Goal: Task Accomplishment & Management: Manage account settings

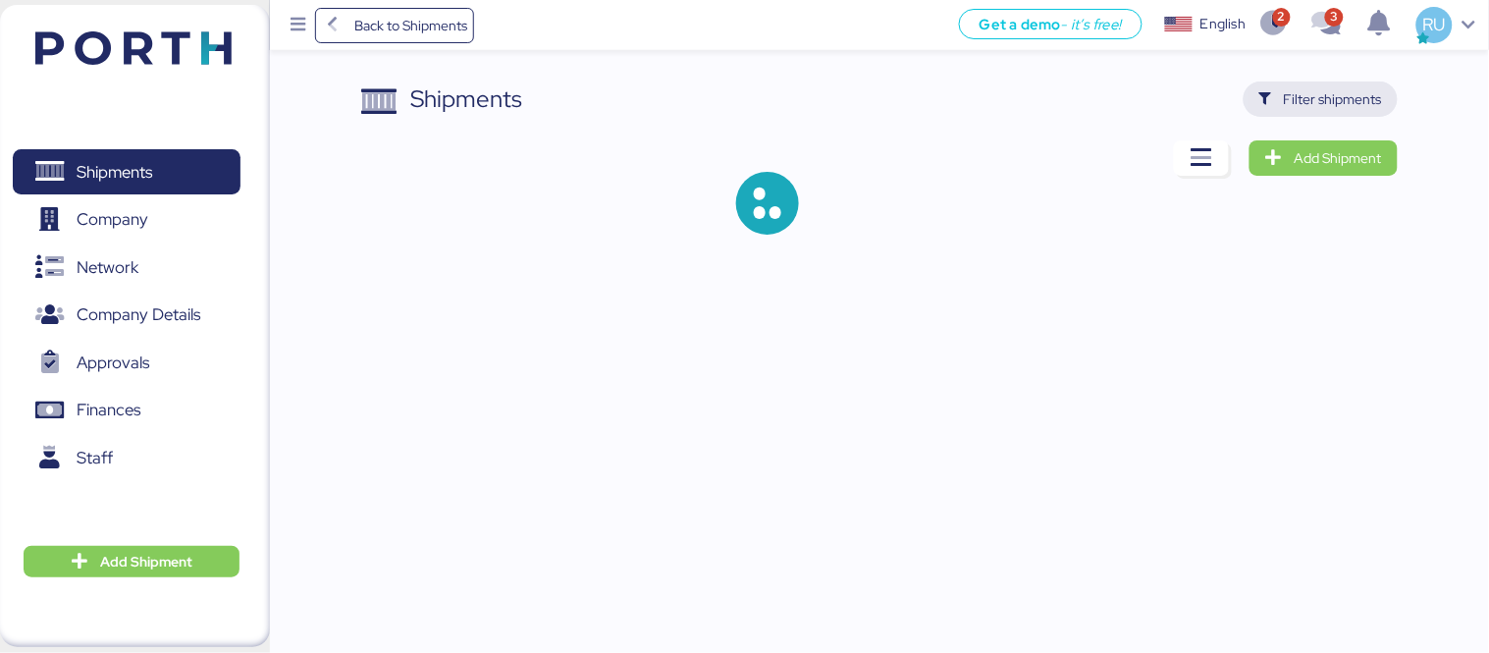
click at [1341, 93] on span "Filter shipments" at bounding box center [1333, 99] width 98 height 24
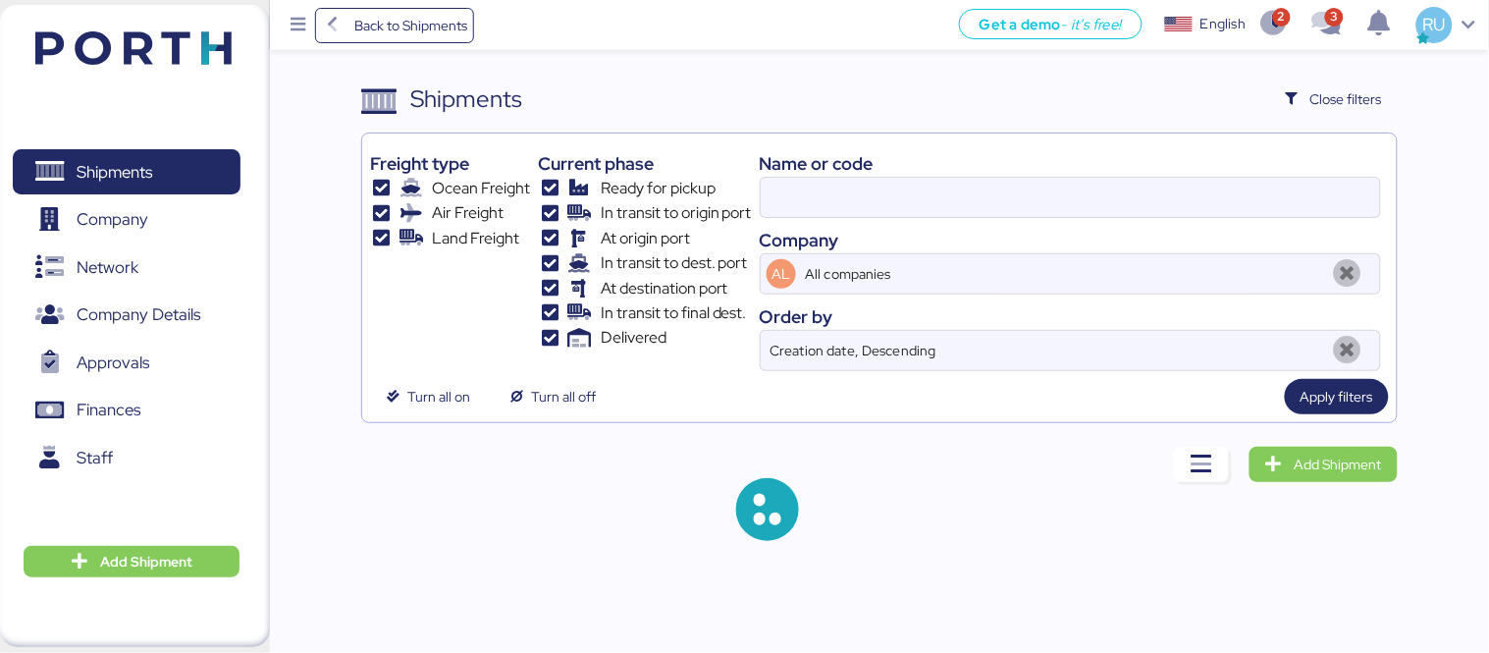
click at [893, 168] on div "Name or code" at bounding box center [1070, 163] width 621 height 27
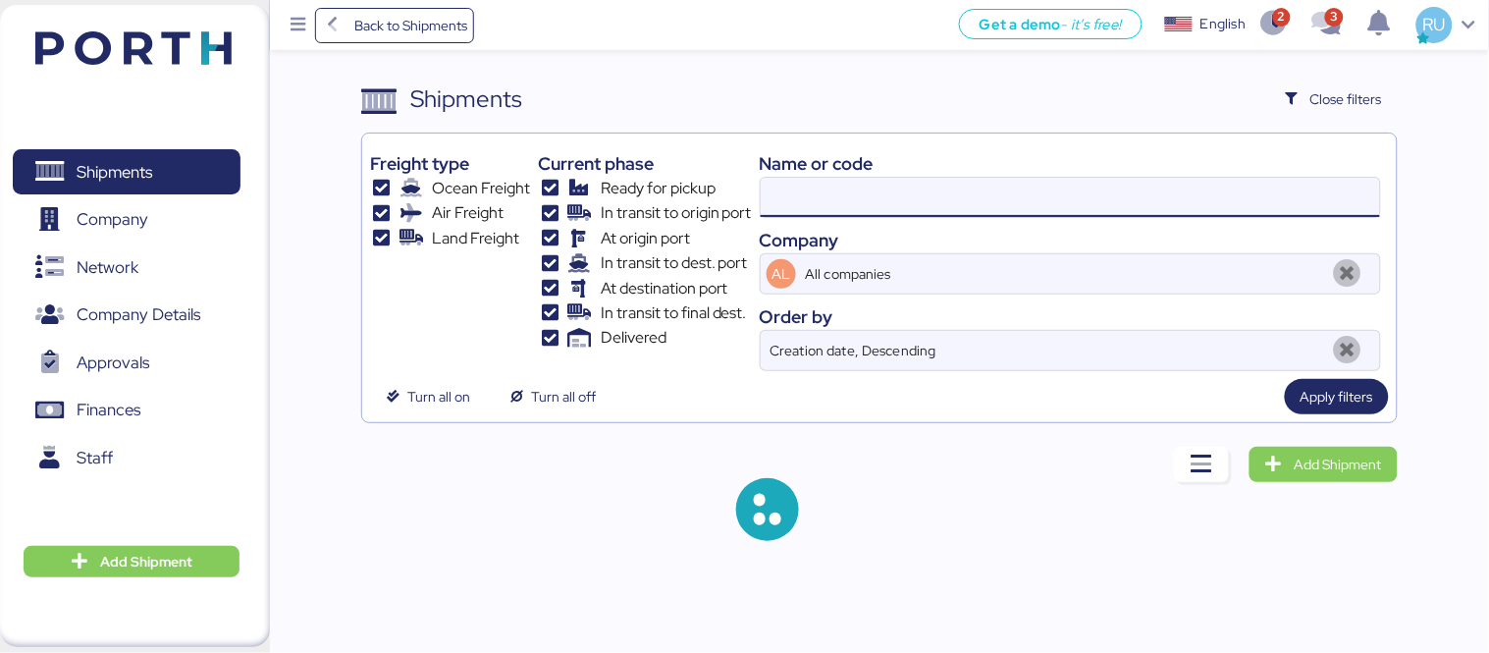
click at [914, 180] on input at bounding box center [1070, 197] width 619 height 39
paste input "O0052074"
type input "O0052074"
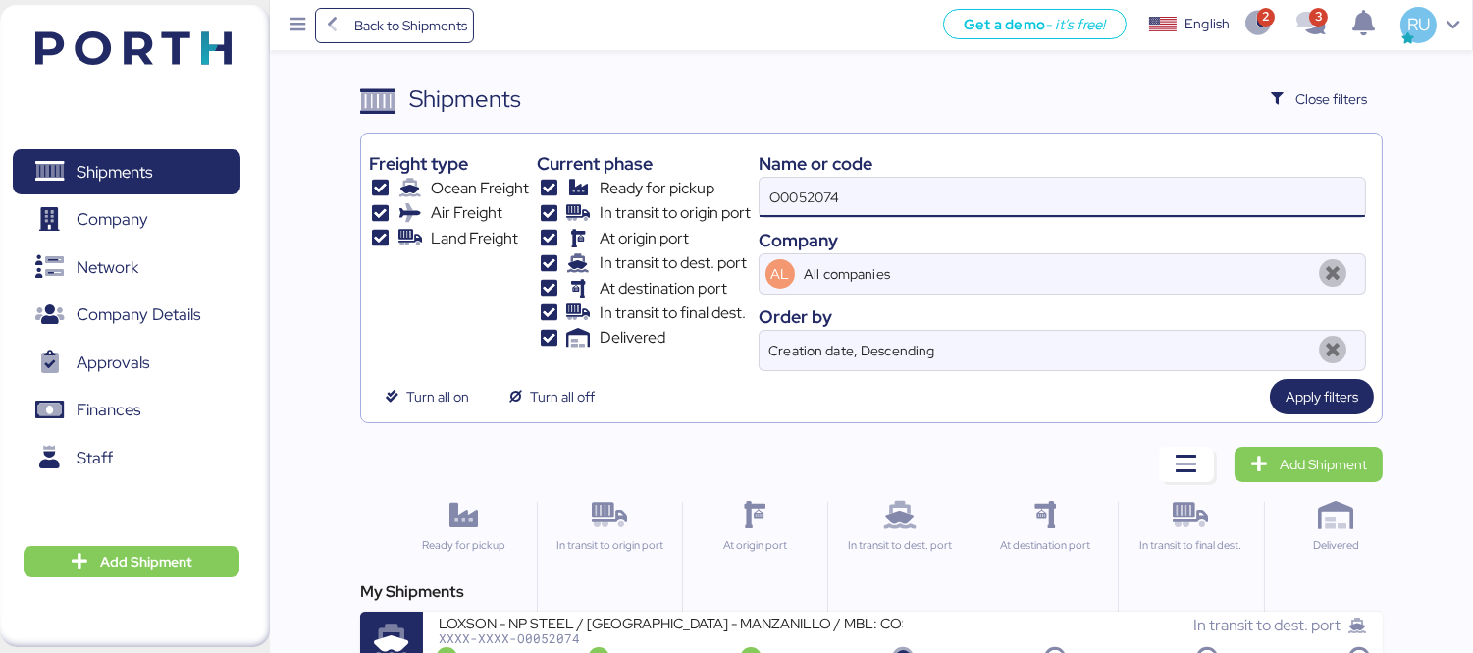
click at [770, 607] on div "My Shipments LOXSON - NP STEEL / SHANGHAI - MANZANILLO / MBL: COSU6426653410 - …" at bounding box center [871, 627] width 1023 height 94
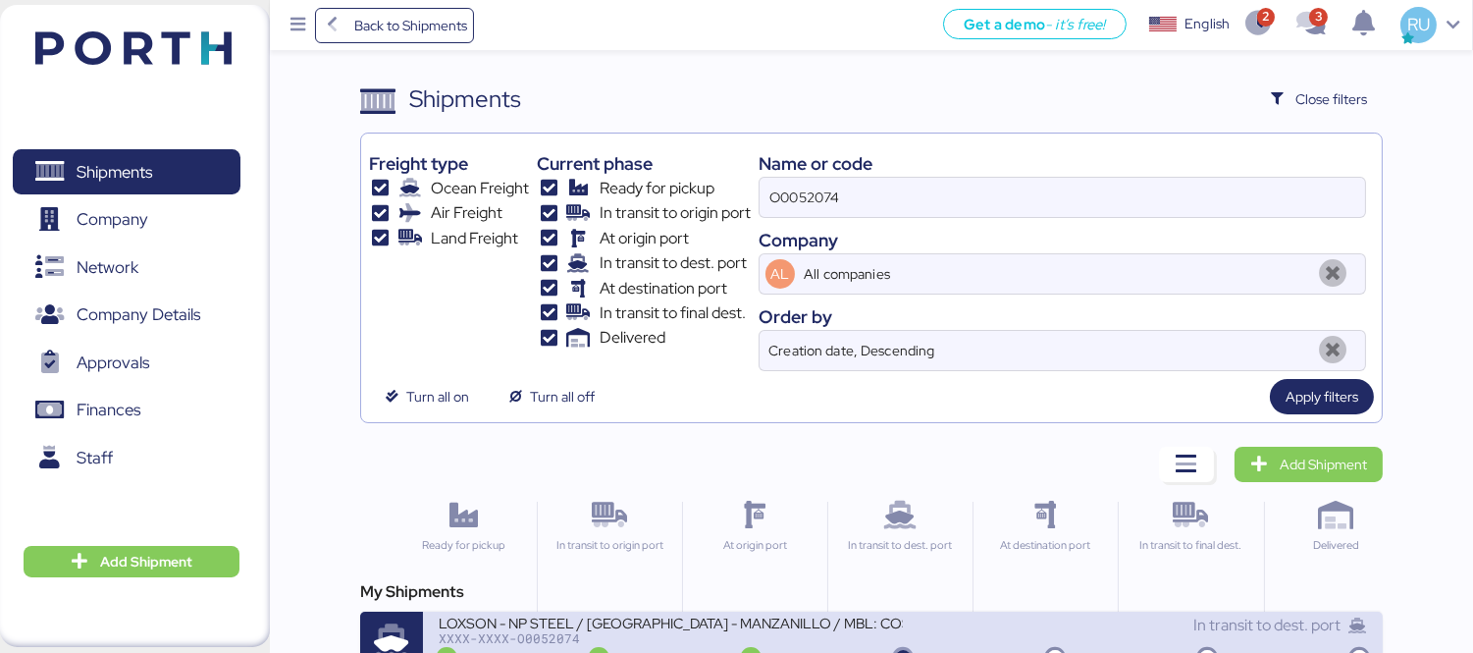
click at [882, 636] on div "XXXX-XXXX-O0052074" at bounding box center [671, 638] width 464 height 14
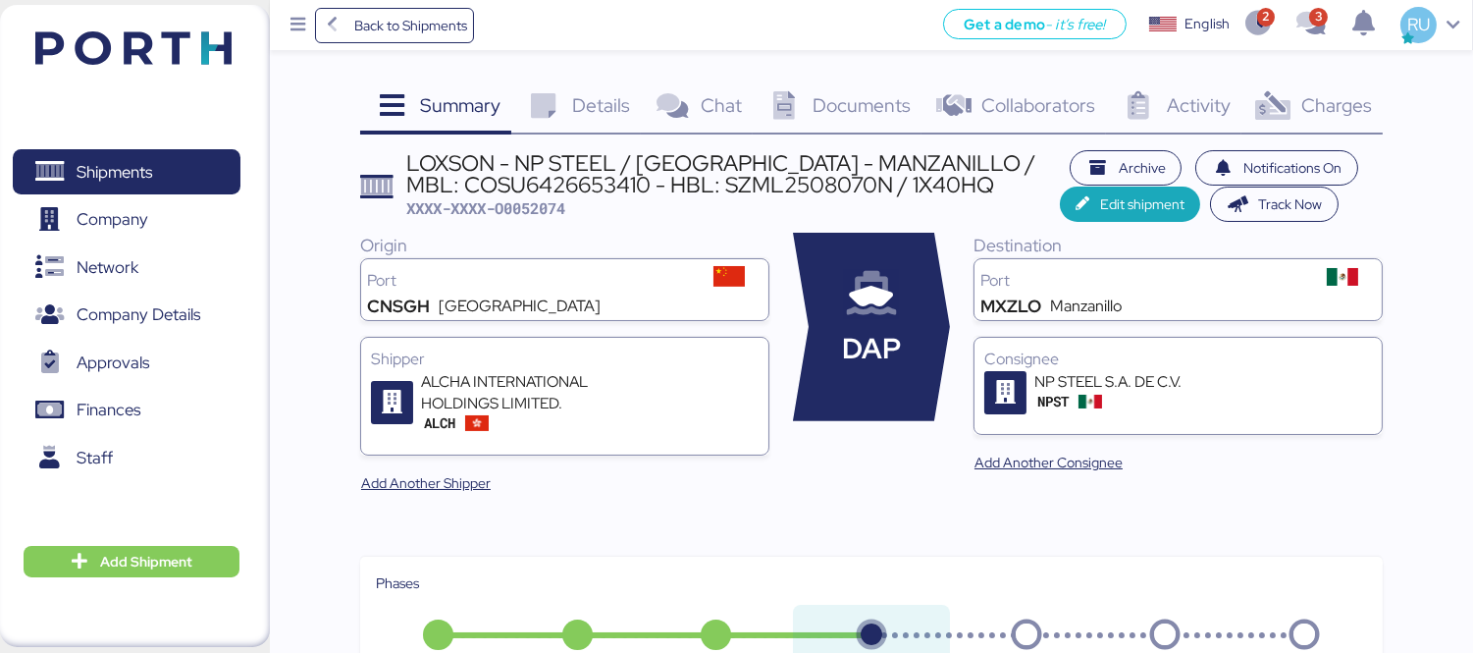
click at [829, 96] on span "Documents" at bounding box center [862, 105] width 98 height 26
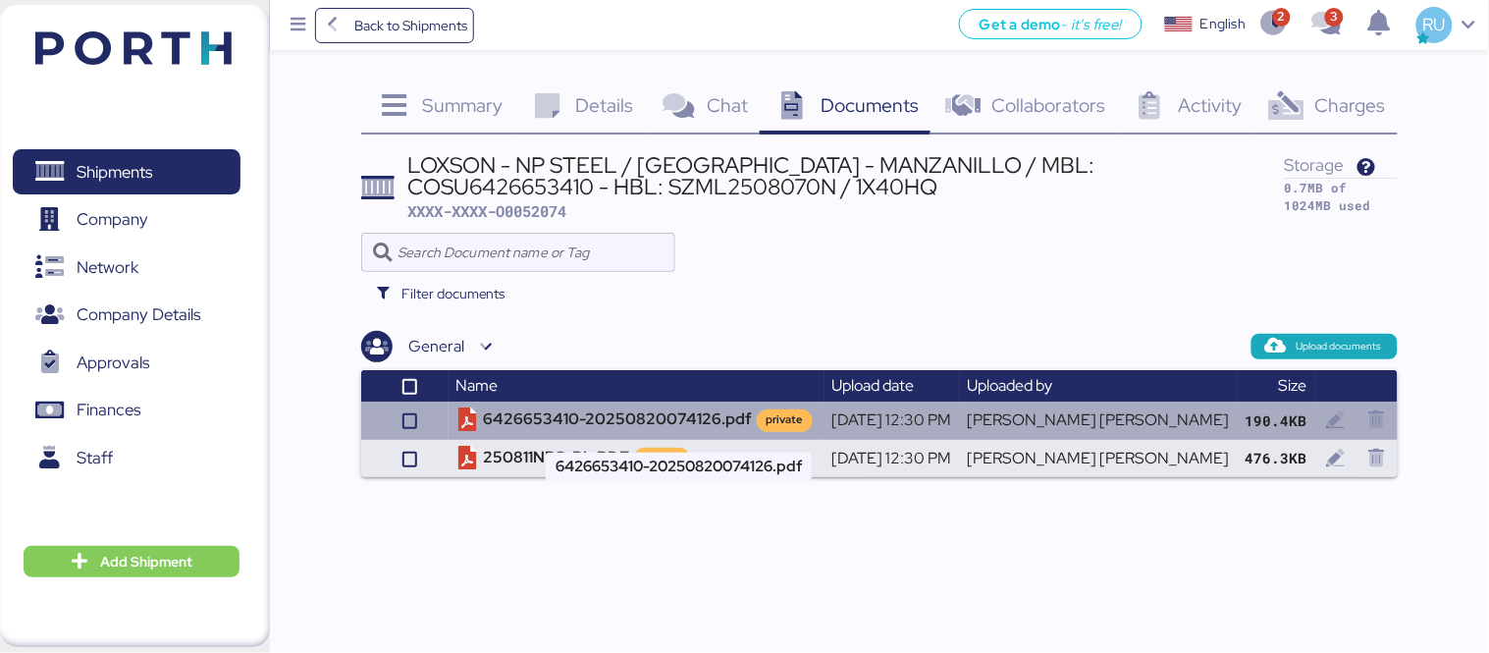
click at [618, 434] on td "6426653410-20250820074126.pdf private" at bounding box center [637, 419] width 376 height 37
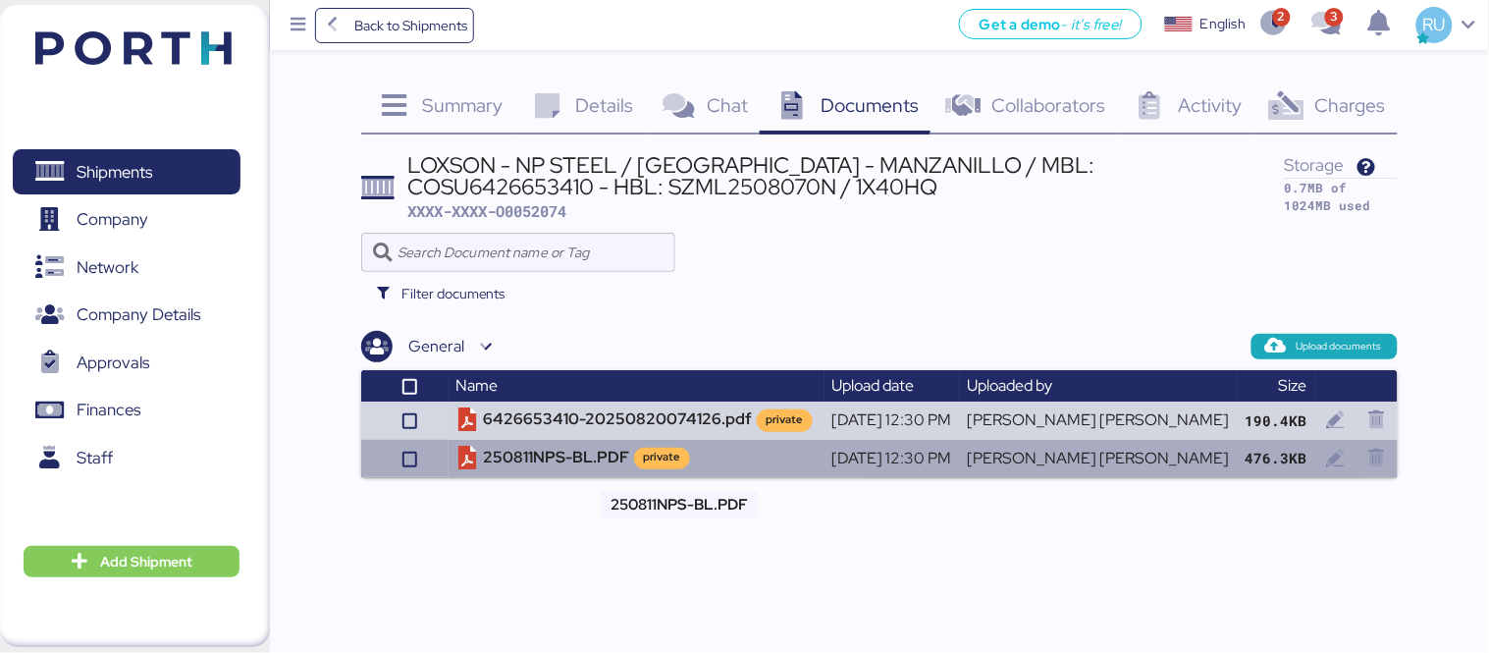
click at [594, 446] on td "250811NPS-BL.PDF private" at bounding box center [637, 458] width 376 height 37
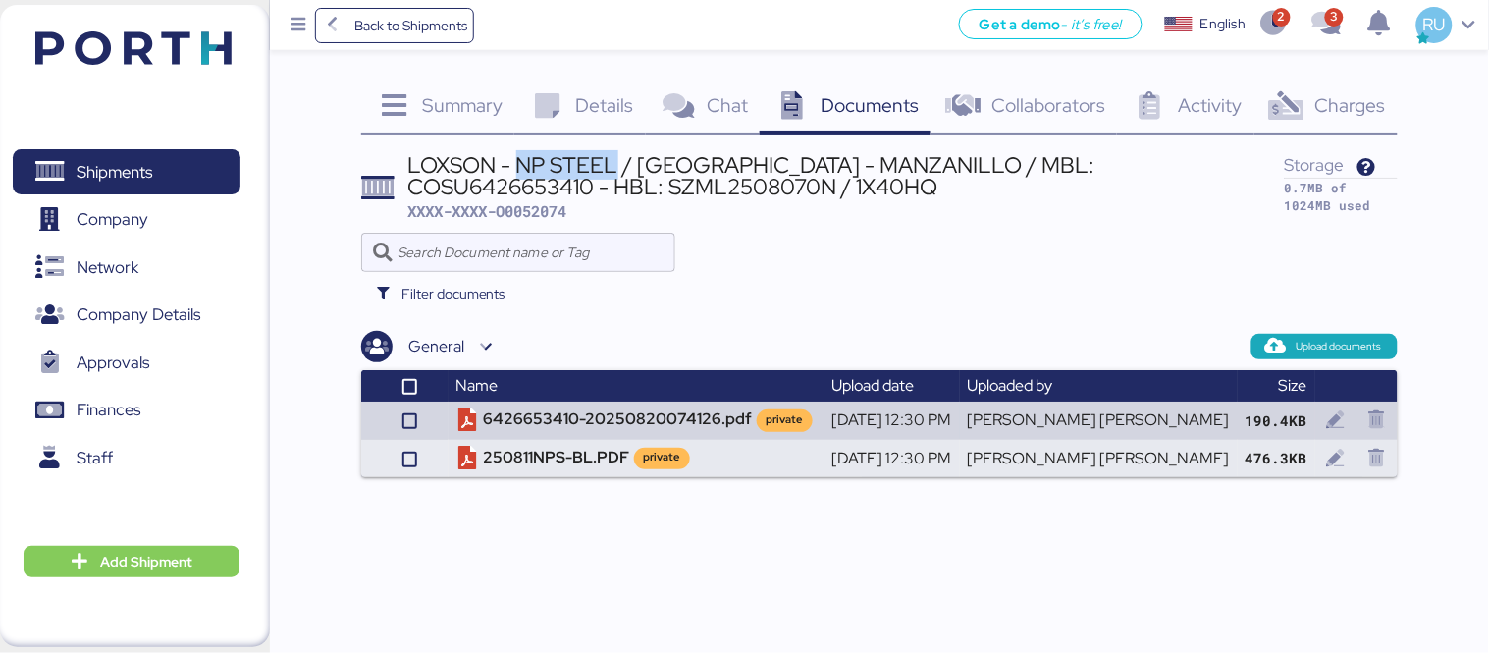
drag, startPoint x: 619, startPoint y: 172, endPoint x: 518, endPoint y: 159, distance: 101.9
click at [518, 159] on div "LOXSON - NP STEEL / SHANGHAI - MANZANILLO / MBL: COSU6426653410 - HBL: SZML2508…" at bounding box center [846, 176] width 877 height 44
copy div "NP STEEL"
click at [603, 96] on span "Details" at bounding box center [605, 105] width 58 height 26
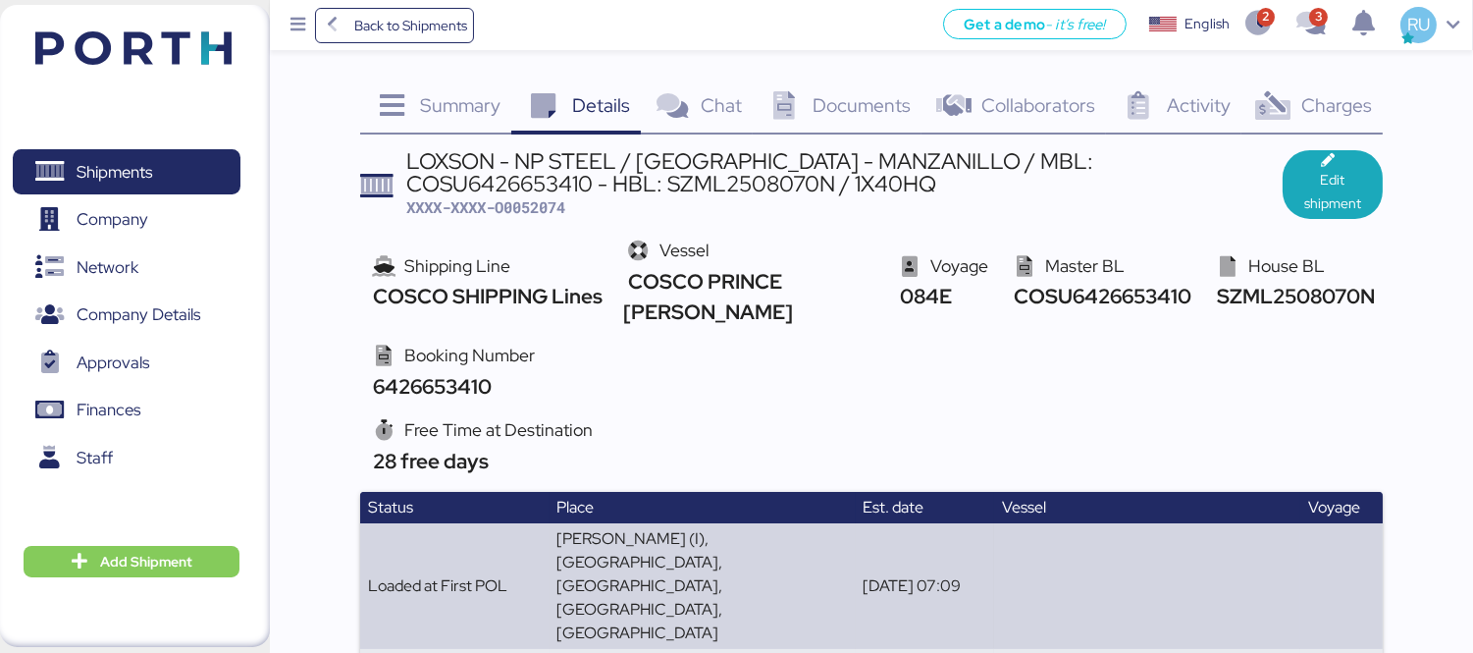
click at [1248, 283] on span "SZML2508070N" at bounding box center [1293, 296] width 163 height 27
copy span "SZML2508070N"
click at [175, 56] on img at bounding box center [133, 47] width 196 height 33
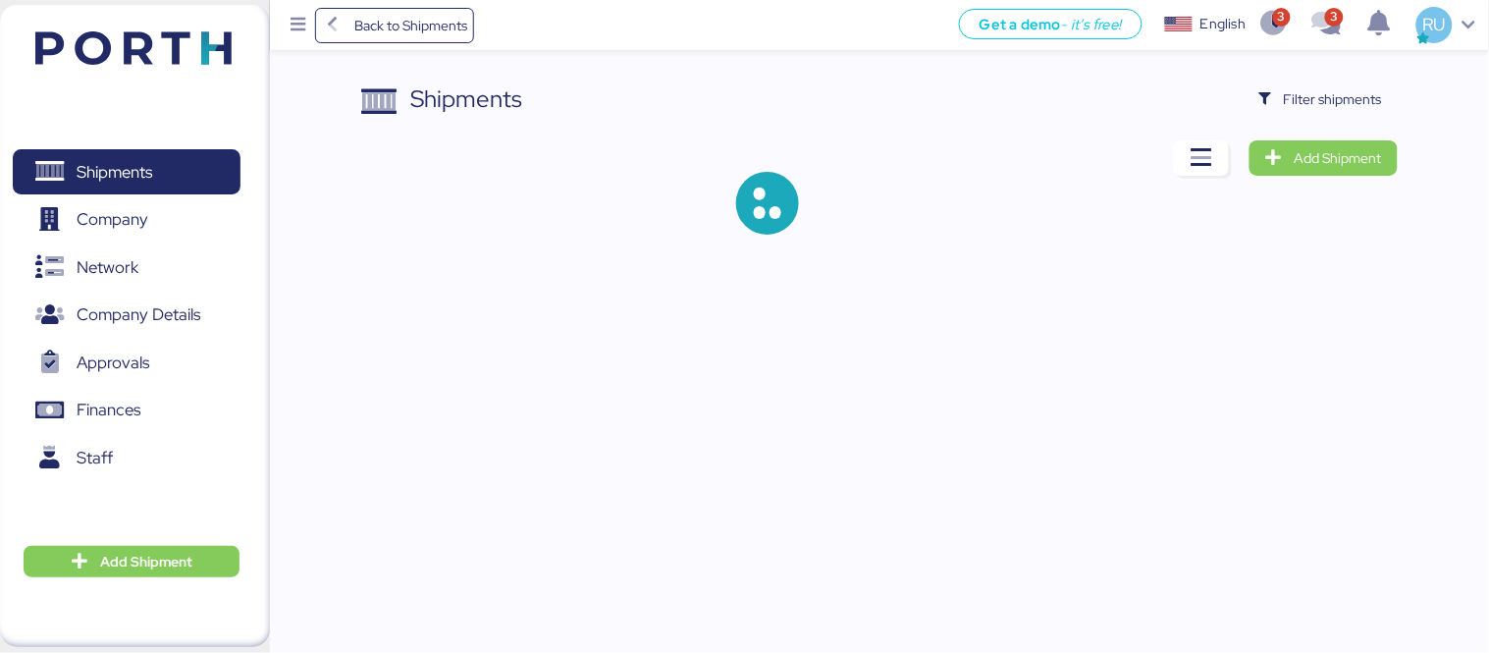
click at [1308, 92] on span "Filter shipments" at bounding box center [1333, 99] width 98 height 24
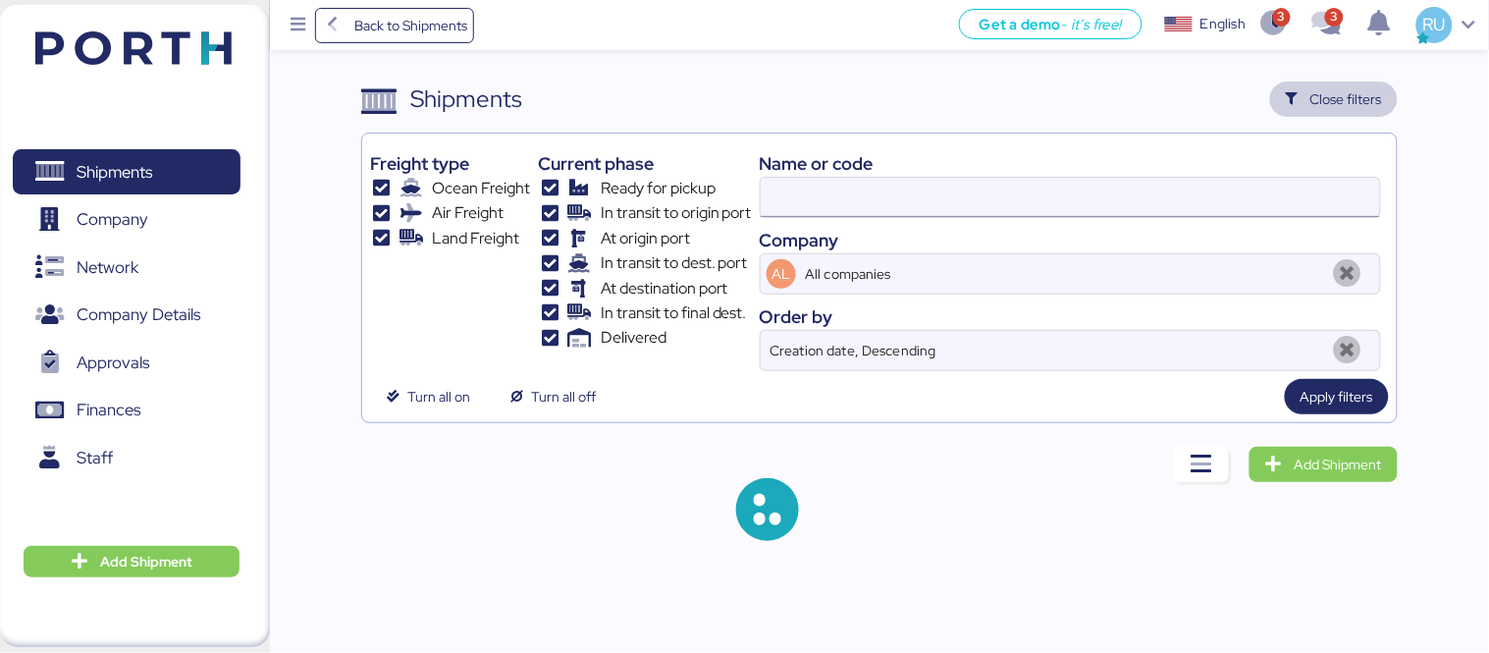
click at [1126, 191] on input at bounding box center [1070, 197] width 619 height 39
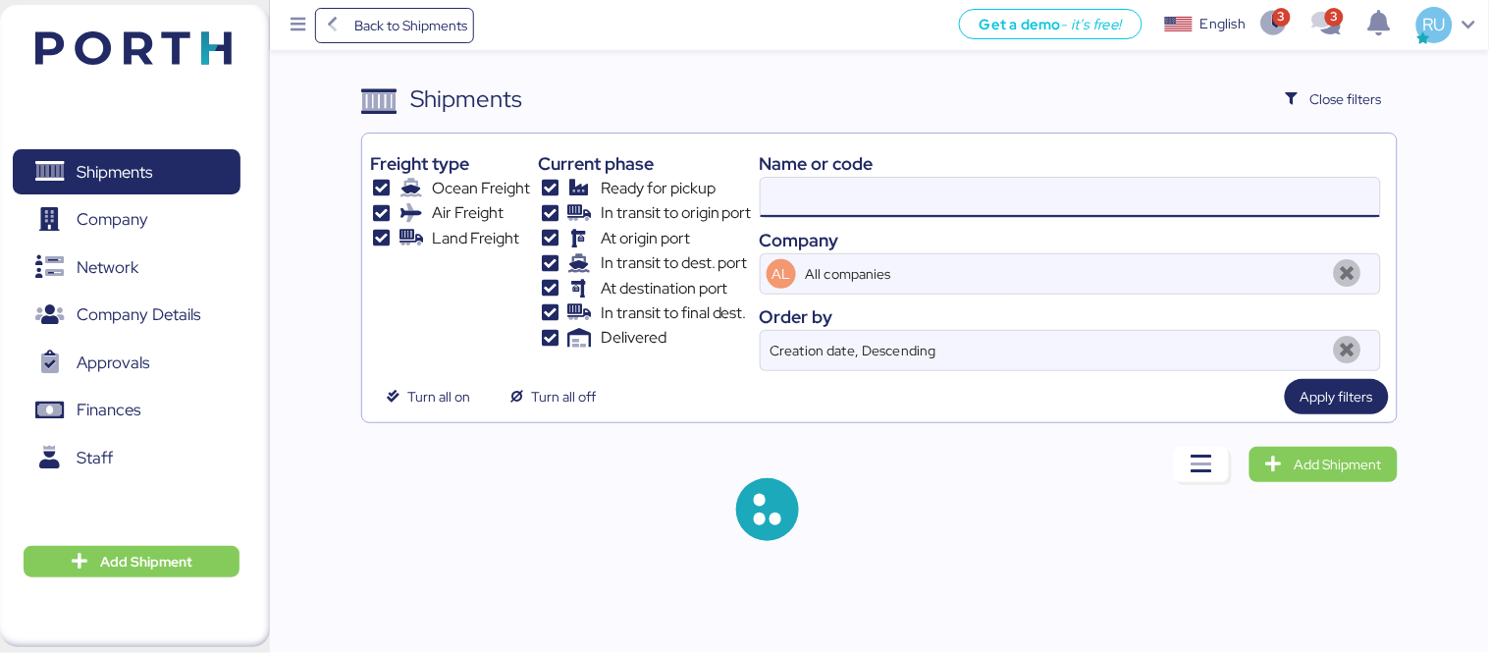
type input "v"
paste input "O0052075"
type input "O0052075"
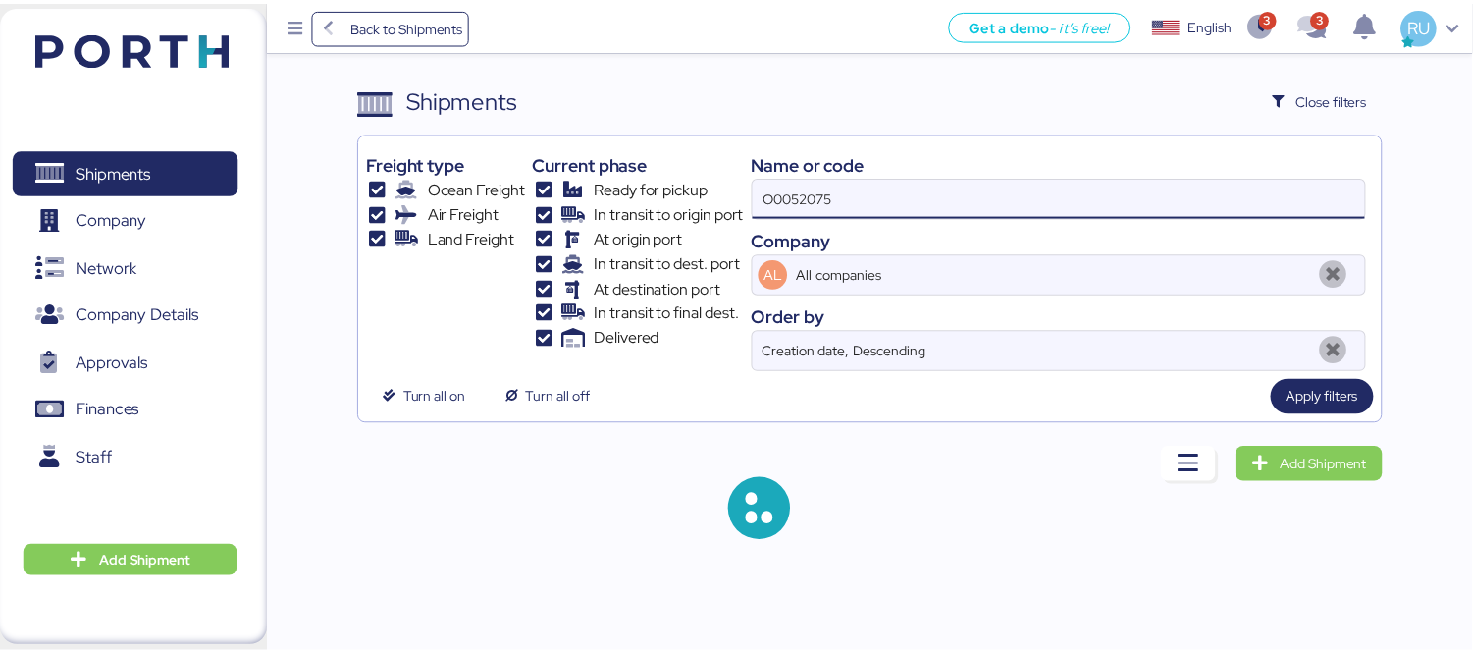
scroll to position [36, 0]
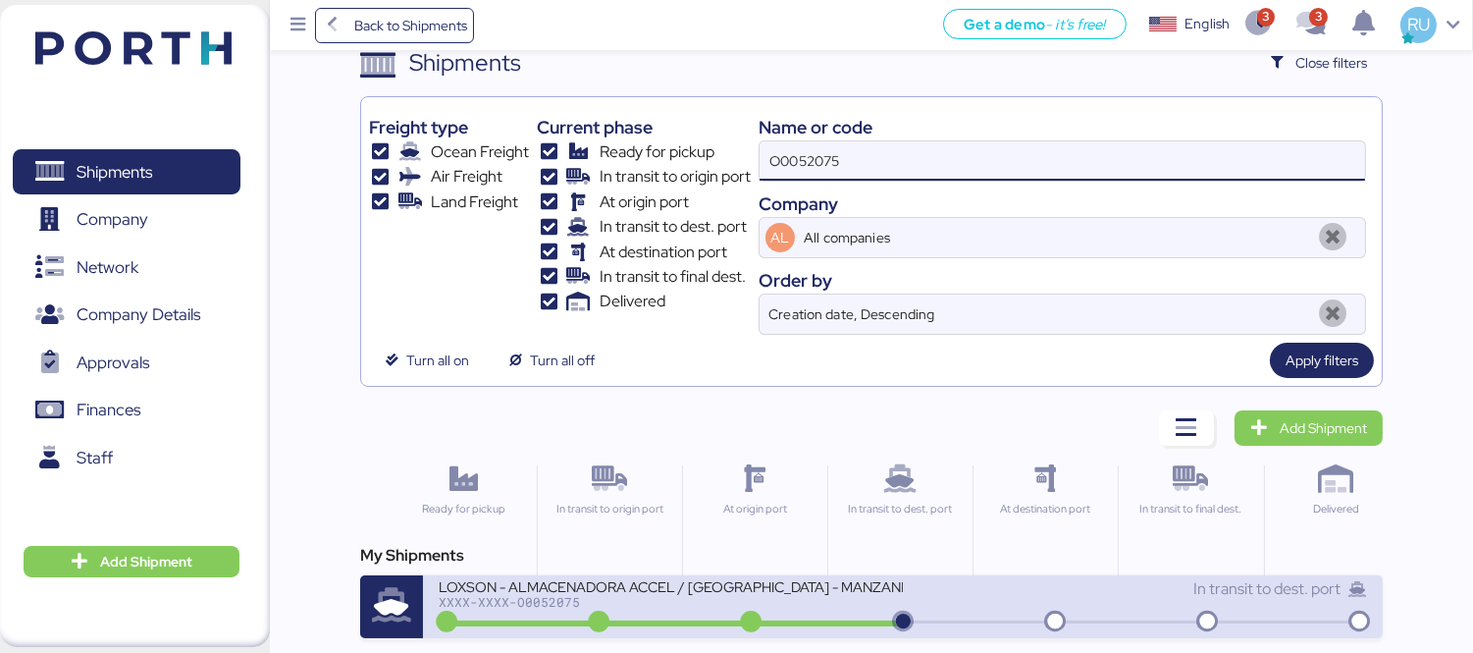
click at [757, 584] on div "LOXSON - ALMACENADORA ACCEL / SHANGHAI - MANZANILLO / MBL: COSU6426645690 - HBL…" at bounding box center [671, 585] width 464 height 17
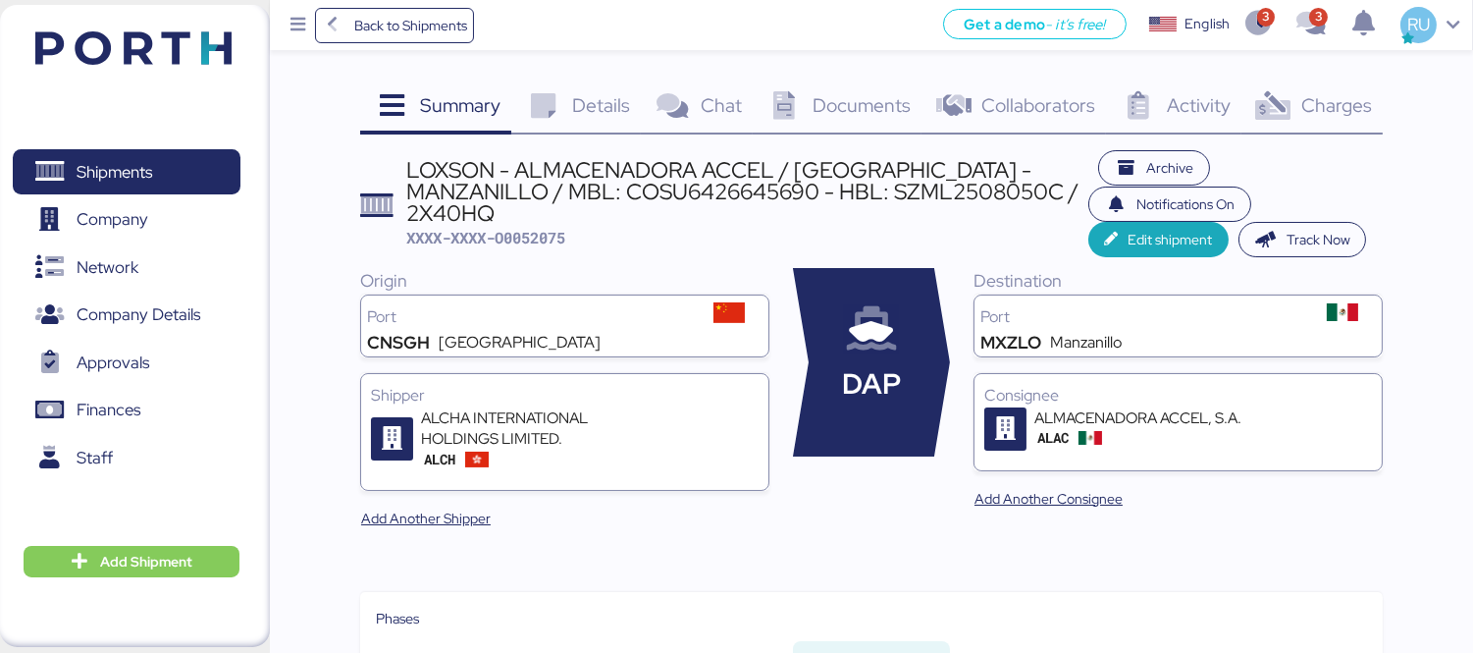
click at [541, 102] on icon at bounding box center [543, 106] width 42 height 28
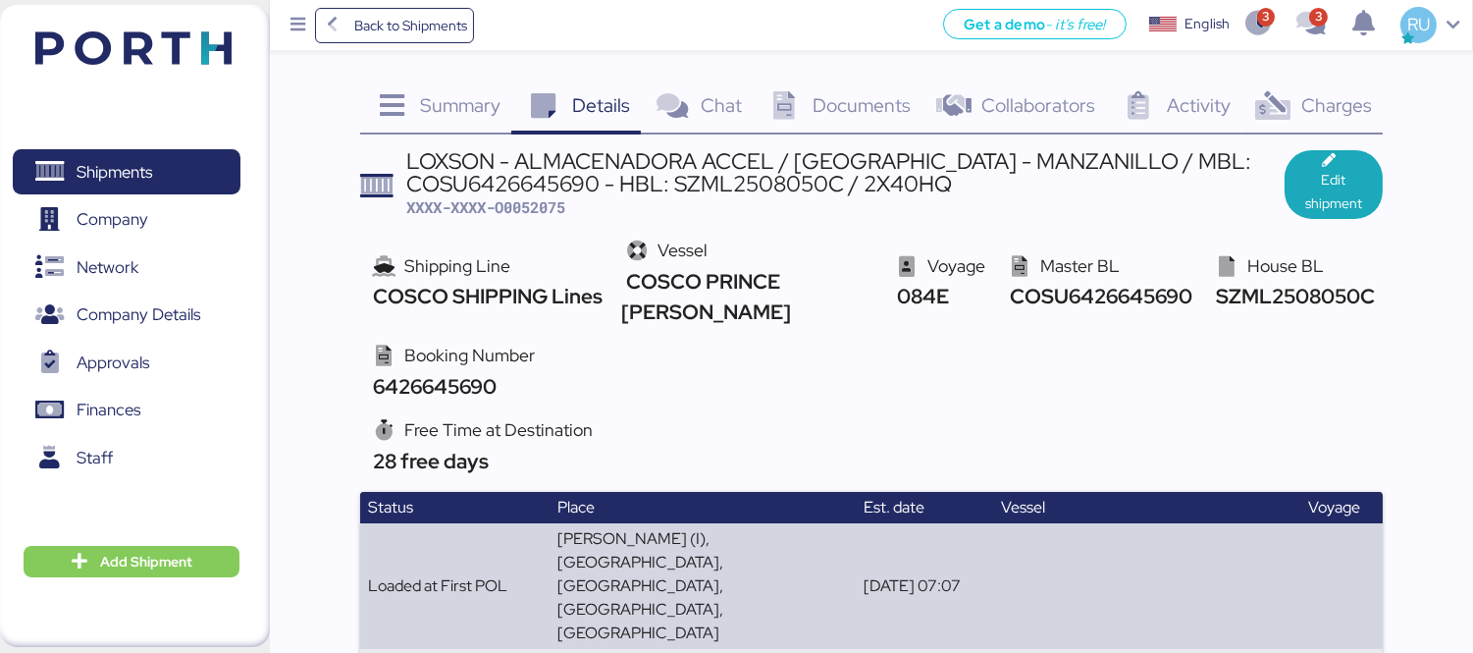
click at [834, 122] on div "Documents 0" at bounding box center [837, 107] width 169 height 53
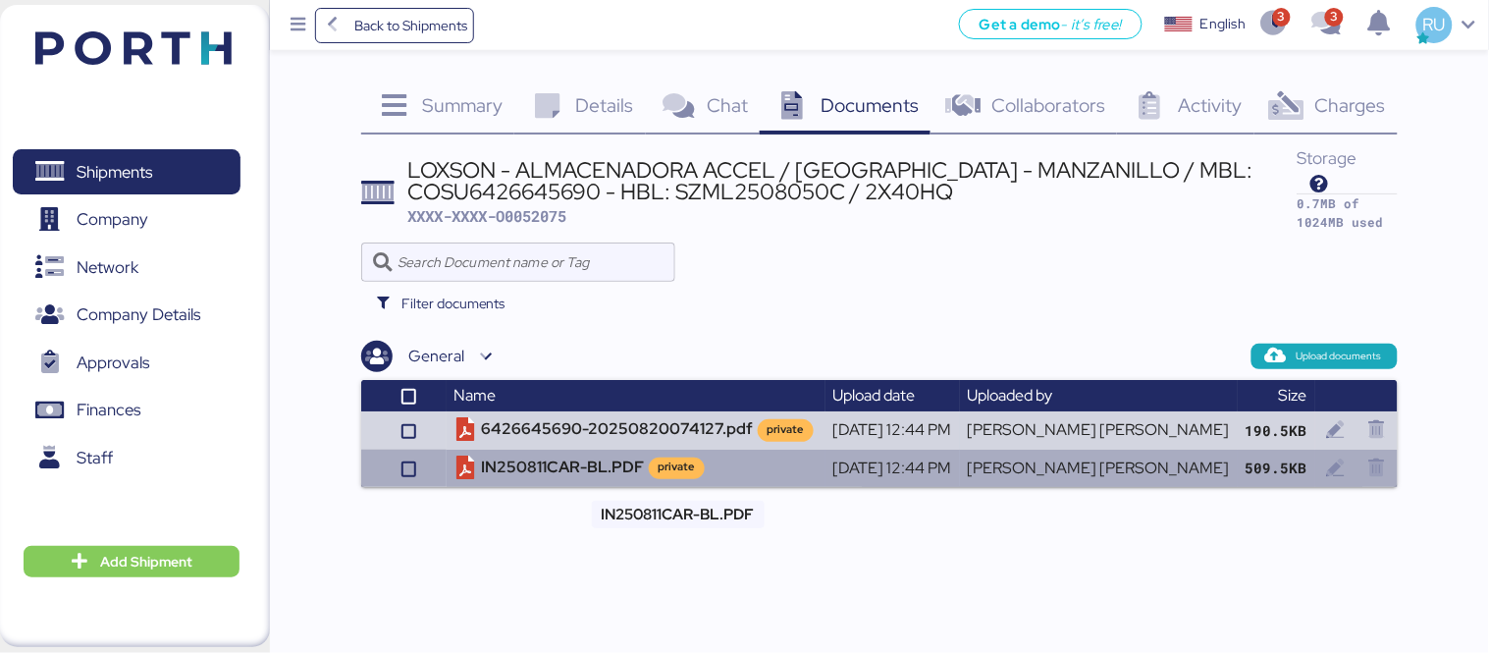
click at [597, 472] on td "IN250811CAR-BL.PDF private" at bounding box center [636, 468] width 379 height 37
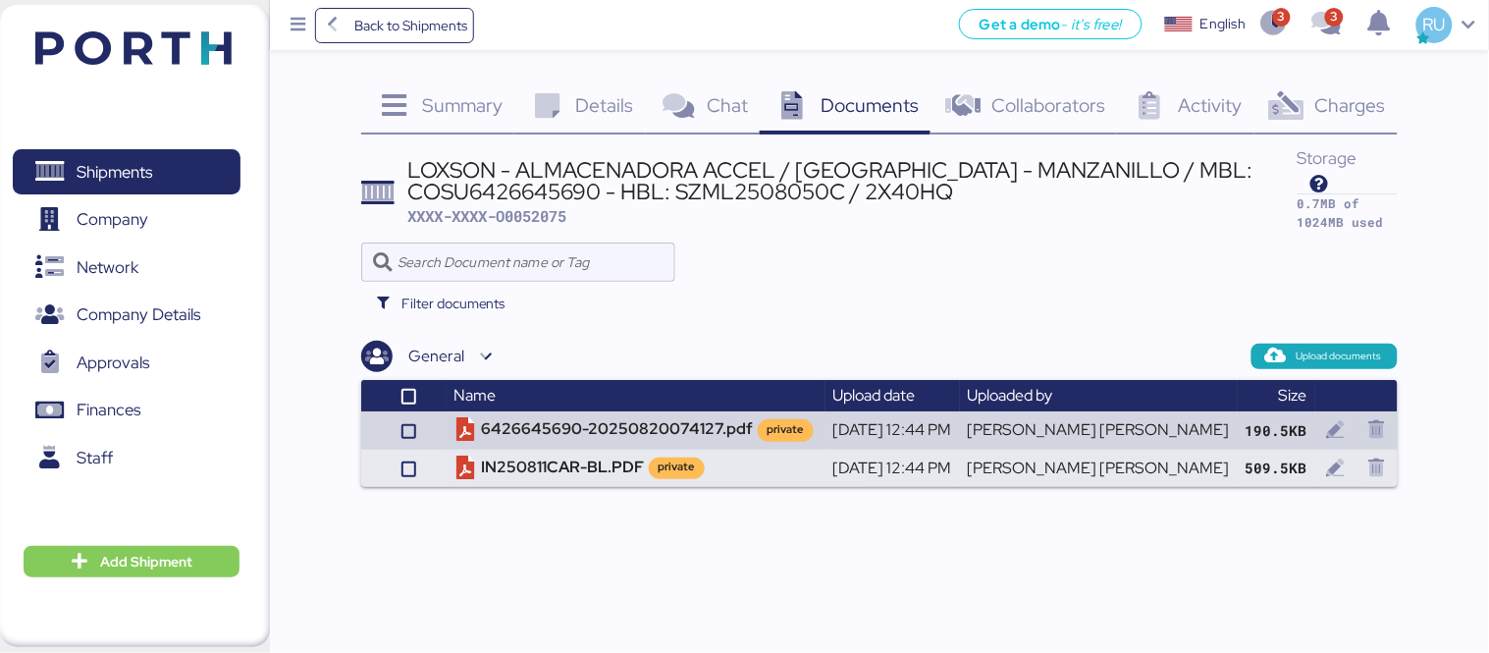
click at [731, 201] on div "LOXSON - ALMACENADORA ACCEL / SHANGHAI - MANZANILLO / MBL: COSU6426645690 - HBL…" at bounding box center [852, 181] width 889 height 44
copy div "SZML2508050C"
click at [199, 63] on img at bounding box center [133, 47] width 196 height 33
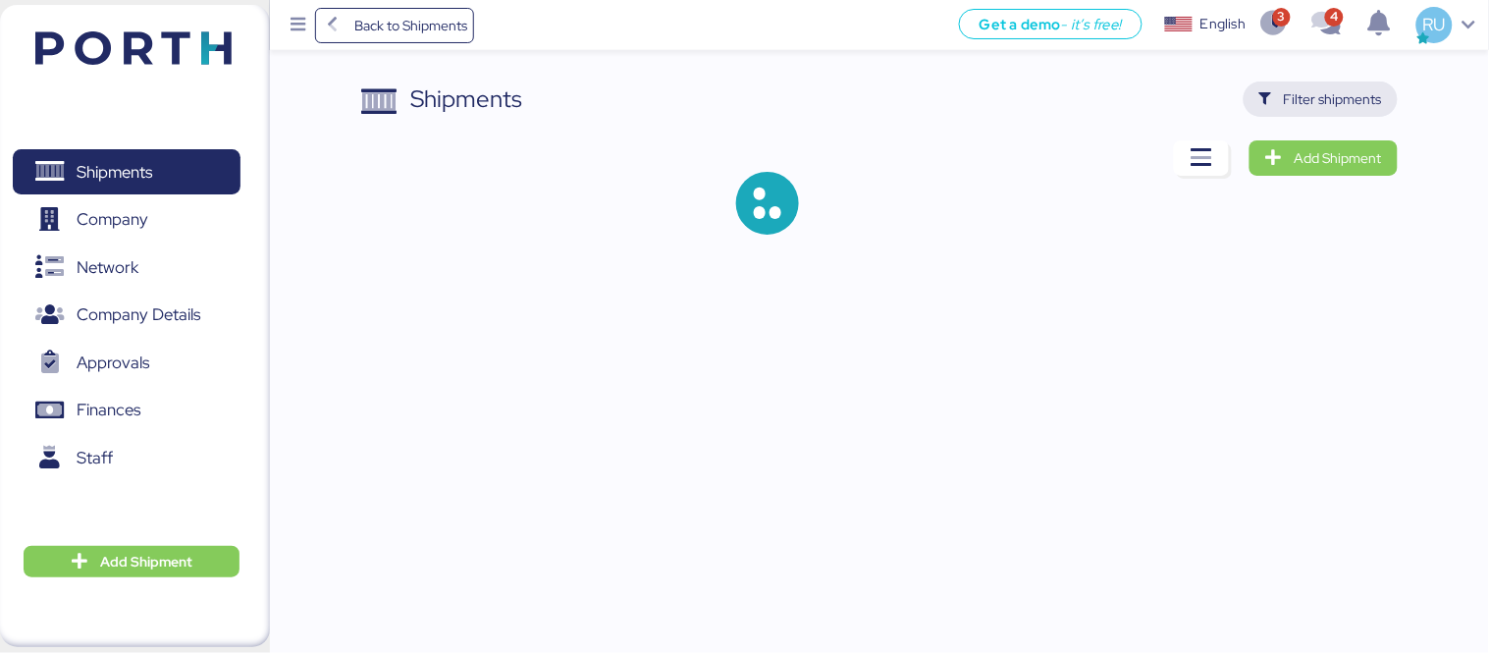
click at [1328, 101] on span "Filter shipments" at bounding box center [1333, 99] width 98 height 24
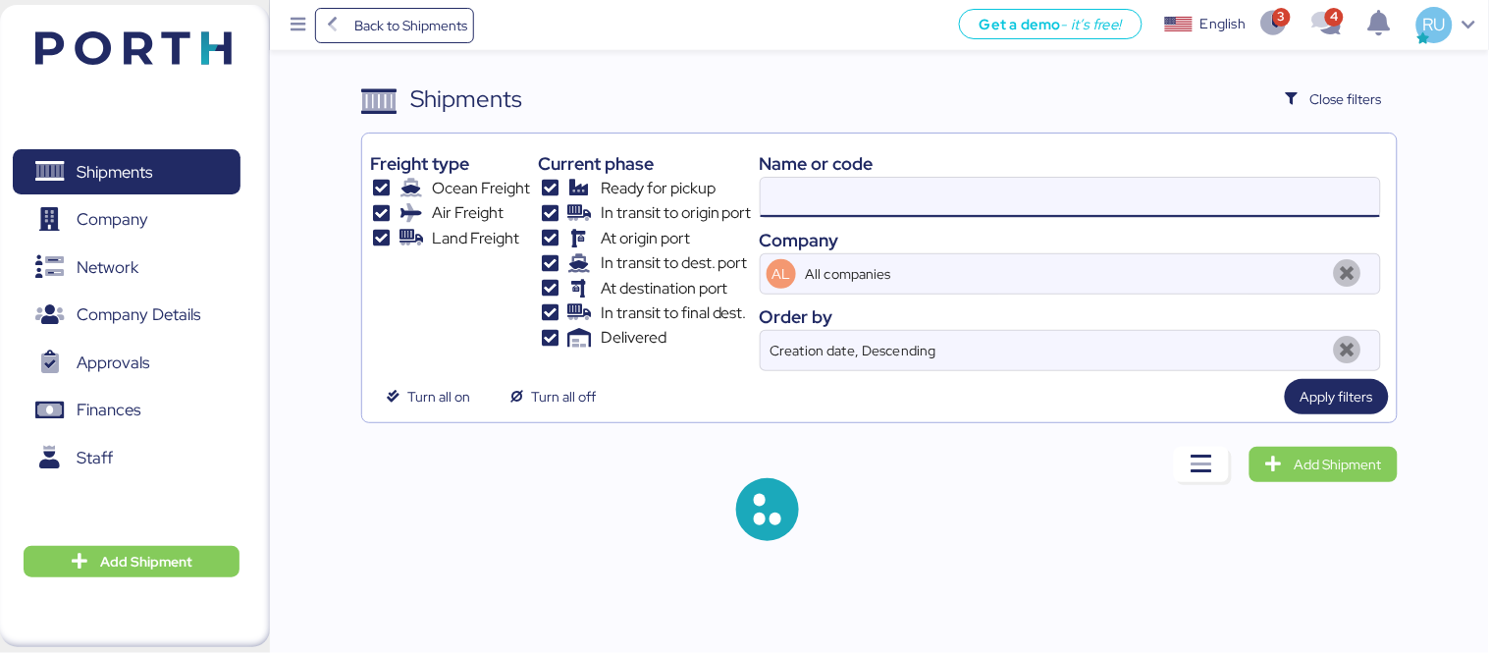
click at [1051, 193] on input at bounding box center [1070, 197] width 619 height 39
paste input "OOLU8899377580"
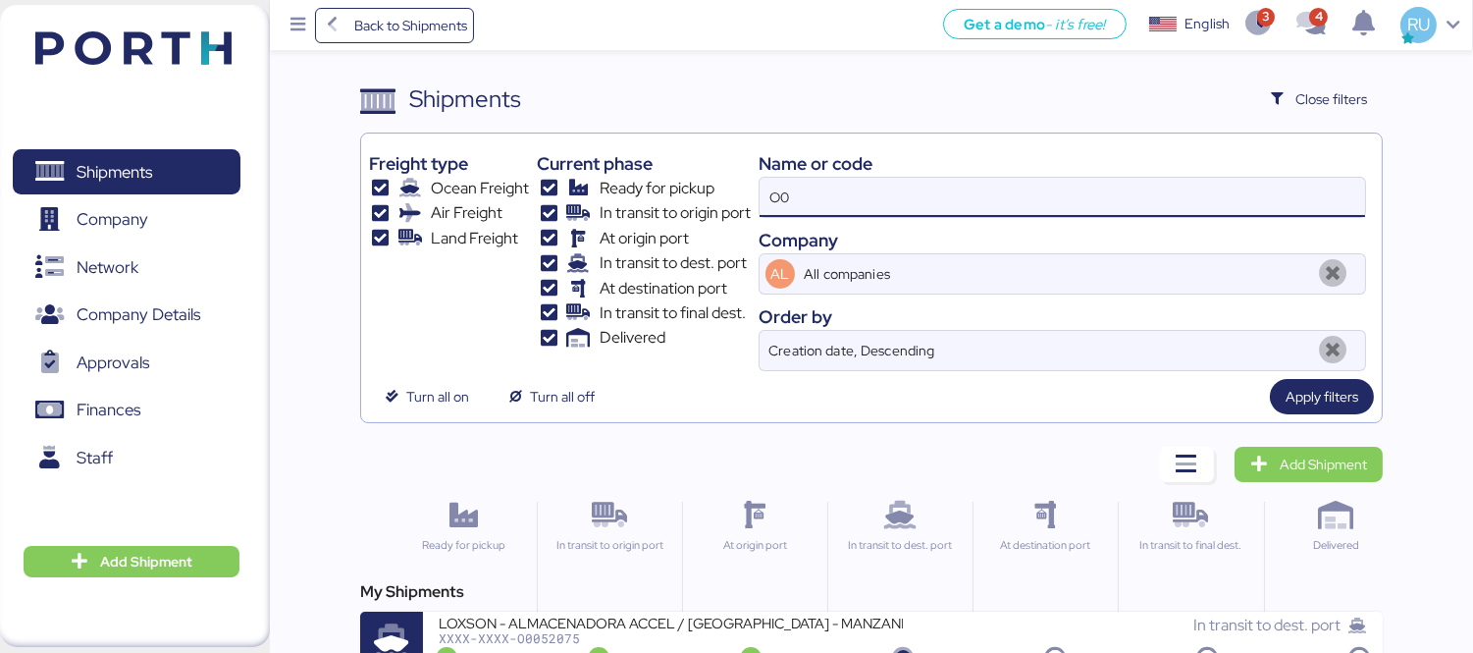
type input "O"
paste input "OOLU8899377580"
type input "OOLU8899377580"
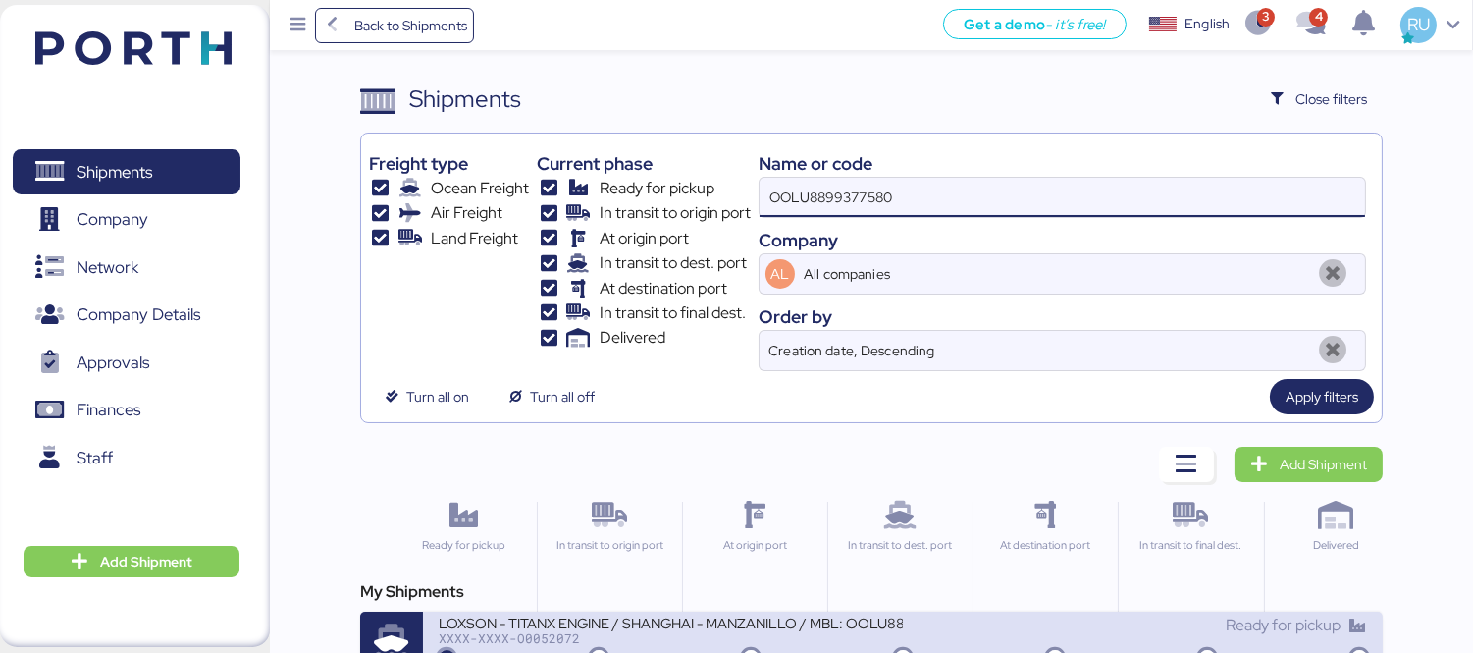
click at [785, 613] on div "LOXSON - TITANX ENGINE / SHANGHAI - MANZANILLO / MBL: OOLU8899377580 - HBL: SZM…" at bounding box center [903, 643] width 960 height 63
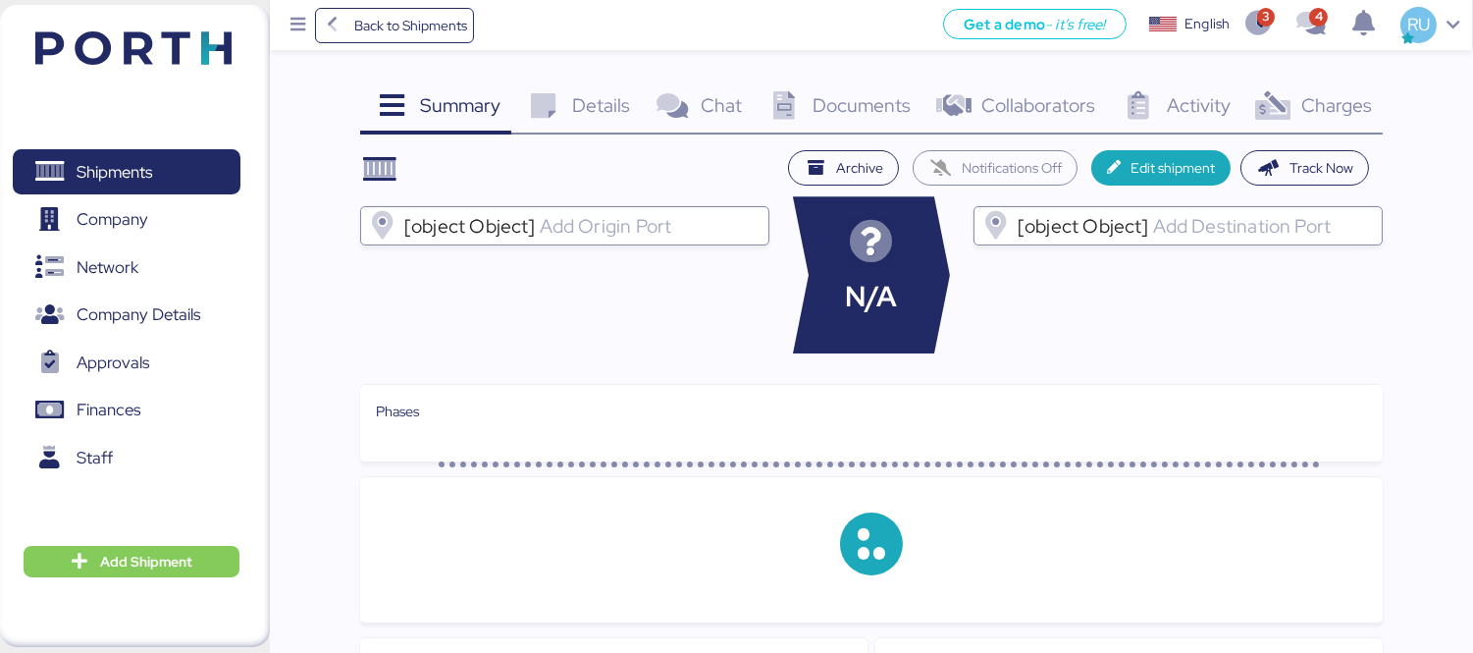
click at [1337, 113] on span "Charges" at bounding box center [1337, 105] width 71 height 26
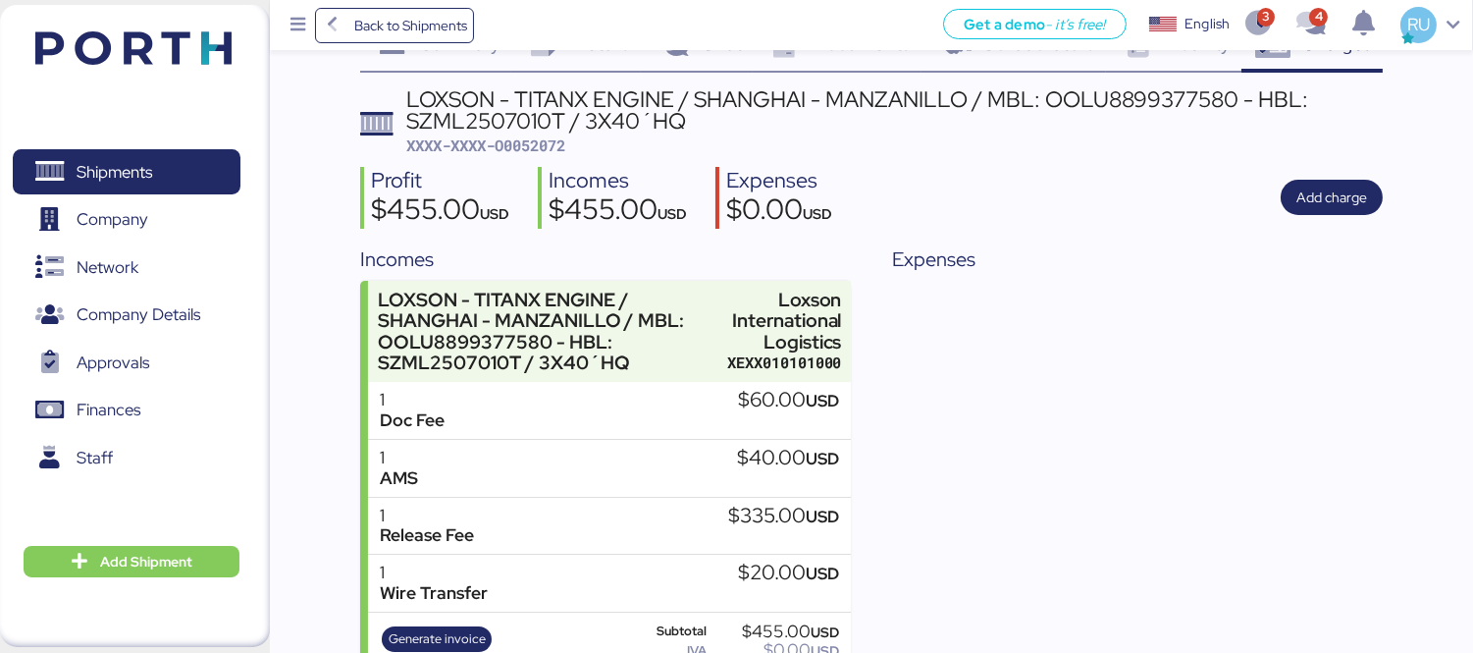
scroll to position [63, 0]
click at [1340, 192] on span "Add charge" at bounding box center [1332, 197] width 71 height 24
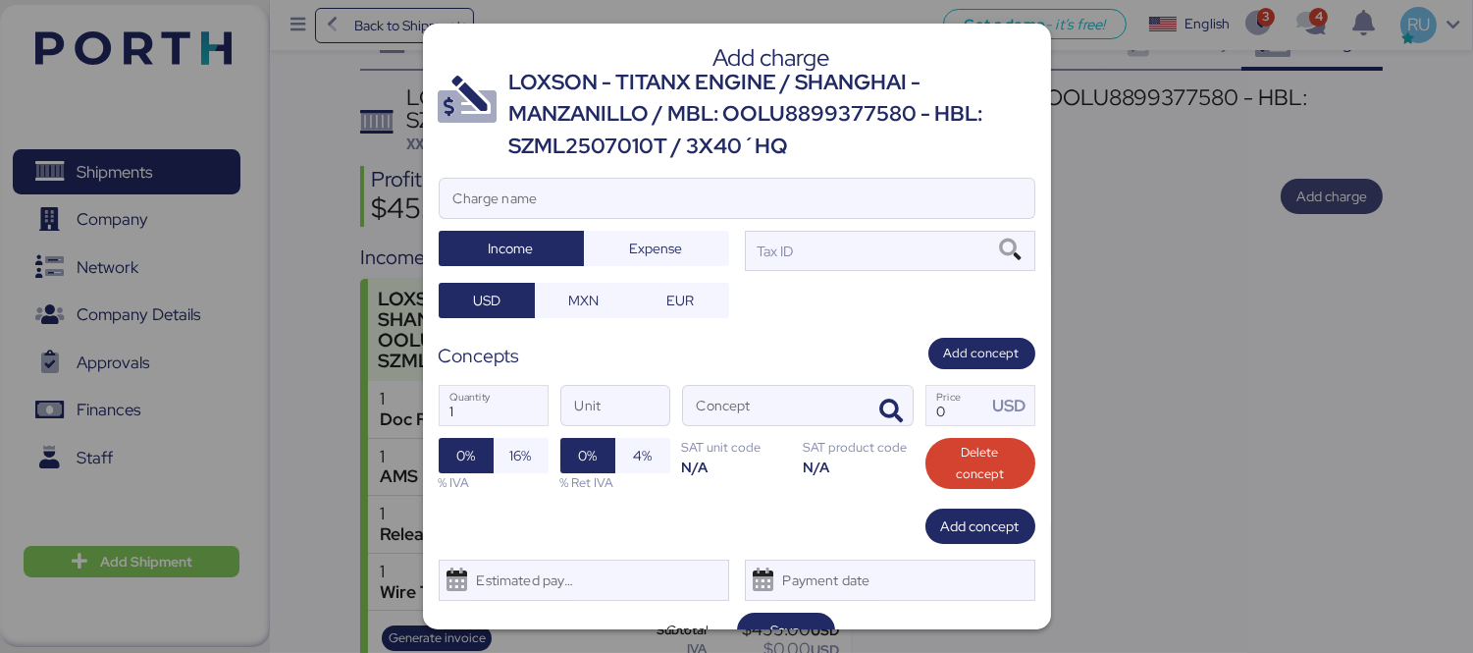
scroll to position [0, 0]
click at [887, 177] on div "Add charge LOXSON - TITANX ENGINE / SHANGHAI - MANZANILLO / MBL: OOLU8899377580…" at bounding box center [737, 327] width 628 height 606
click at [907, 187] on input "Charge name" at bounding box center [737, 198] width 595 height 39
type input "c"
type input "C"
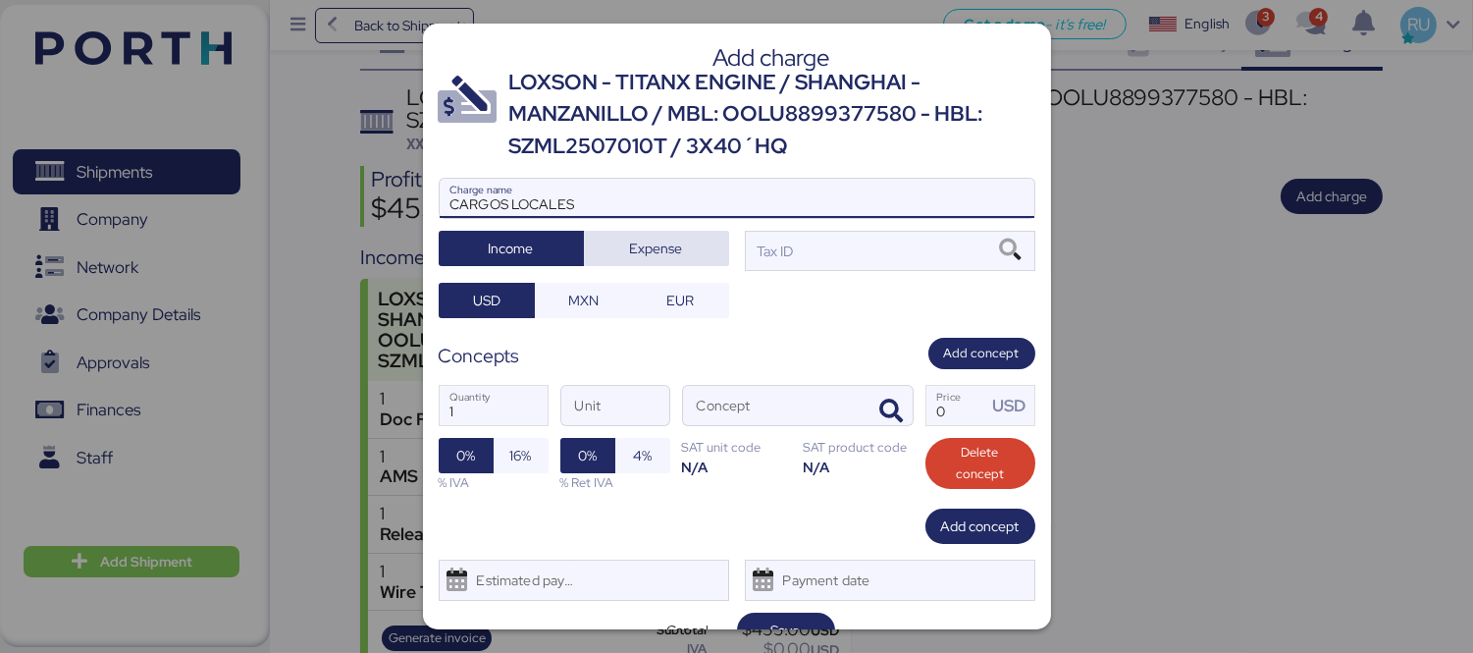
type input "CARGOS LOCALES"
click at [656, 248] on span "Expense" at bounding box center [656, 249] width 53 height 24
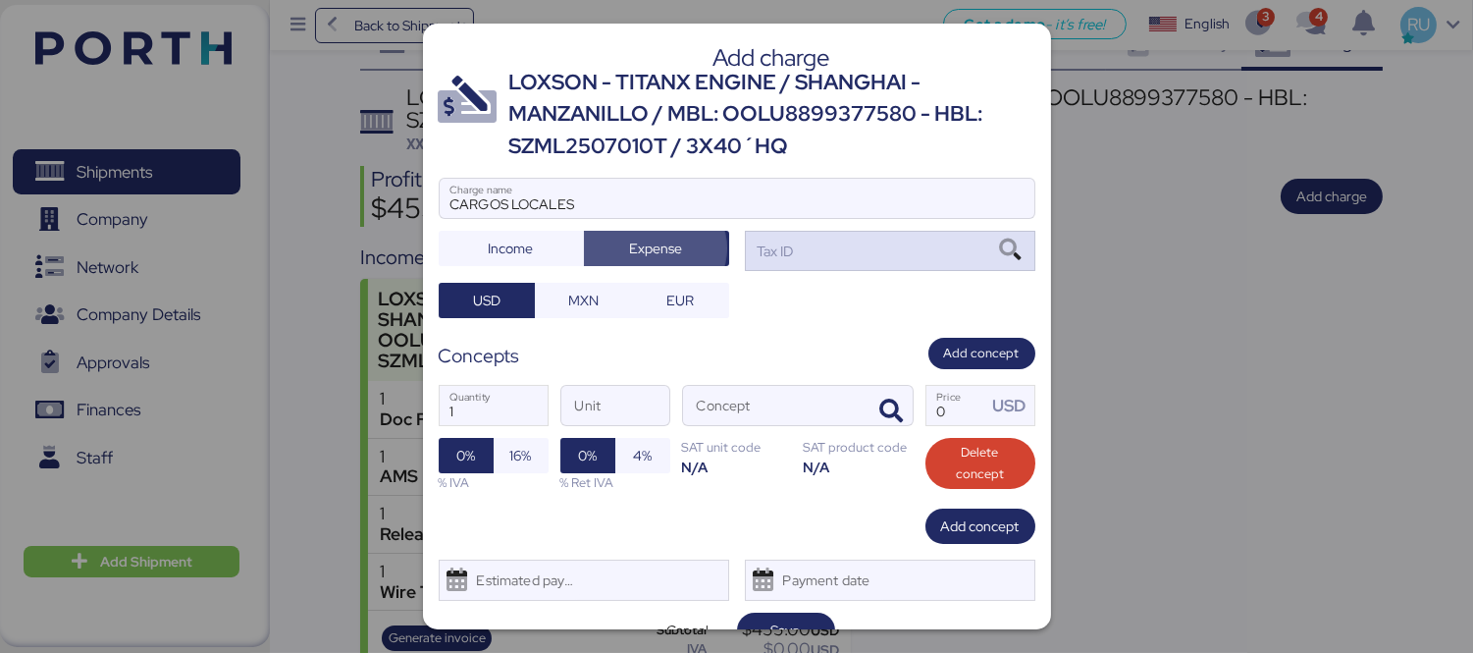
click at [823, 241] on div "Tax ID" at bounding box center [890, 250] width 291 height 39
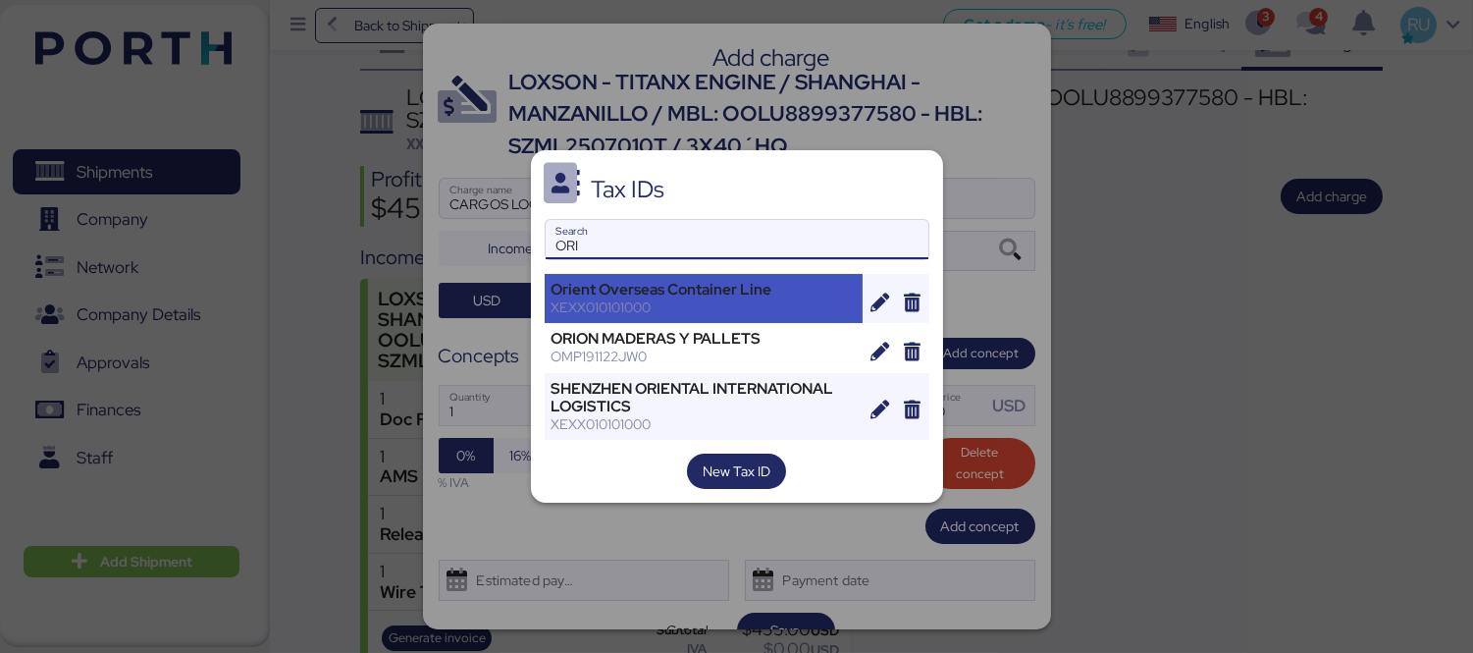
type input "ORI"
click at [758, 301] on div "XEXX010101000" at bounding box center [704, 307] width 305 height 18
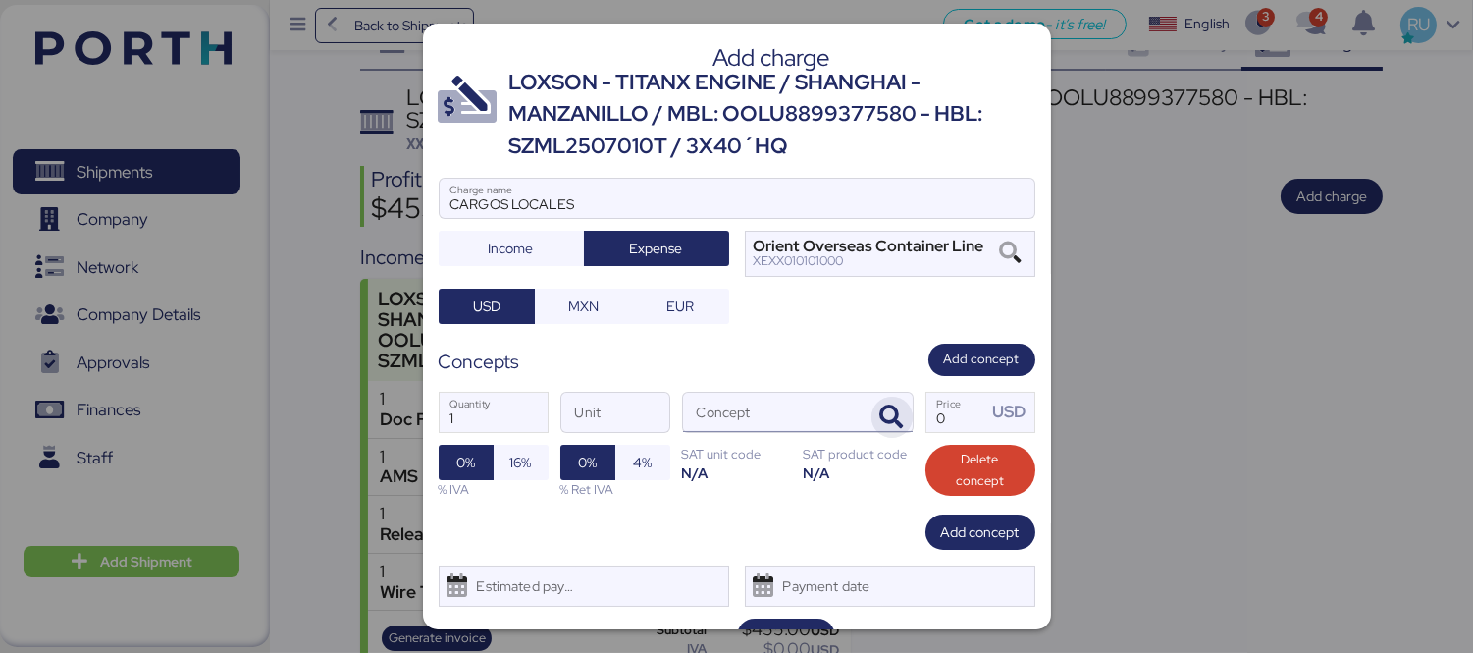
click at [881, 408] on icon "button" at bounding box center [893, 417] width 24 height 24
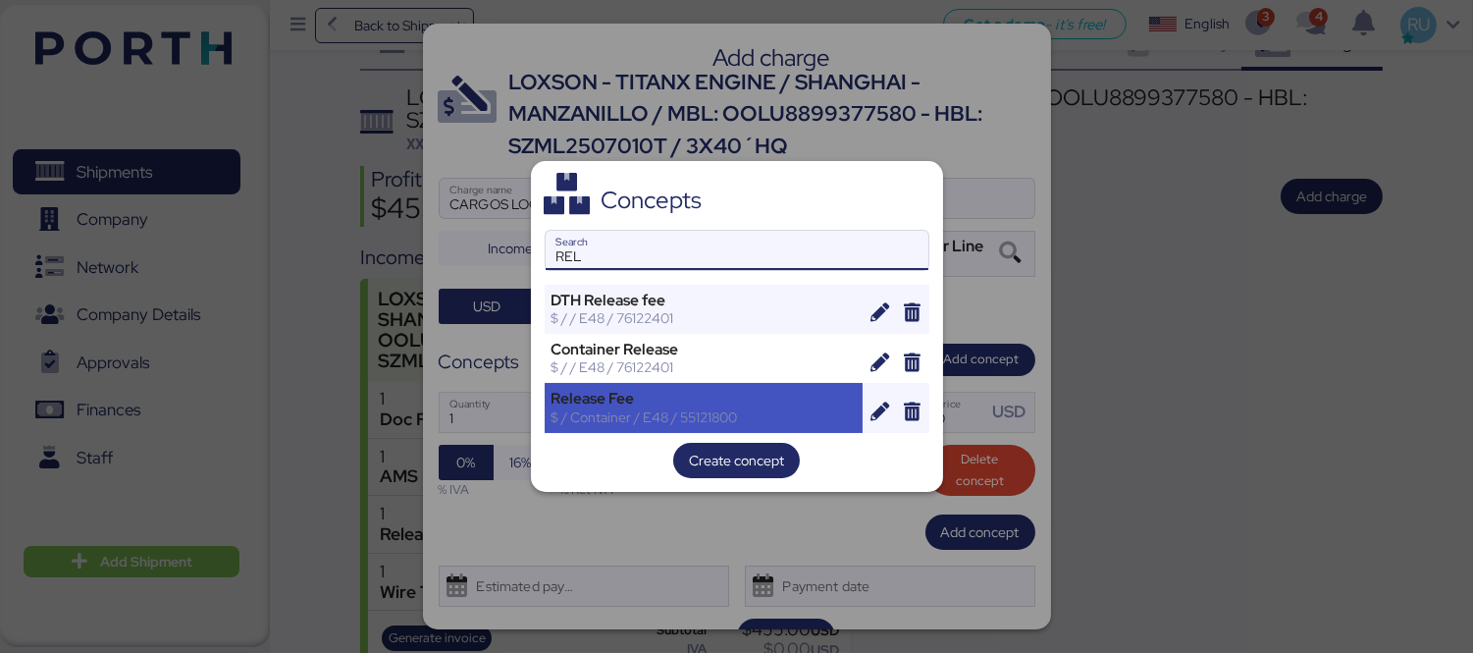
type input "REL"
click at [702, 410] on div "$ / Container / E48 / 55121800" at bounding box center [704, 417] width 305 height 18
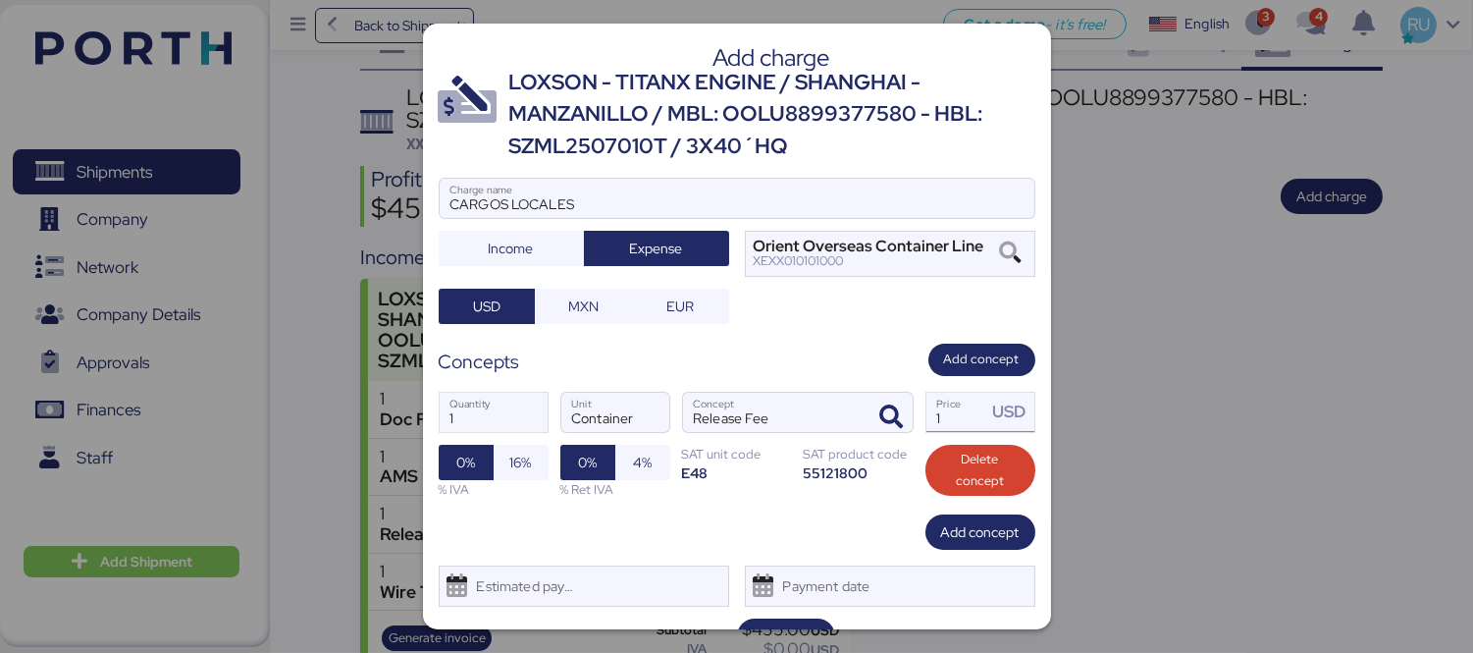
click at [945, 420] on input "1" at bounding box center [957, 412] width 61 height 39
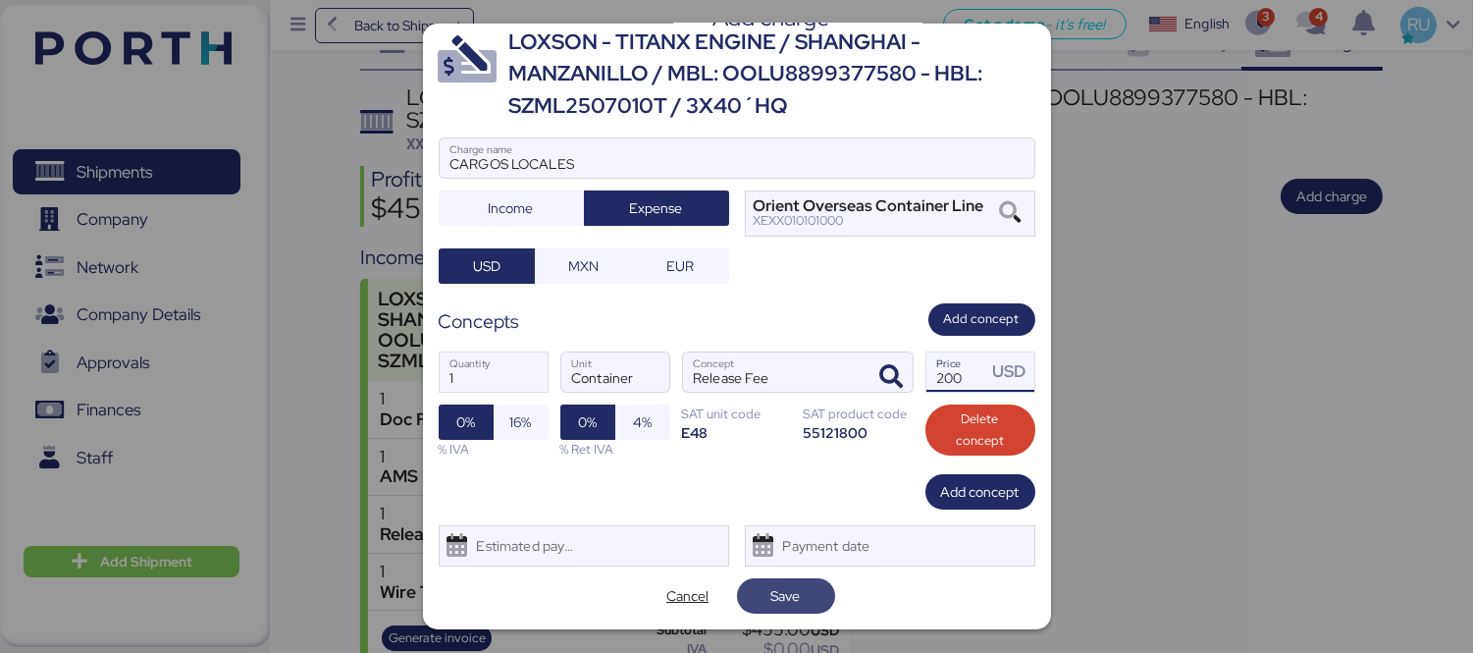
type input "200"
click at [782, 591] on span "Save" at bounding box center [786, 596] width 29 height 24
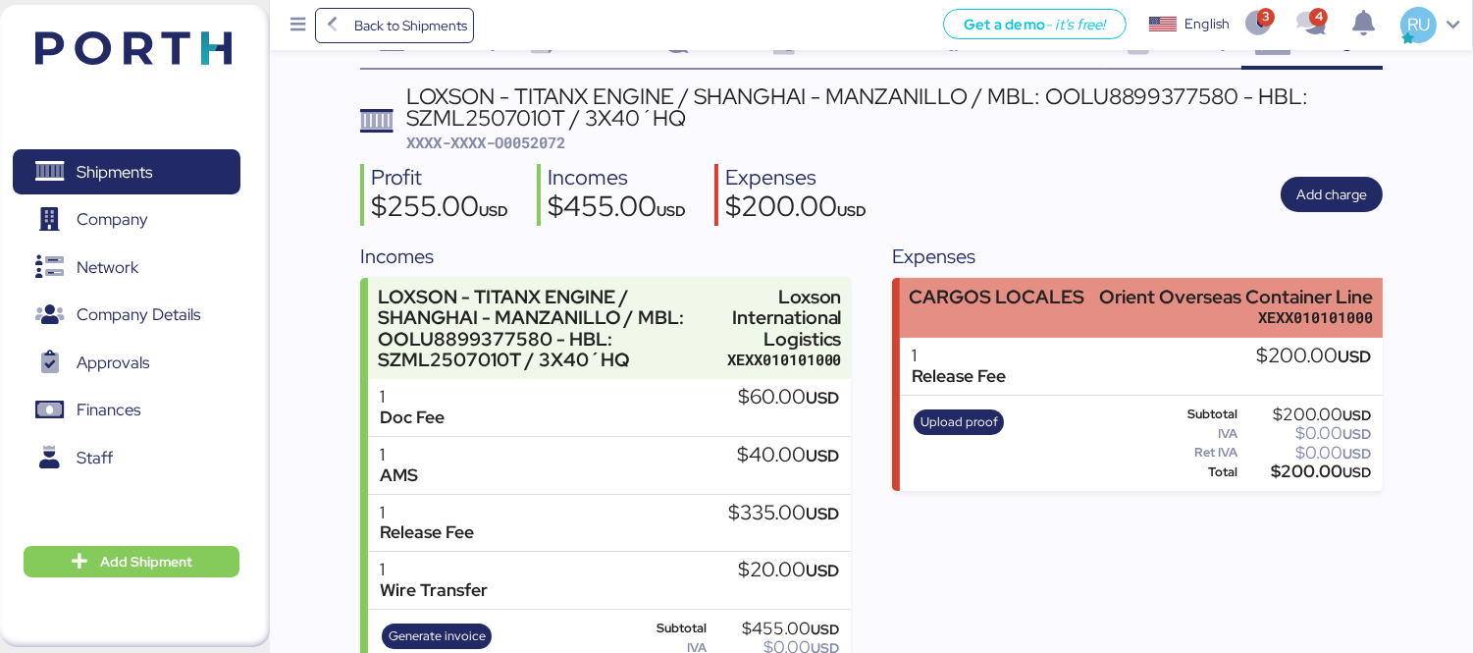
scroll to position [77, 0]
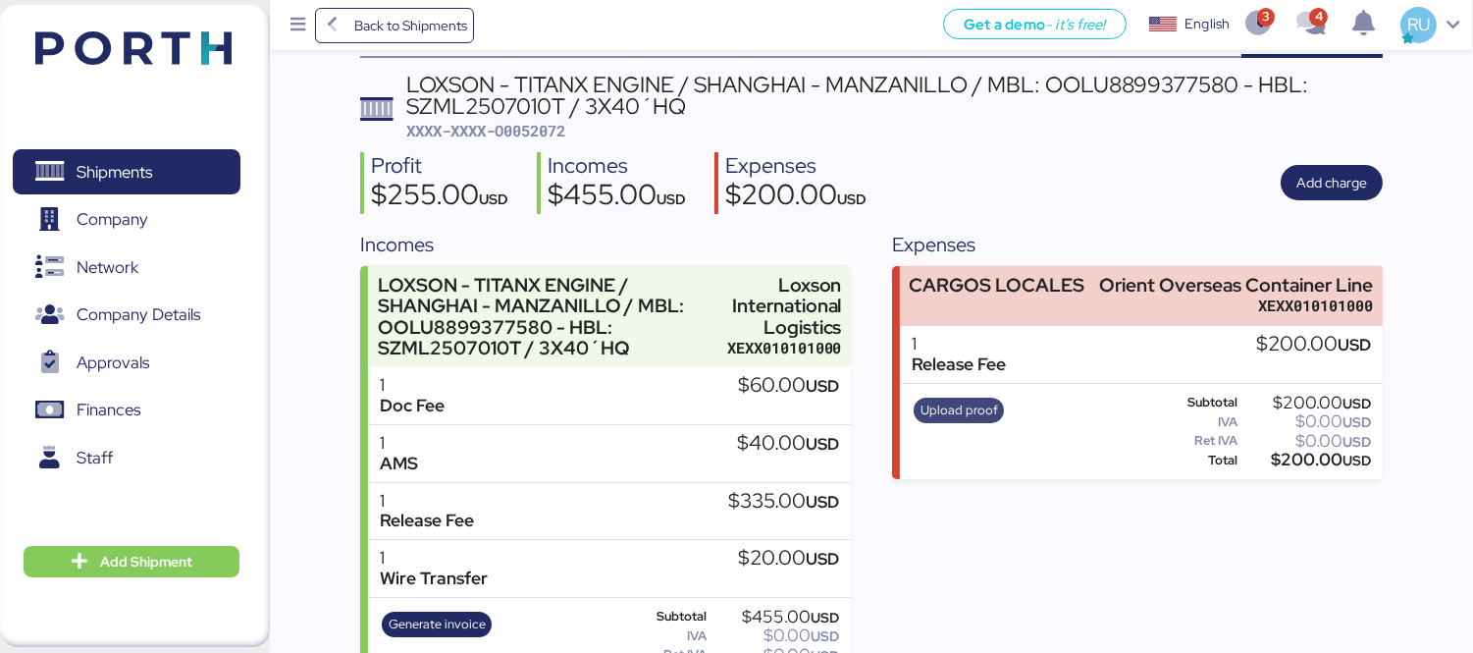
click at [956, 409] on span "Upload proof" at bounding box center [960, 411] width 78 height 22
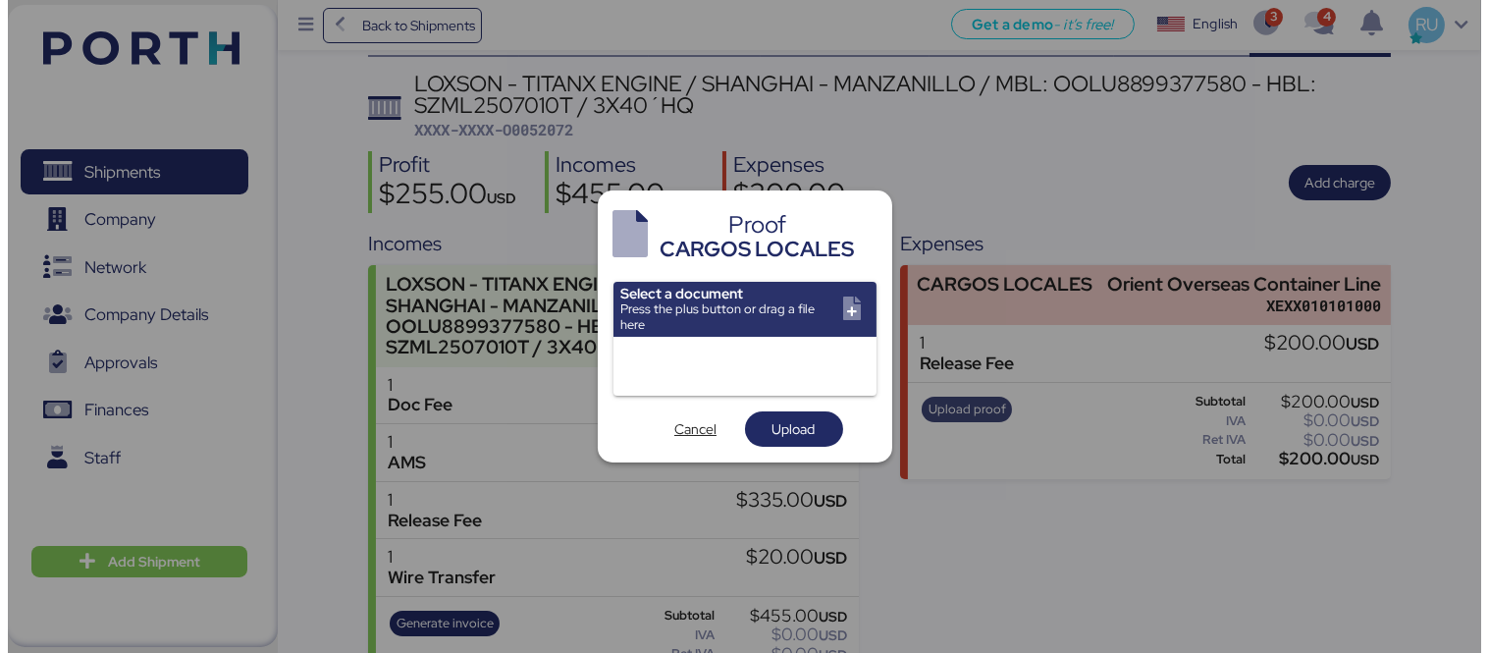
scroll to position [0, 0]
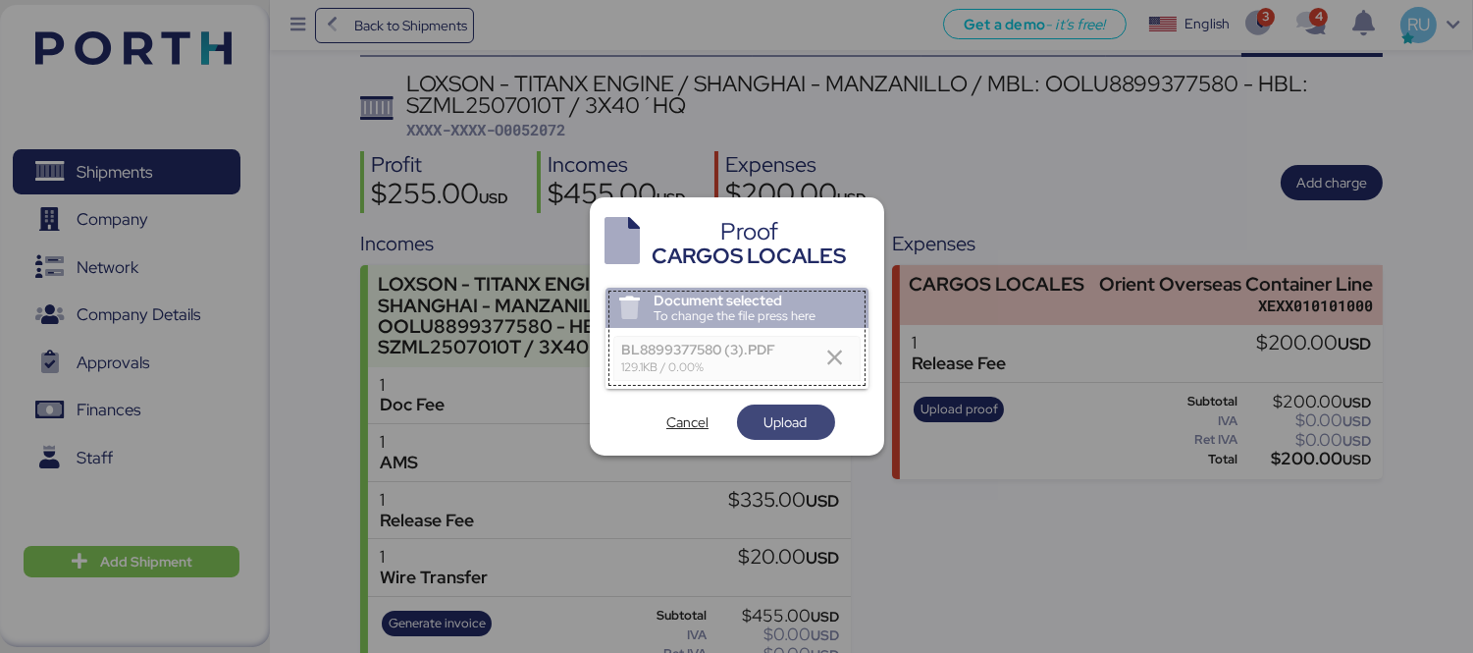
click at [808, 426] on span "Upload" at bounding box center [786, 421] width 67 height 27
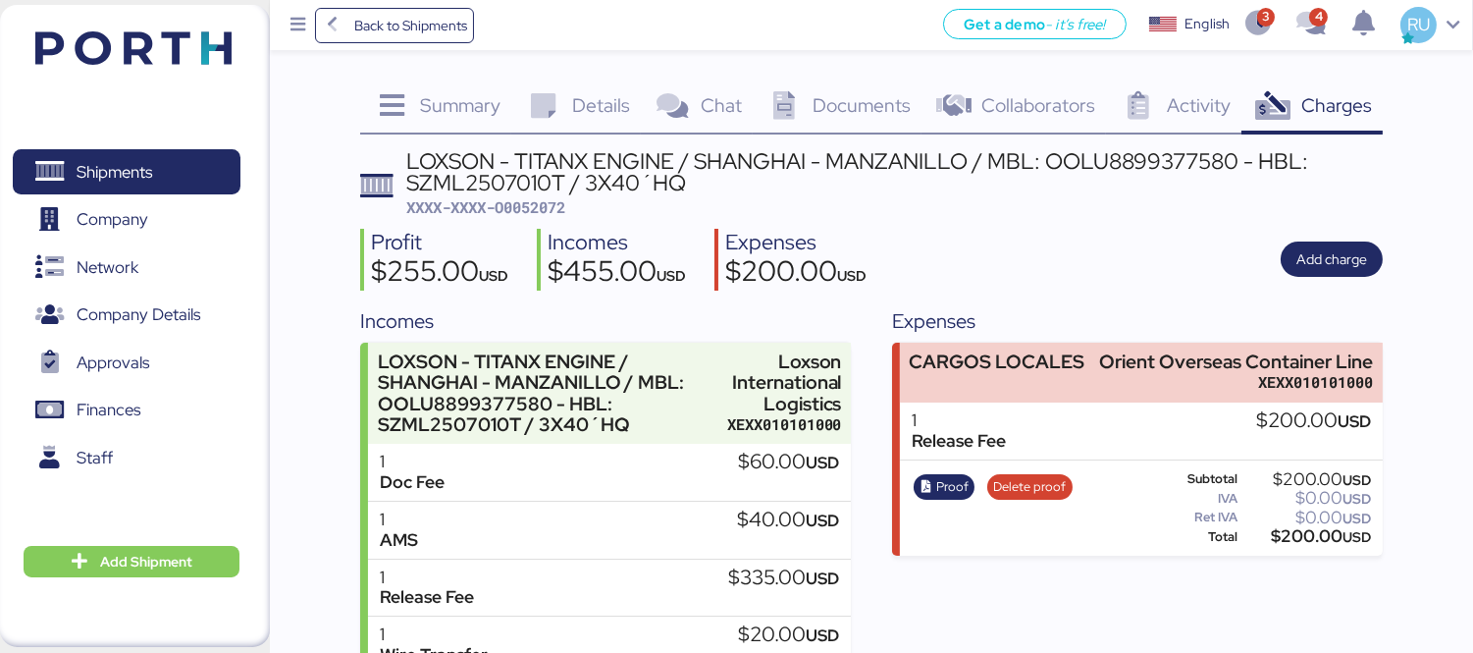
click at [1185, 241] on div "Profit $255.00 USD Incomes $455.00 USD Expenses $200.00 USD Add charge" at bounding box center [871, 260] width 1023 height 62
click at [108, 34] on img at bounding box center [133, 47] width 196 height 33
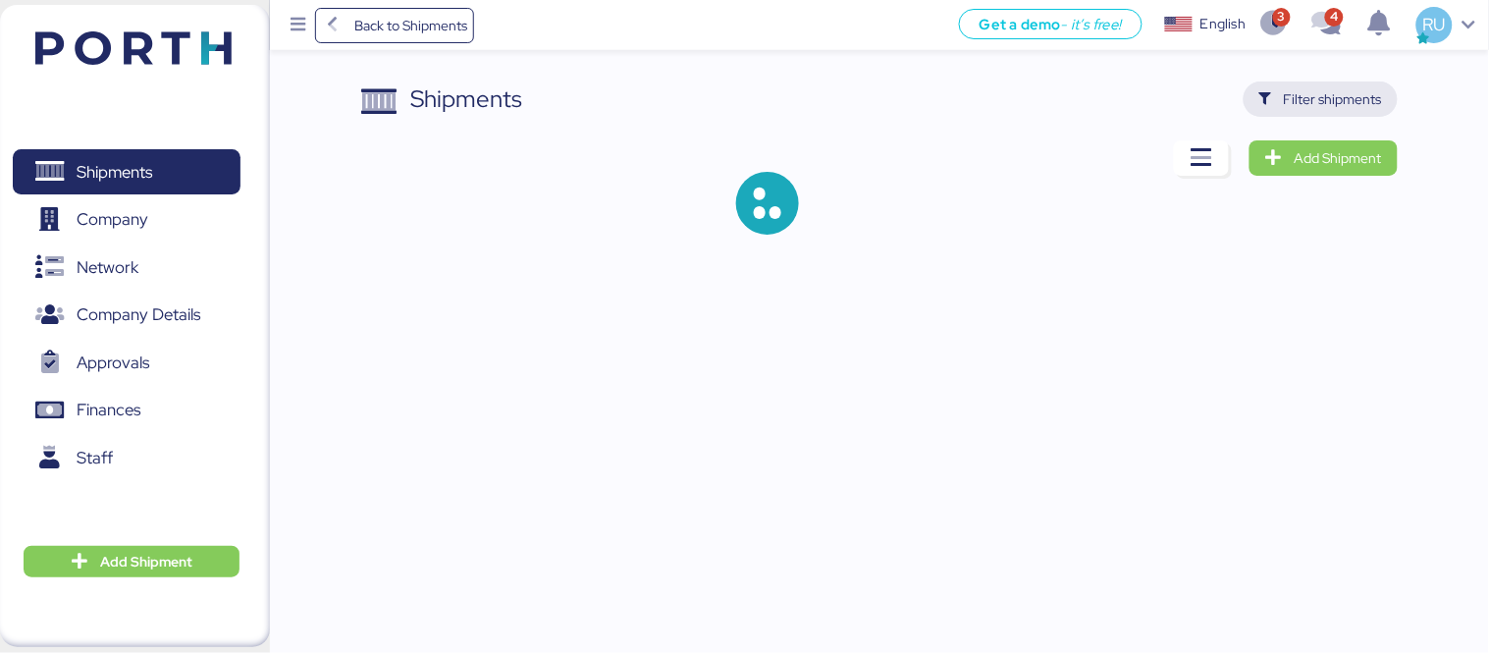
click at [1303, 110] on span "Filter shipments" at bounding box center [1333, 99] width 98 height 24
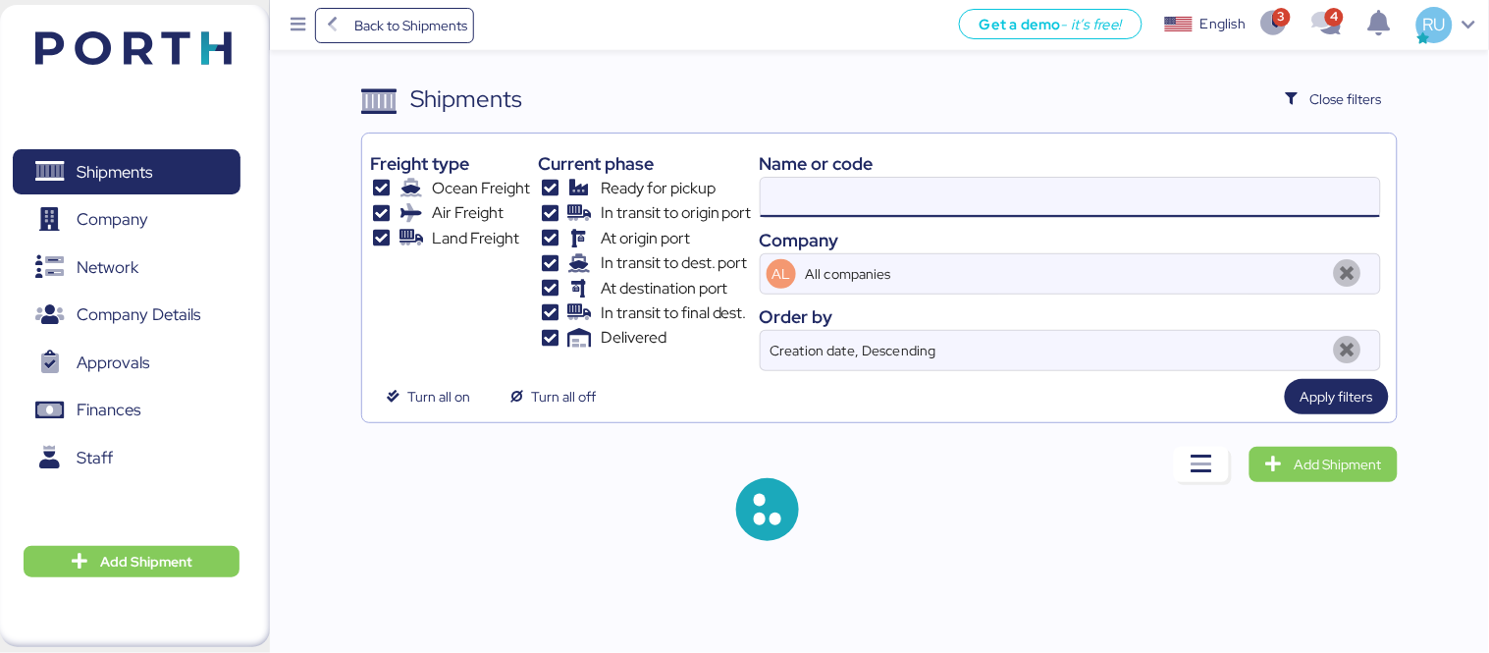
click at [1001, 207] on input at bounding box center [1070, 197] width 619 height 39
paste input "OOLU8899436020"
type input "OOLU8899436020"
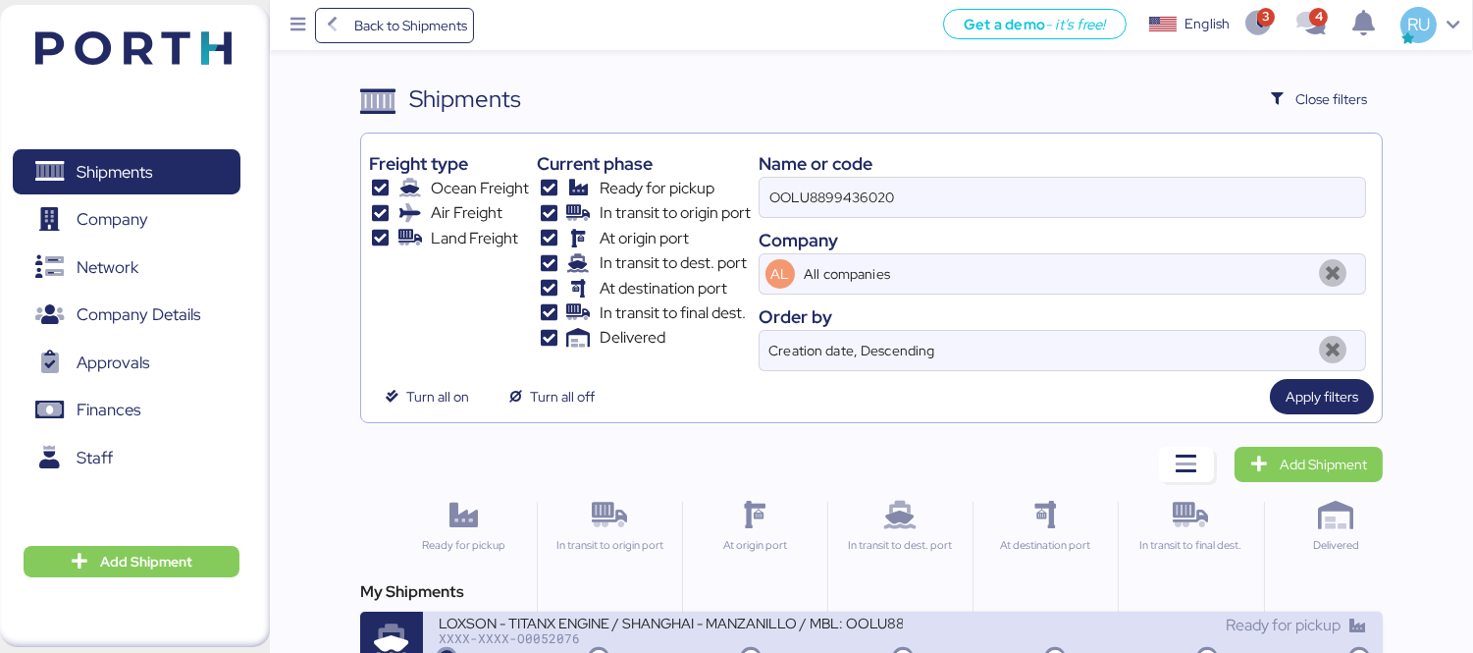
click at [821, 634] on div "XXXX-XXXX-O0052076" at bounding box center [671, 638] width 464 height 14
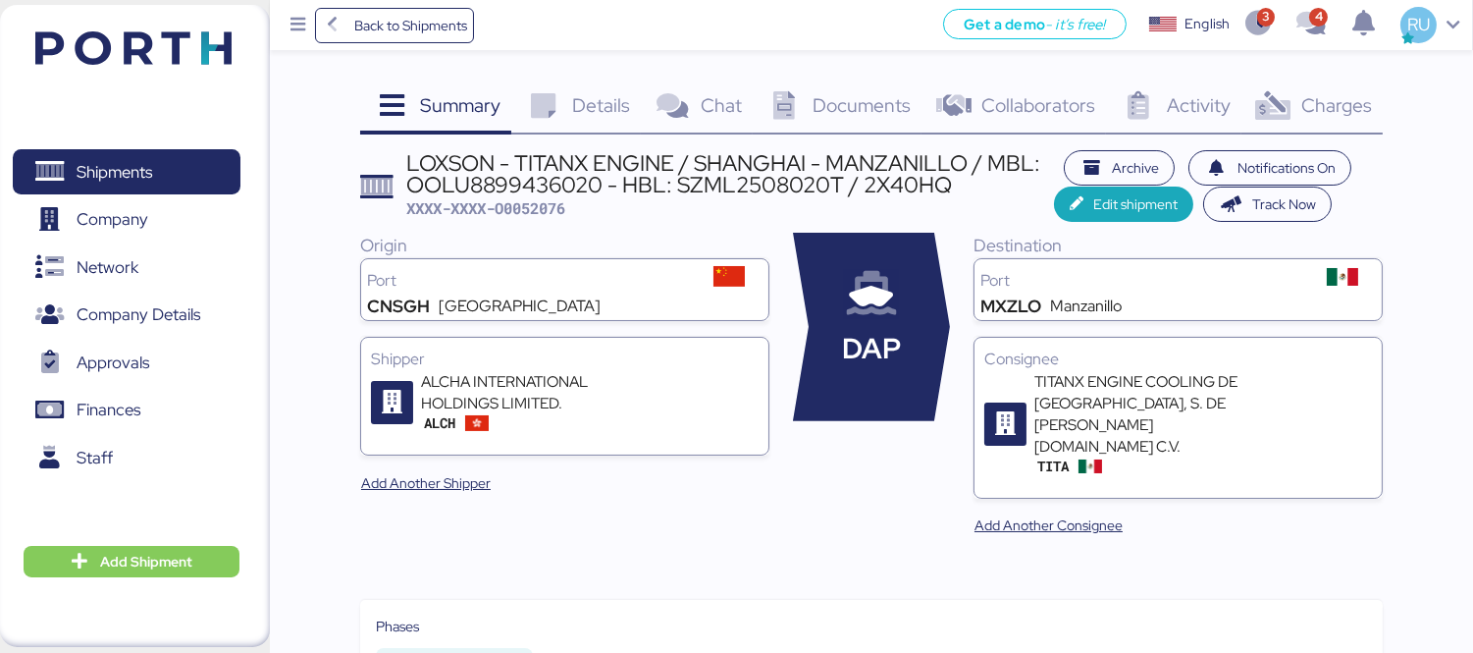
click at [858, 96] on span "Documents" at bounding box center [862, 105] width 98 height 26
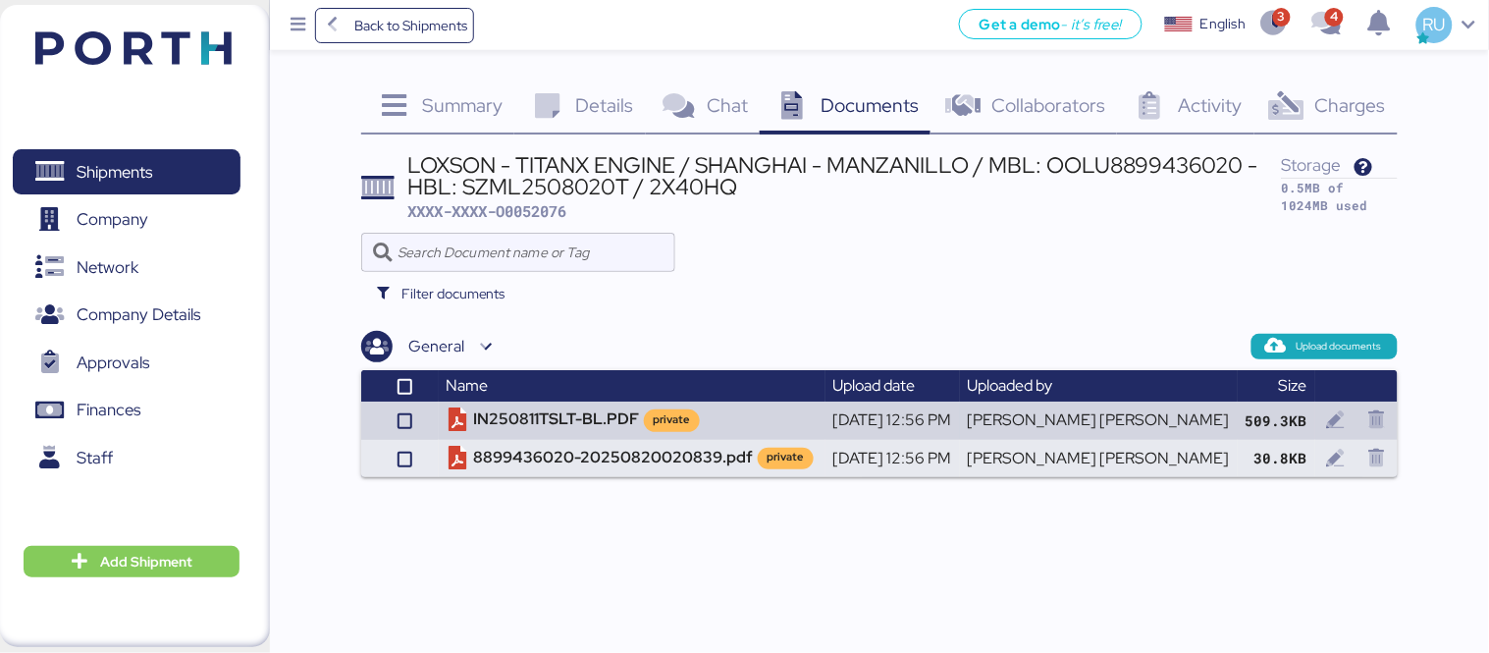
click at [573, 190] on div "LOXSON - TITANX ENGINE / SHANGHAI - MANZANILLO / MBL: OOLU8899436020 - HBL: SZM…" at bounding box center [845, 176] width 874 height 44
copy div "SZML2508020T"
click at [123, 46] on img at bounding box center [133, 47] width 196 height 33
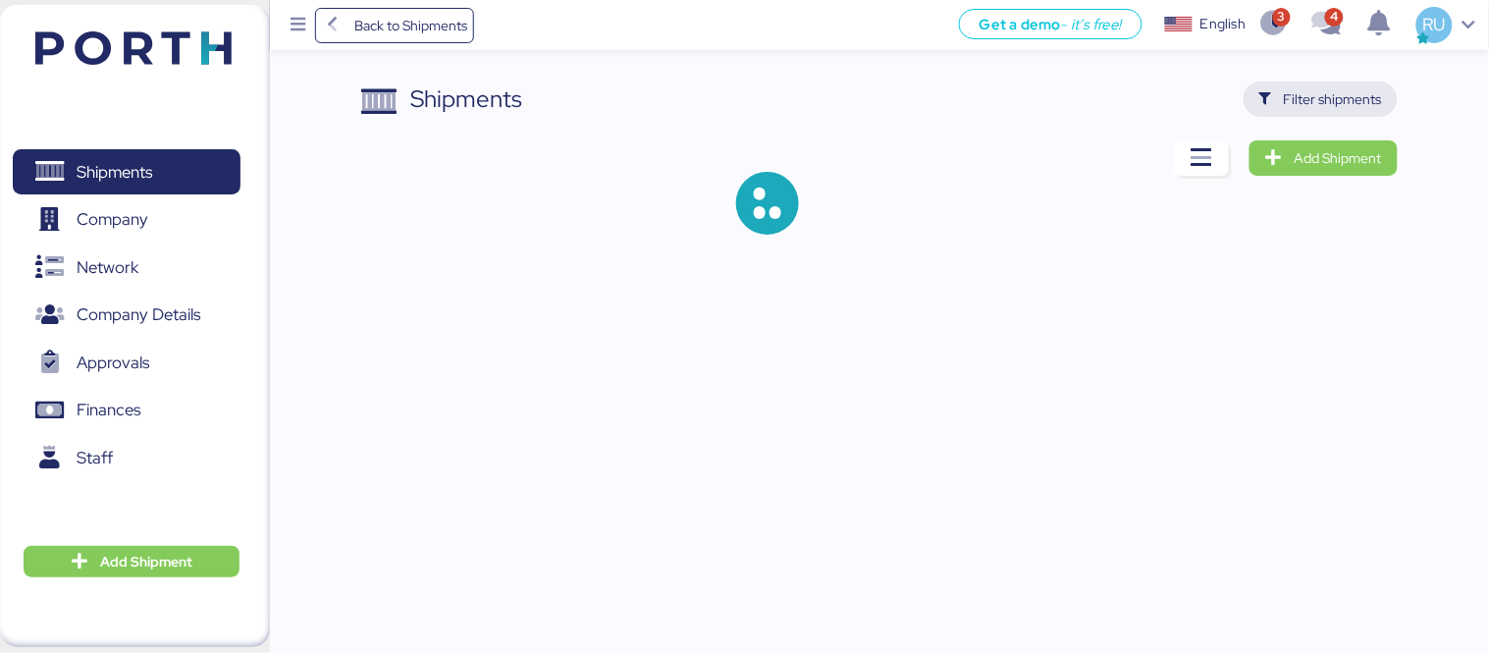
click at [1304, 98] on span "Filter shipments" at bounding box center [1333, 99] width 98 height 24
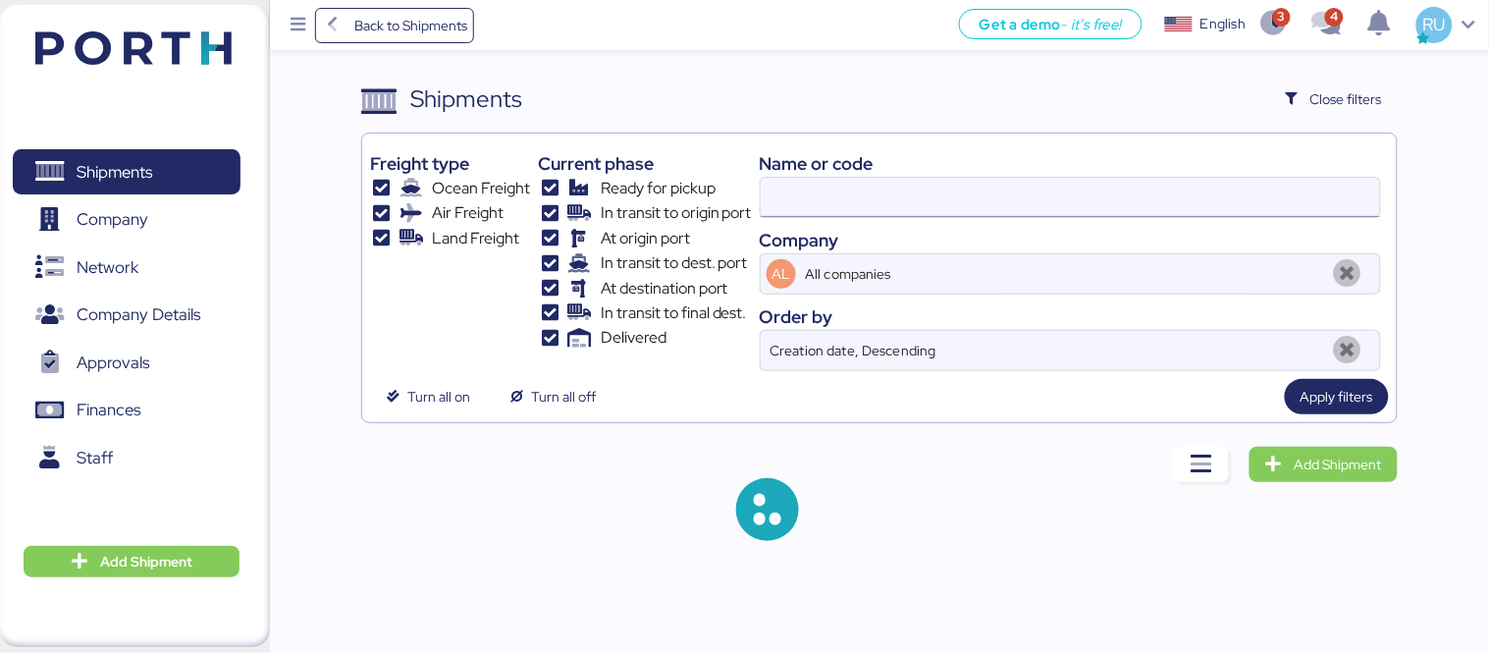
drag, startPoint x: 942, startPoint y: 162, endPoint x: 966, endPoint y: 179, distance: 28.9
click at [966, 179] on div "Name or code Company AL All companies Order by Creation date, Descending" at bounding box center [1070, 256] width 621 height 230
click at [974, 185] on input at bounding box center [1070, 197] width 619 height 39
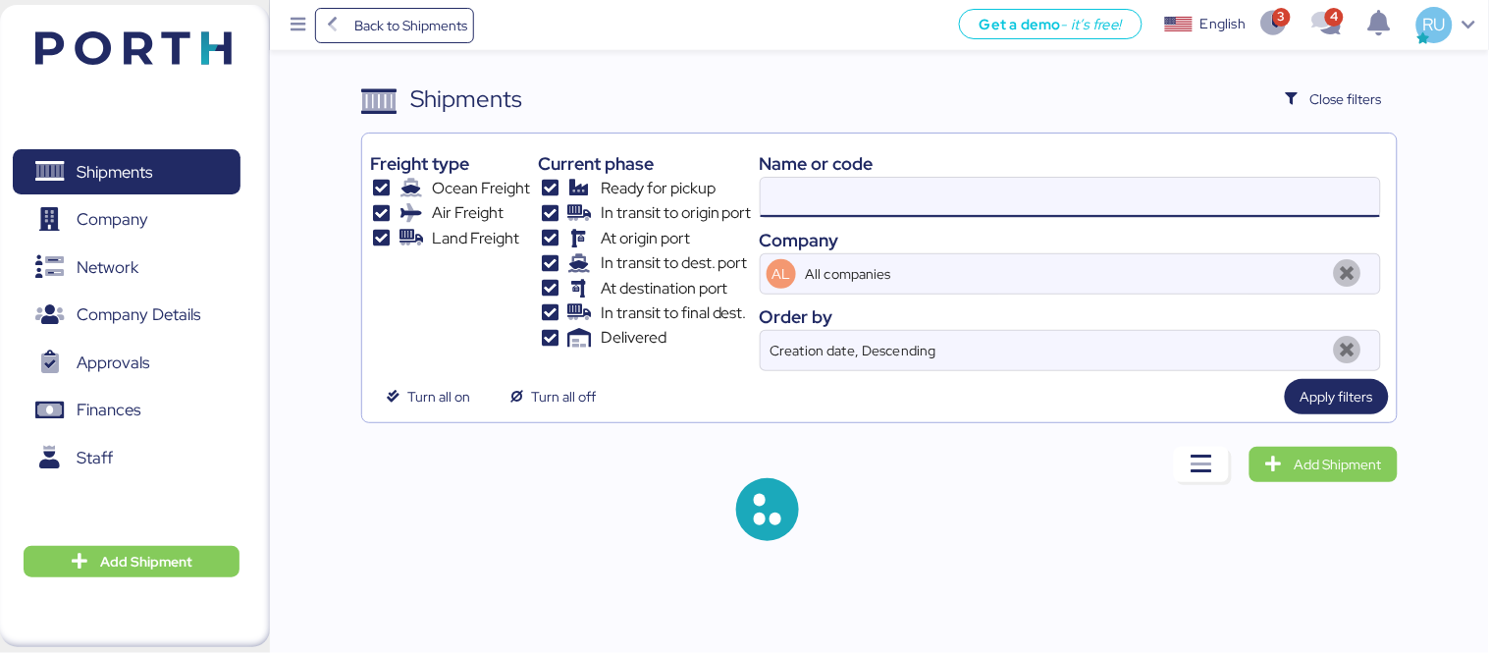
paste input "OOLU8899377580"
type input "OOLU8899377580"
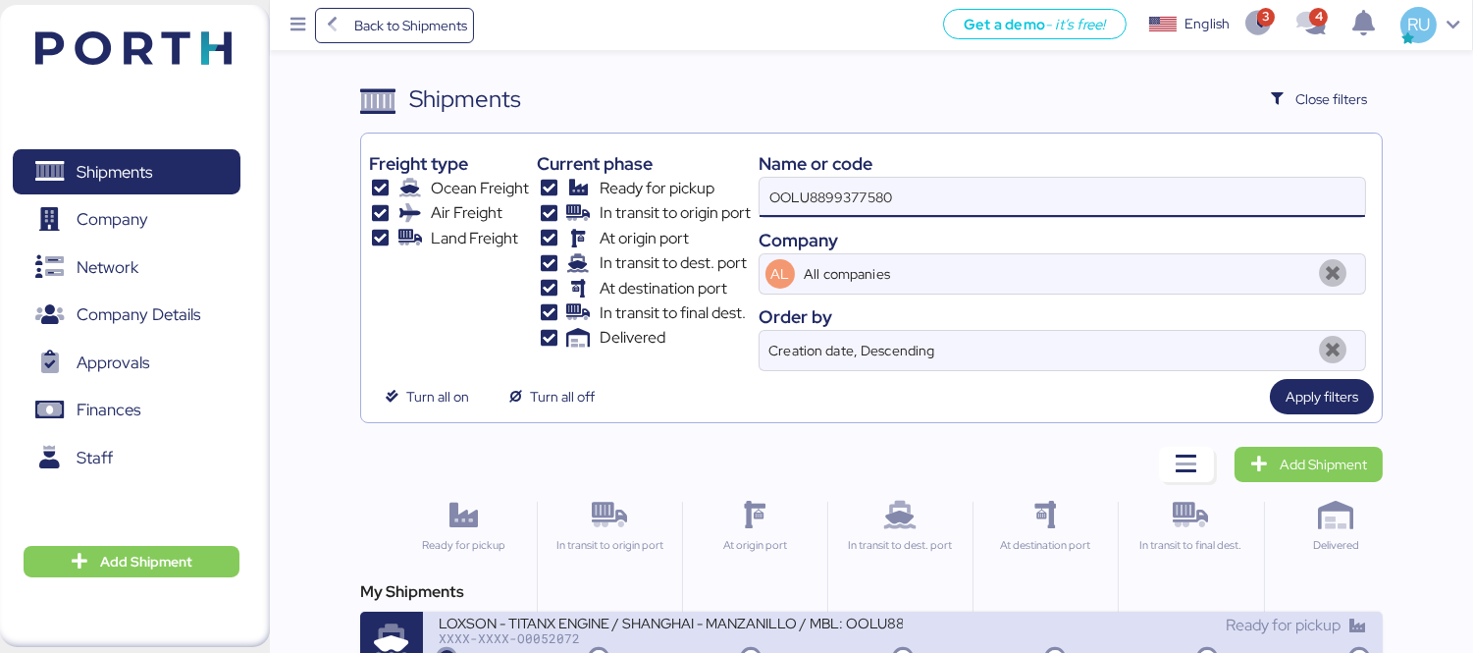
click at [761, 630] on div "LOXSON - TITANX ENGINE / SHANGHAI - MANZANILLO / MBL: OOLU8899377580 - HBL: SZM…" at bounding box center [671, 622] width 464 height 17
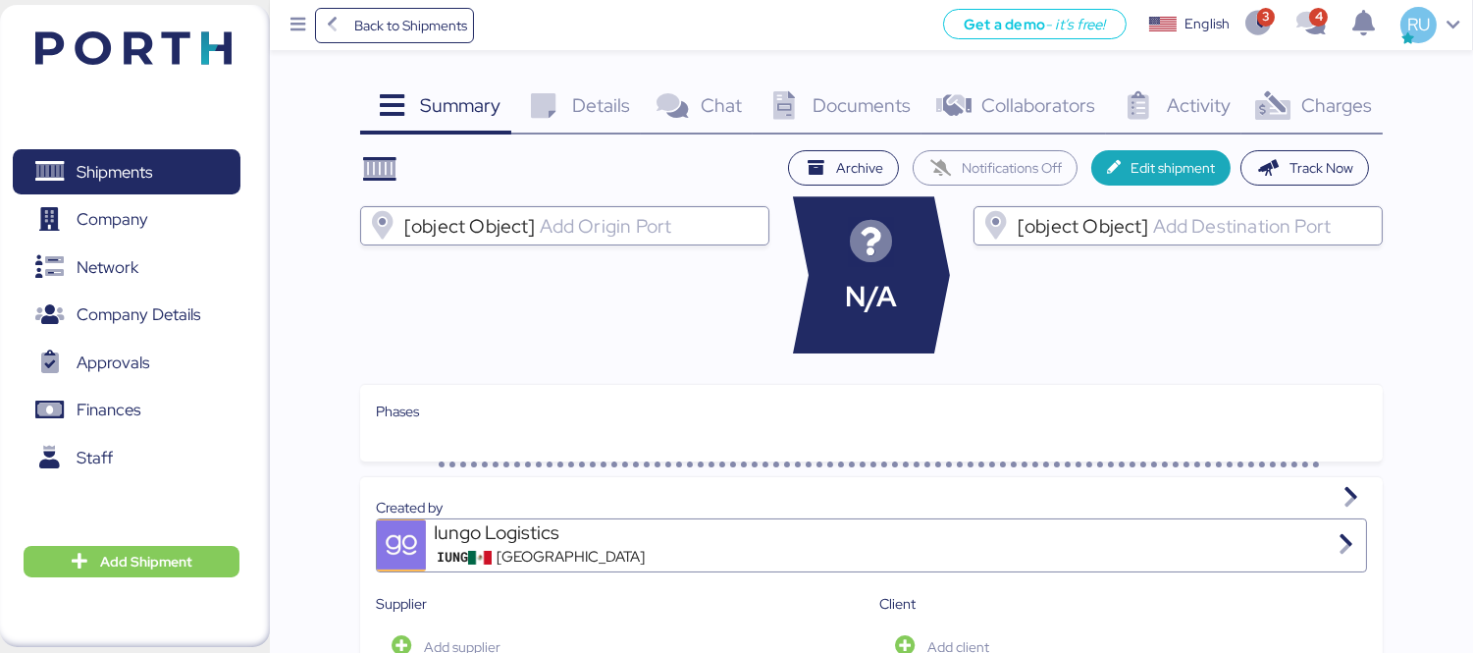
click at [837, 109] on span "Documents" at bounding box center [862, 105] width 98 height 26
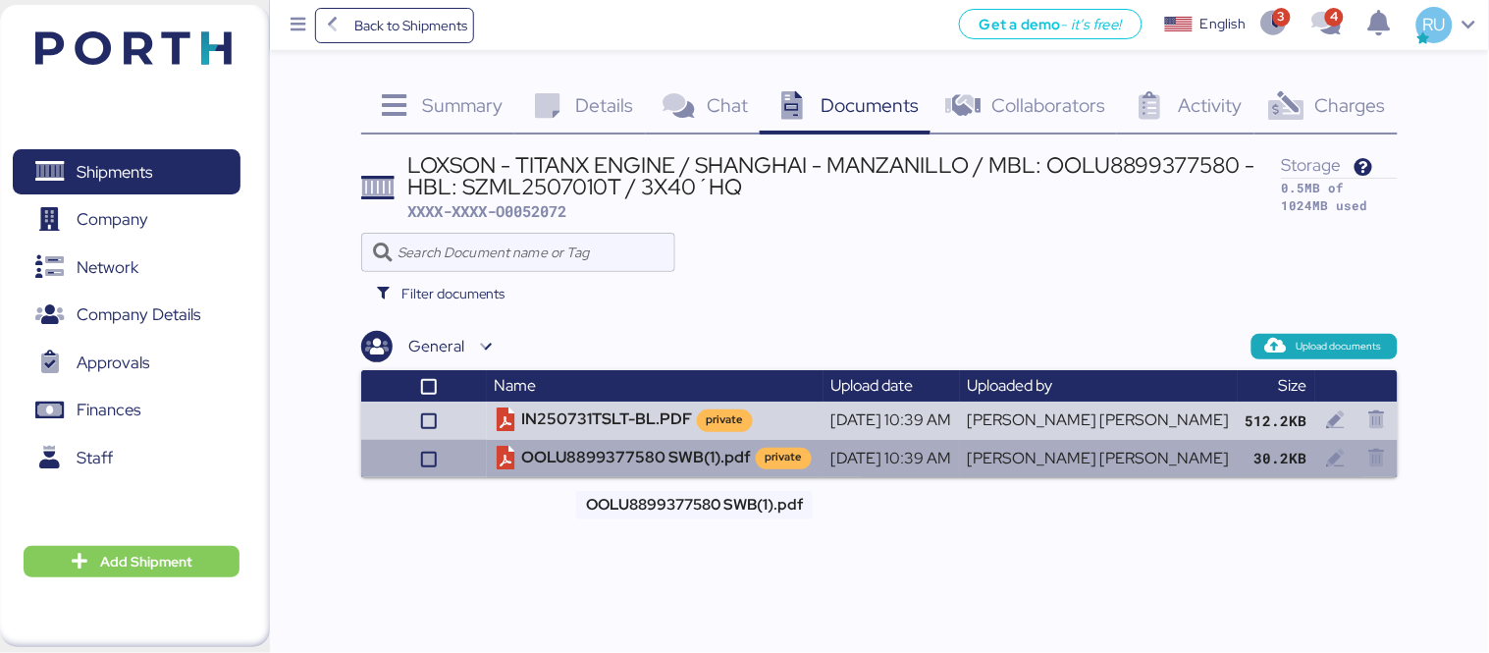
click at [645, 467] on td "OOLU8899377580 SWB(1).pdf private" at bounding box center [655, 458] width 337 height 37
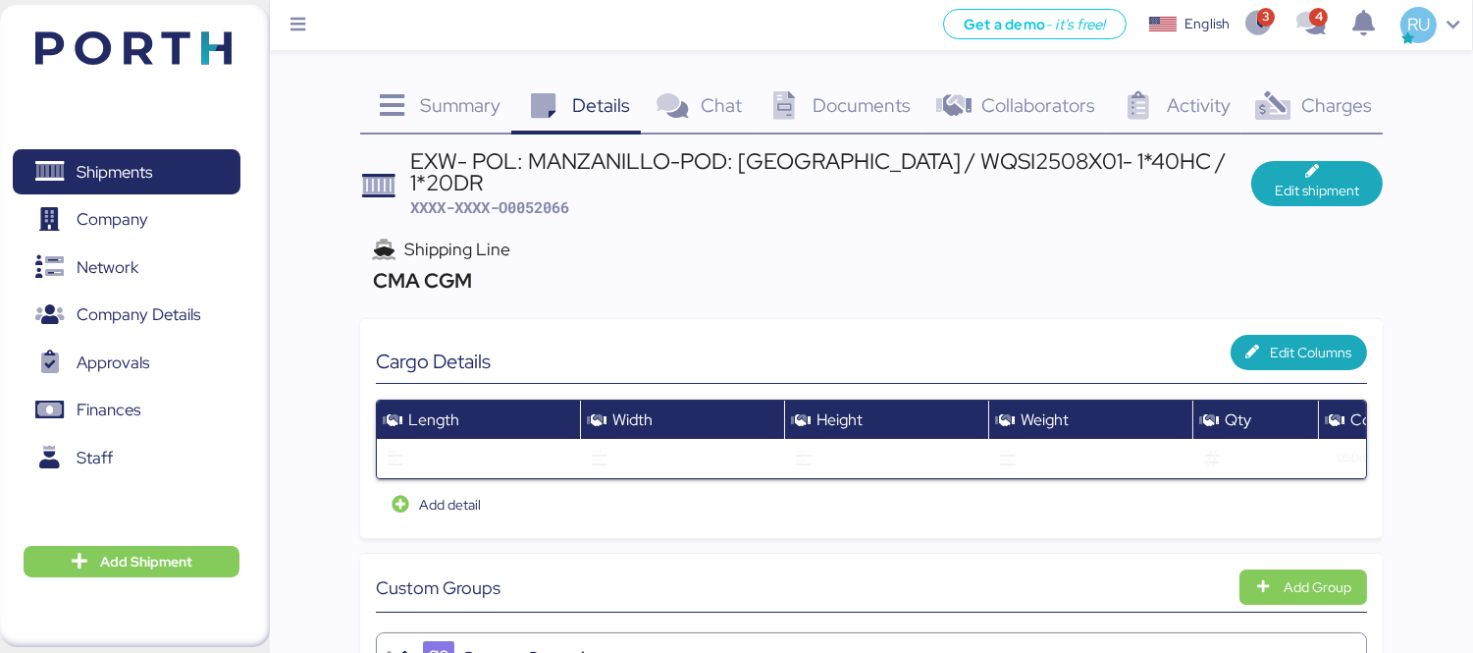
click at [110, 83] on div "Shipments 0 Company 0 Network 0 Company Details 0 Approvals 0 Finances 0 Staff …" at bounding box center [135, 326] width 270 height 642
click at [119, 59] on img at bounding box center [133, 47] width 196 height 33
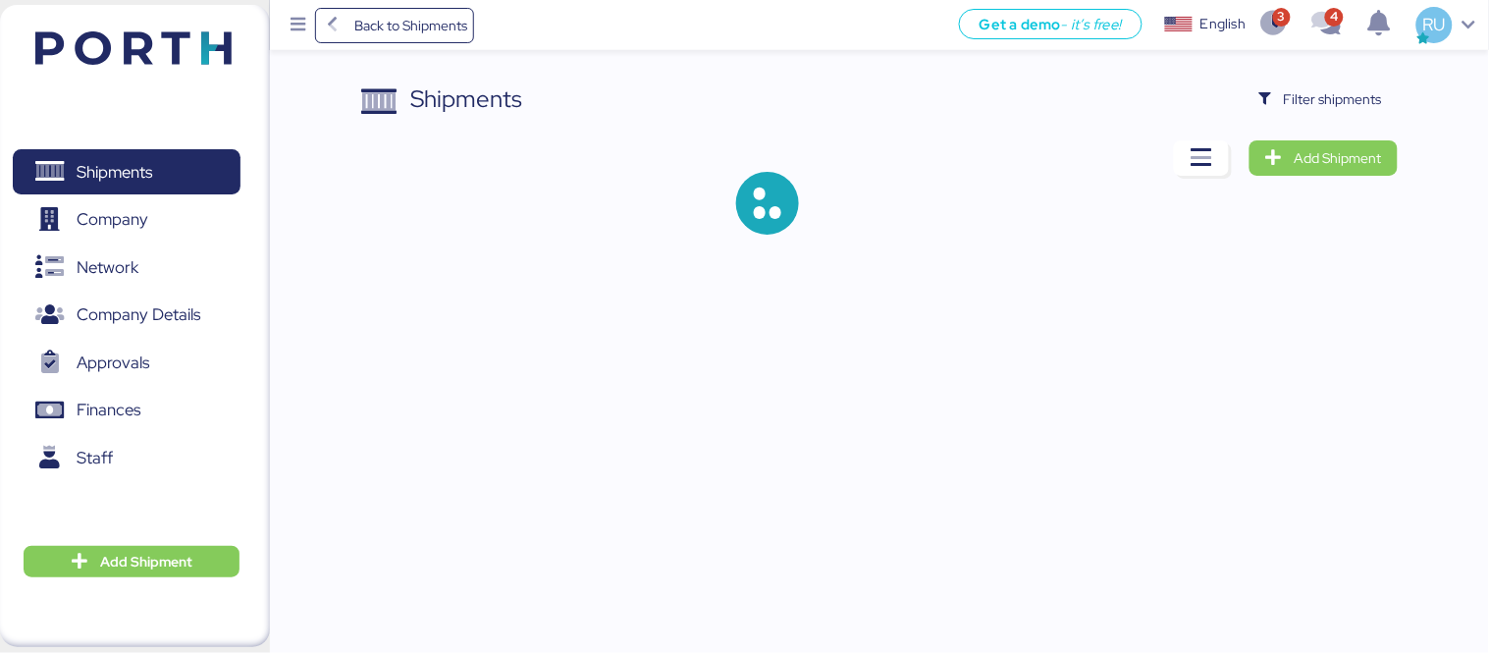
click at [1306, 120] on div "Shipments Filter shipments Add Shipment" at bounding box center [879, 173] width 1037 height 185
click at [1296, 108] on span "Filter shipments" at bounding box center [1333, 99] width 98 height 24
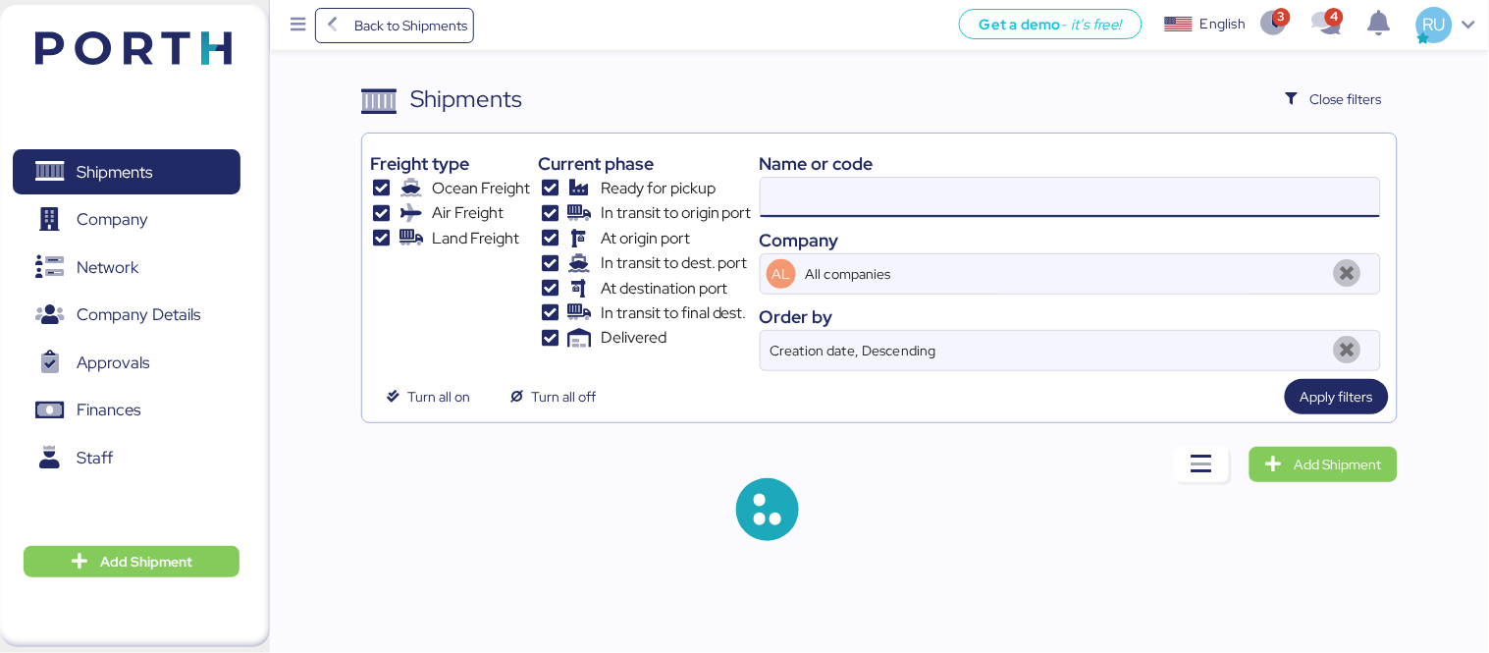
click at [974, 182] on input at bounding box center [1070, 197] width 619 height 39
paste input "COSU6425492540"
type input "COSU6425492540"
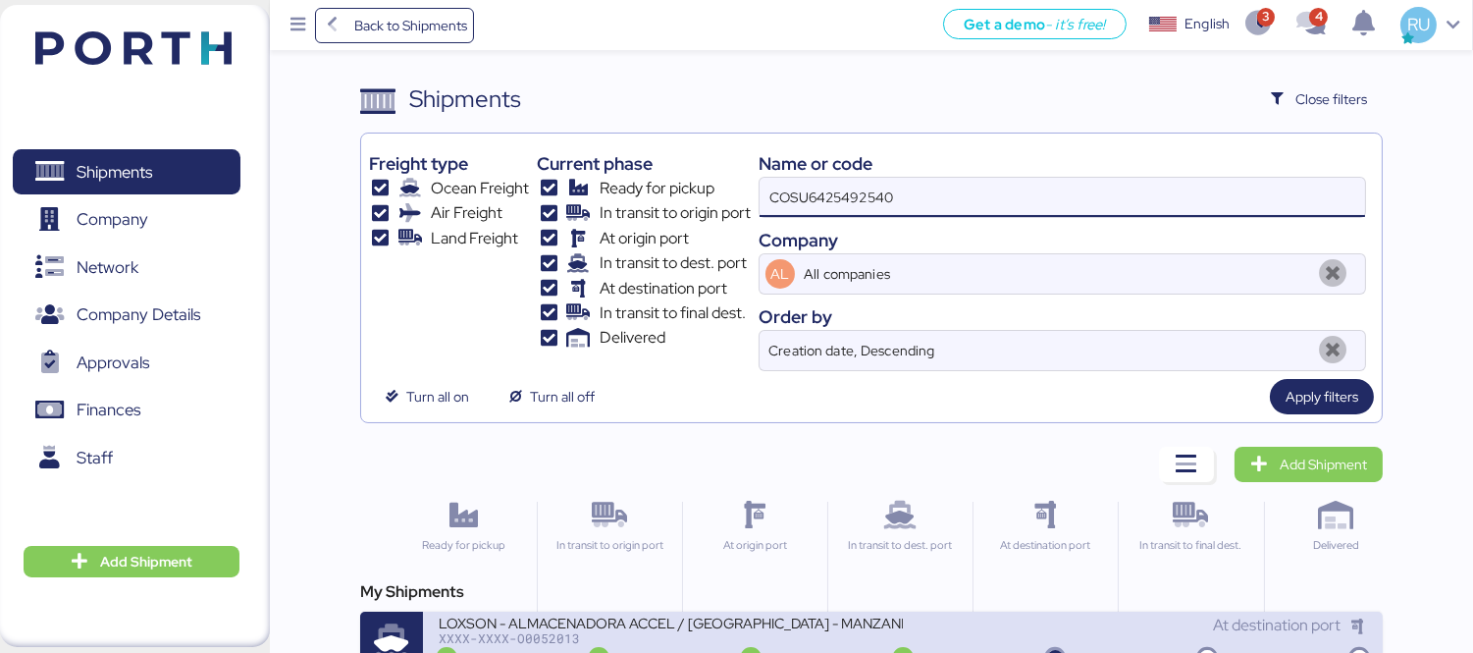
click at [648, 618] on div "LOXSON - ALMACENADORA ACCEL / SHANGHAI - MANZANILLO / MBL: COSU6425492540 - HBL…" at bounding box center [671, 622] width 464 height 17
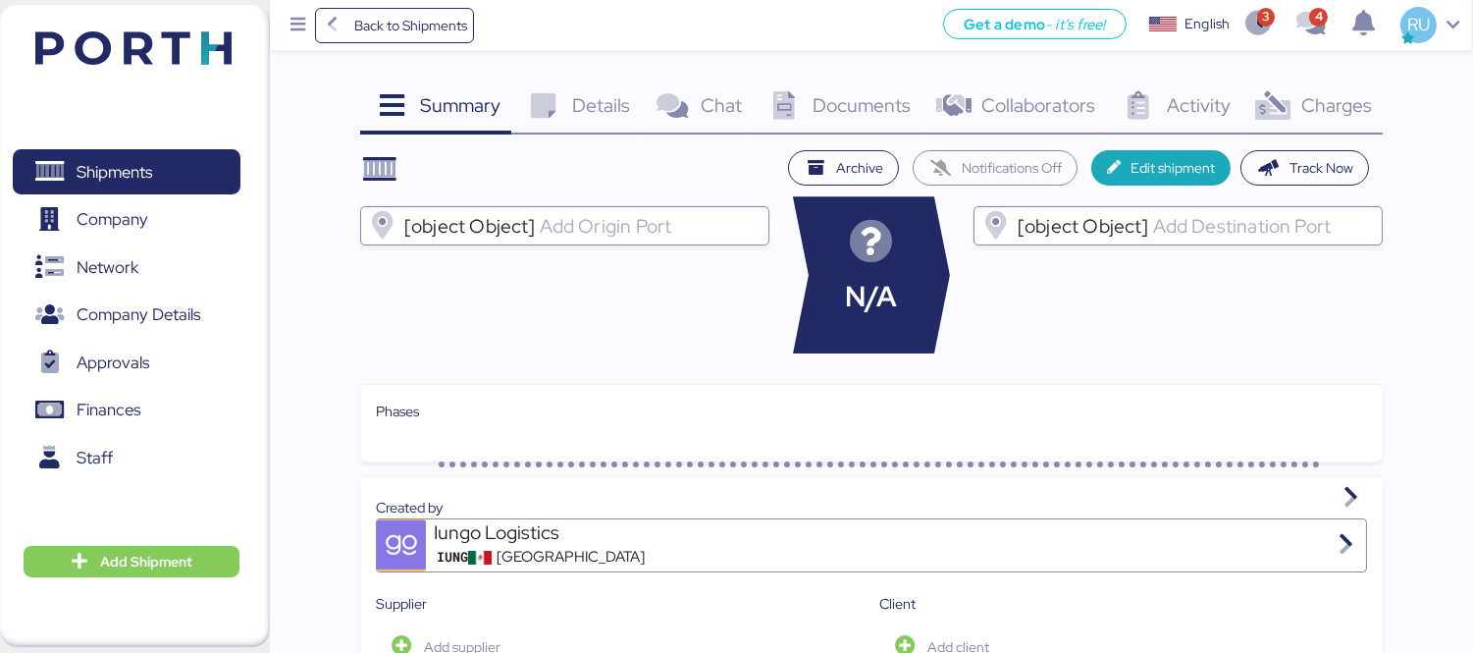
click at [1292, 112] on icon at bounding box center [1274, 106] width 42 height 28
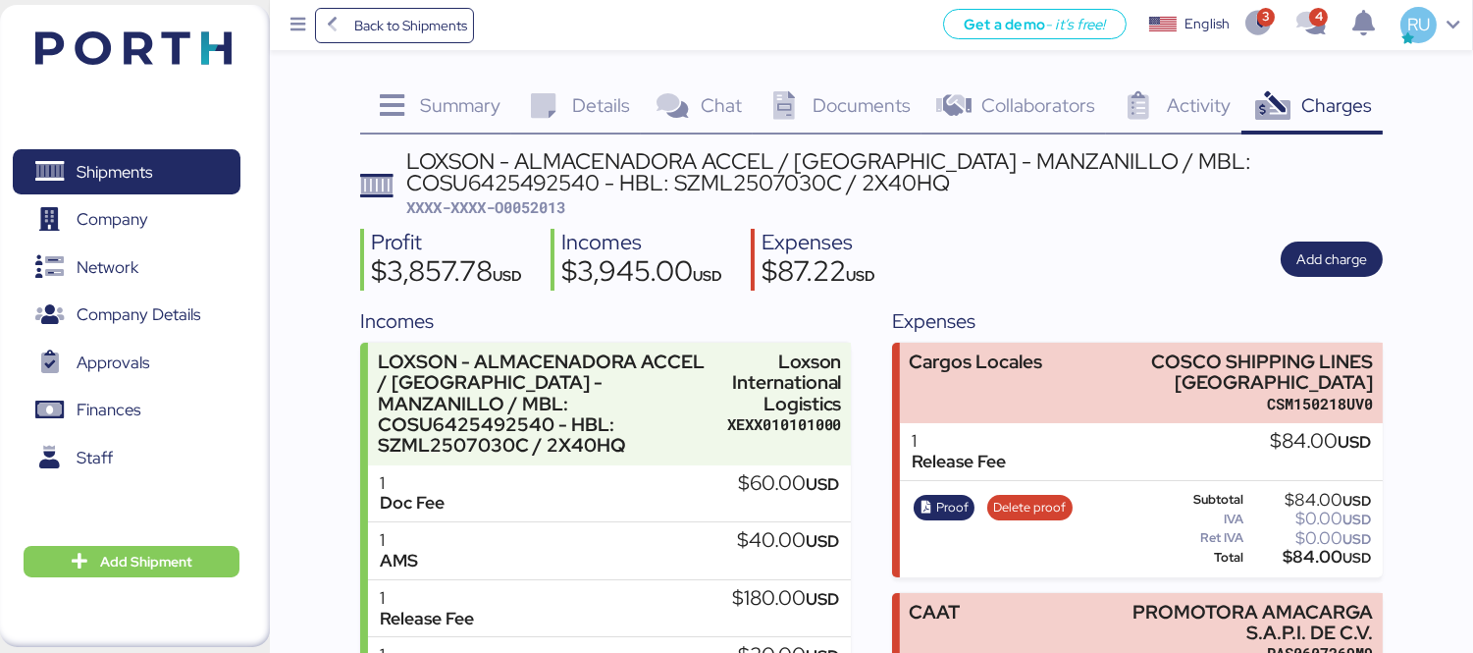
click at [619, 84] on div "Details 0" at bounding box center [575, 107] width 129 height 53
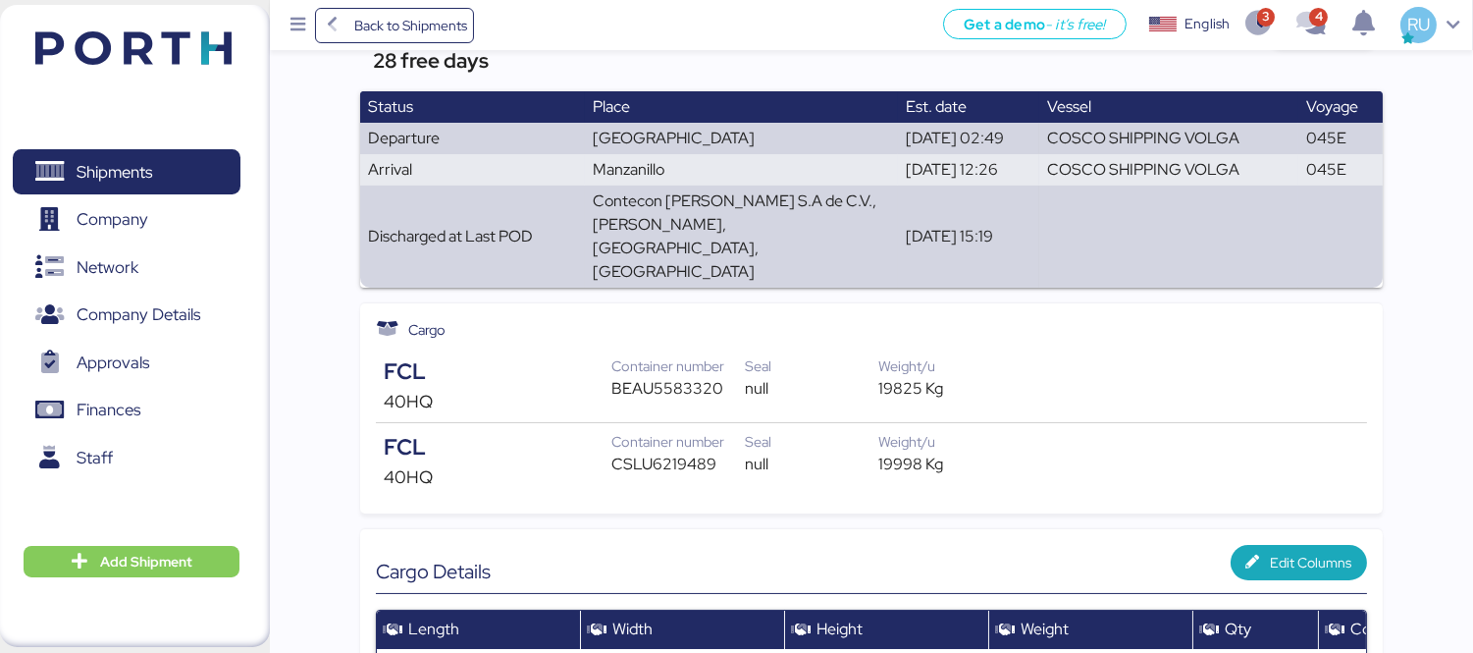
scroll to position [327, 0]
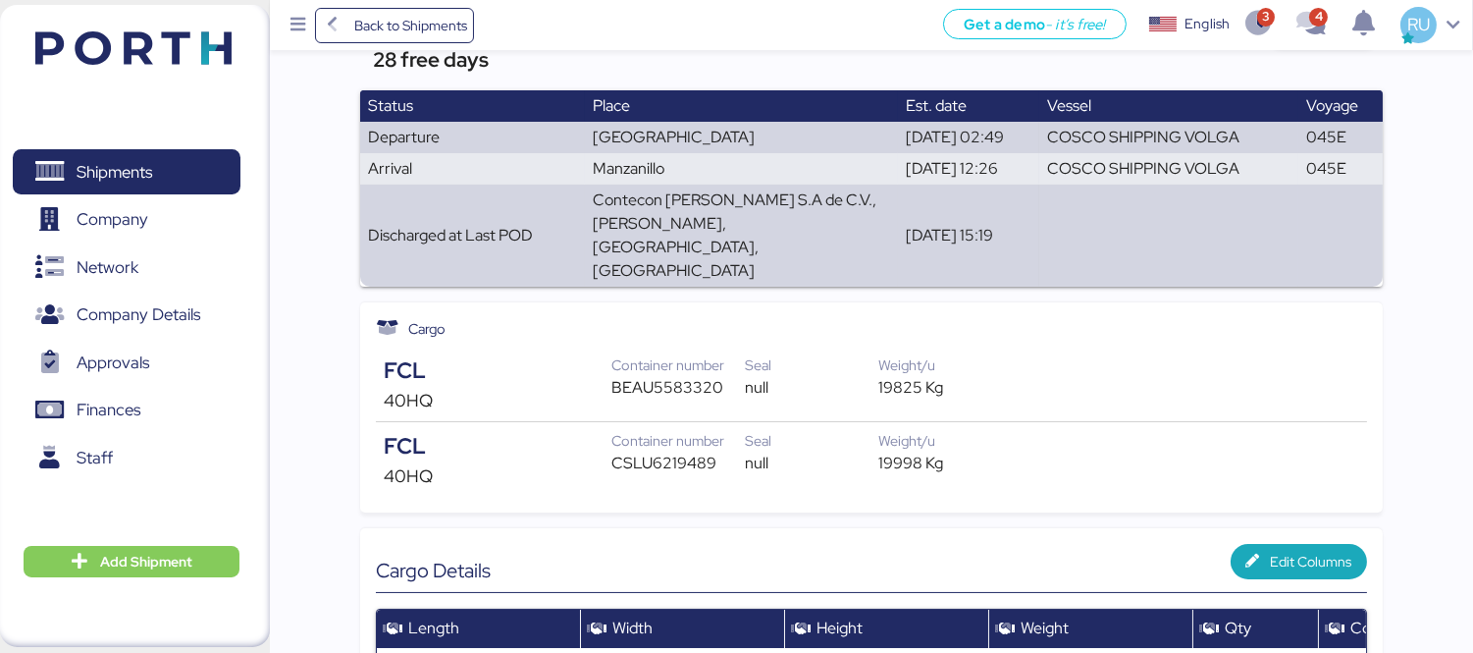
click at [632, 376] on div "BEAU5583320" at bounding box center [679, 388] width 134 height 24
copy div "BEAU5583320"
click at [656, 452] on div "CSLU6219489" at bounding box center [679, 464] width 134 height 24
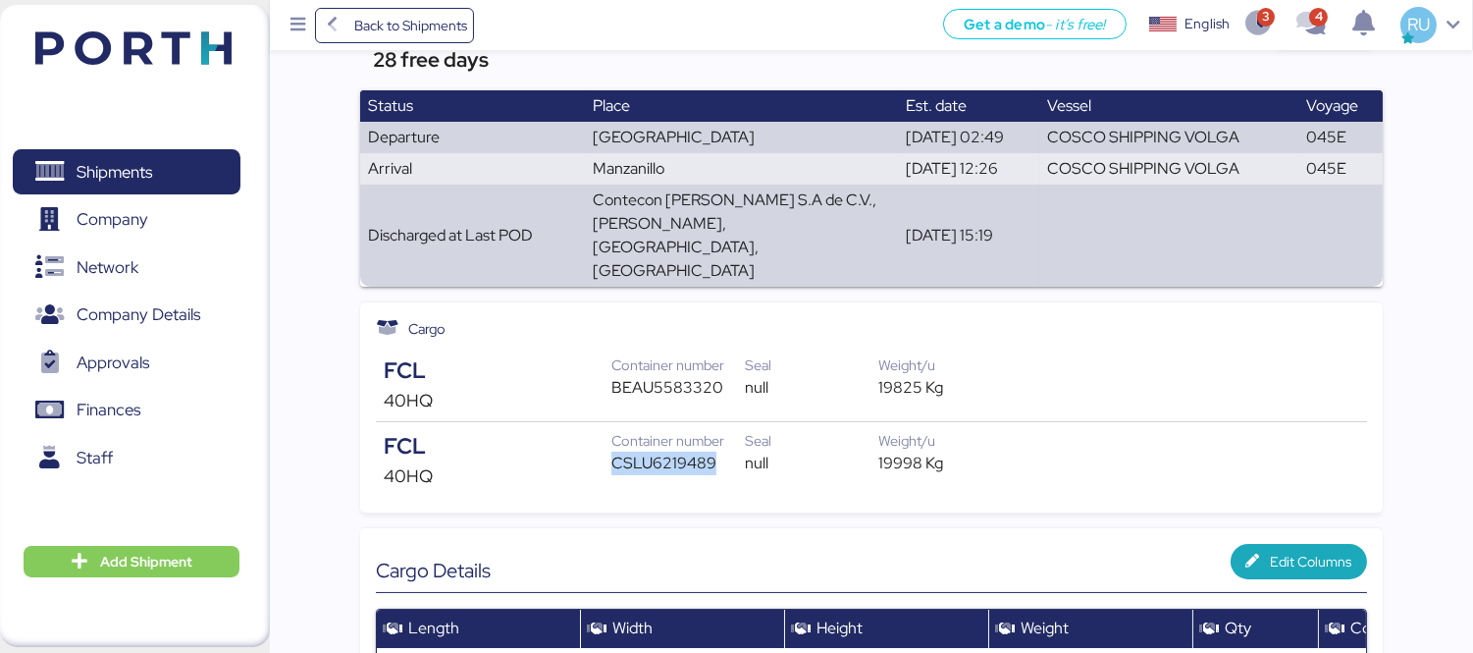
copy div "CSLU6219489"
drag, startPoint x: 871, startPoint y: 426, endPoint x: 965, endPoint y: 413, distance: 95.1
click at [965, 430] on div "Container number CSLU6219489 Seal null Weight/u 19998 Kg" at bounding box center [812, 456] width 401 height 53
click at [965, 452] on div "19998 Kg" at bounding box center [946, 464] width 134 height 24
drag, startPoint x: 958, startPoint y: 413, endPoint x: 874, endPoint y: 417, distance: 84.5
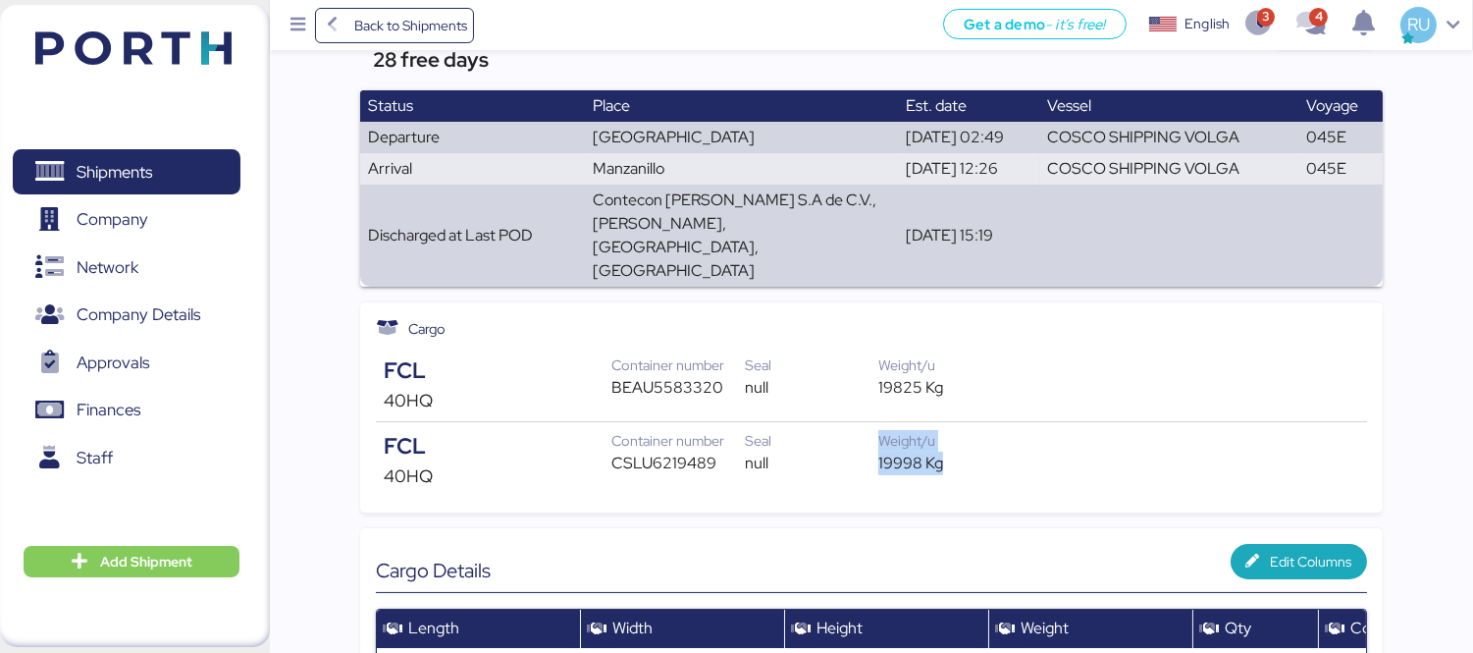
click at [874, 430] on div "Container number CSLU6219489 Seal null Weight/u 19998 Kg" at bounding box center [812, 456] width 401 height 53
click at [854, 452] on div "null" at bounding box center [812, 464] width 134 height 24
drag, startPoint x: 870, startPoint y: 417, endPoint x: 920, endPoint y: 417, distance: 50.1
click at [920, 430] on div "Container number CSLU6219489 Seal null Weight/u 19998 Kg" at bounding box center [812, 456] width 401 height 53
click at [920, 452] on div "19998 Kg" at bounding box center [946, 464] width 134 height 24
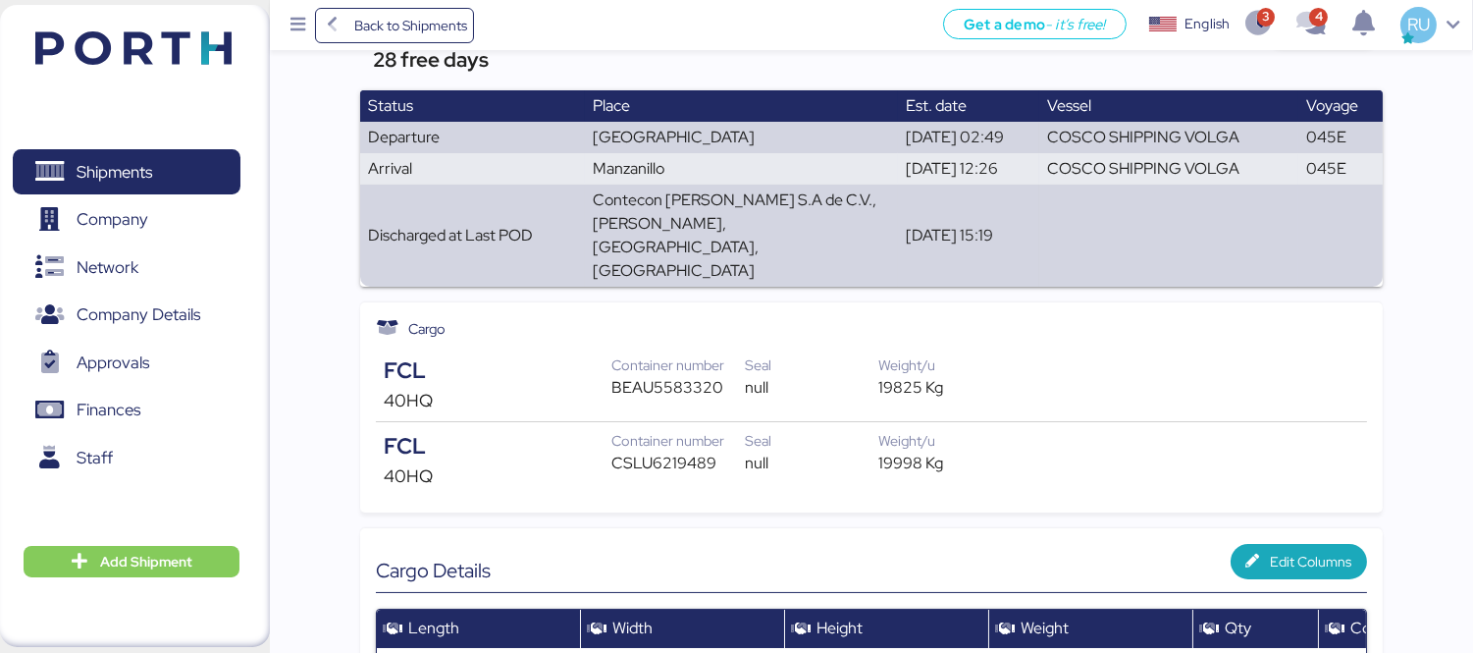
click at [920, 452] on div "19998 Kg" at bounding box center [946, 464] width 134 height 24
click at [884, 452] on div "19998 Kg" at bounding box center [946, 464] width 134 height 24
copy div "19998"
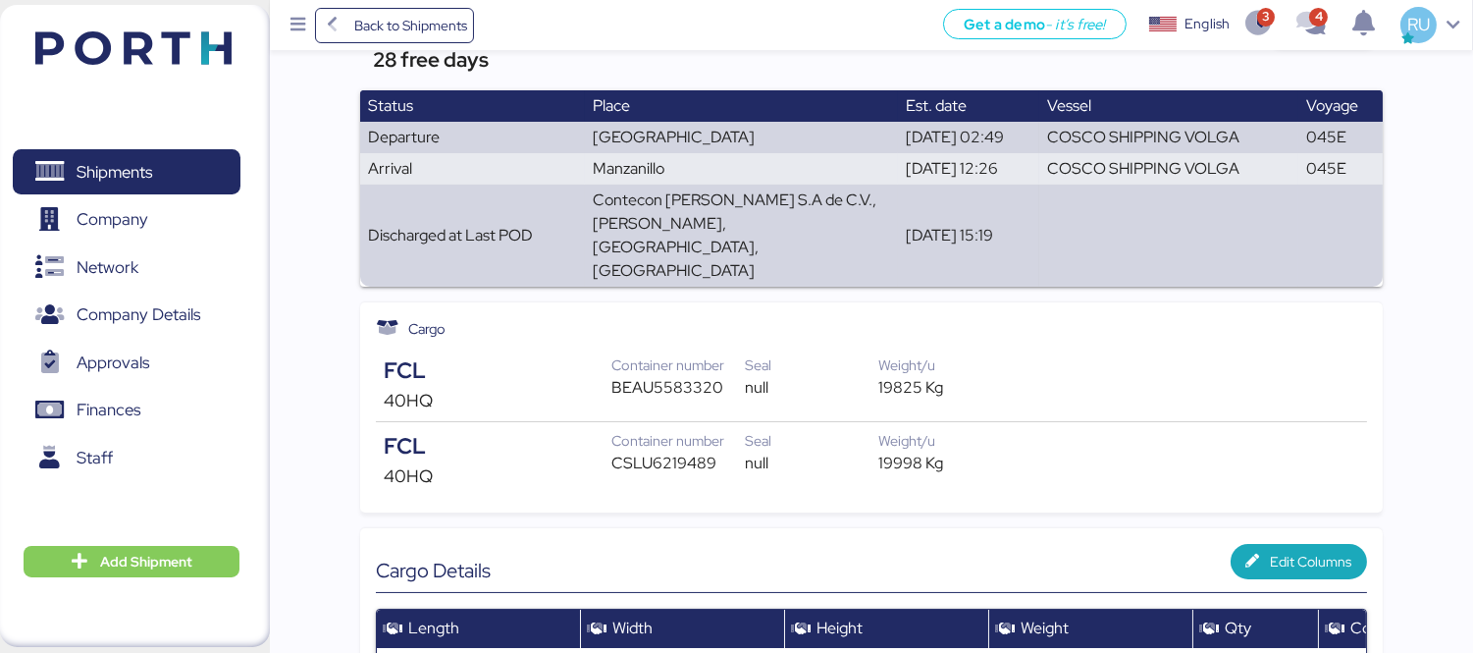
click at [898, 376] on div "19825 Kg" at bounding box center [946, 388] width 134 height 24
copy div "19825"
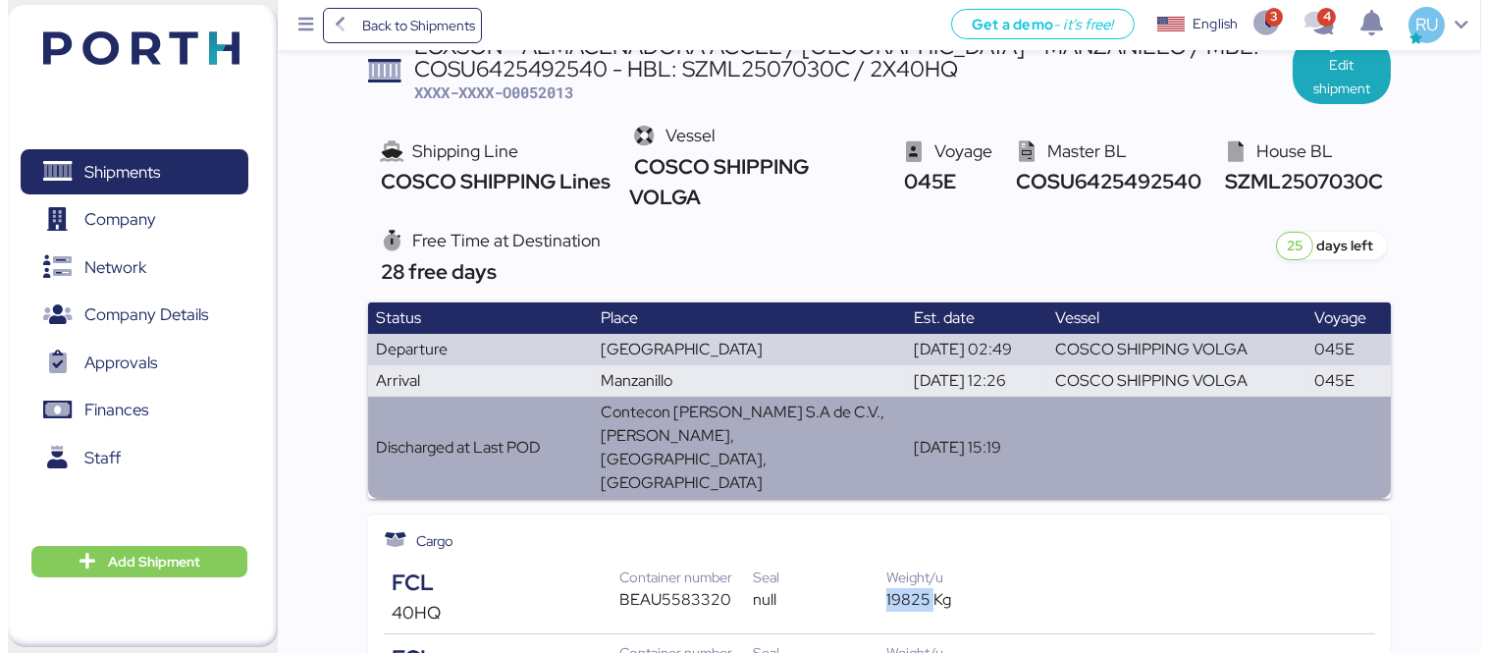
scroll to position [0, 0]
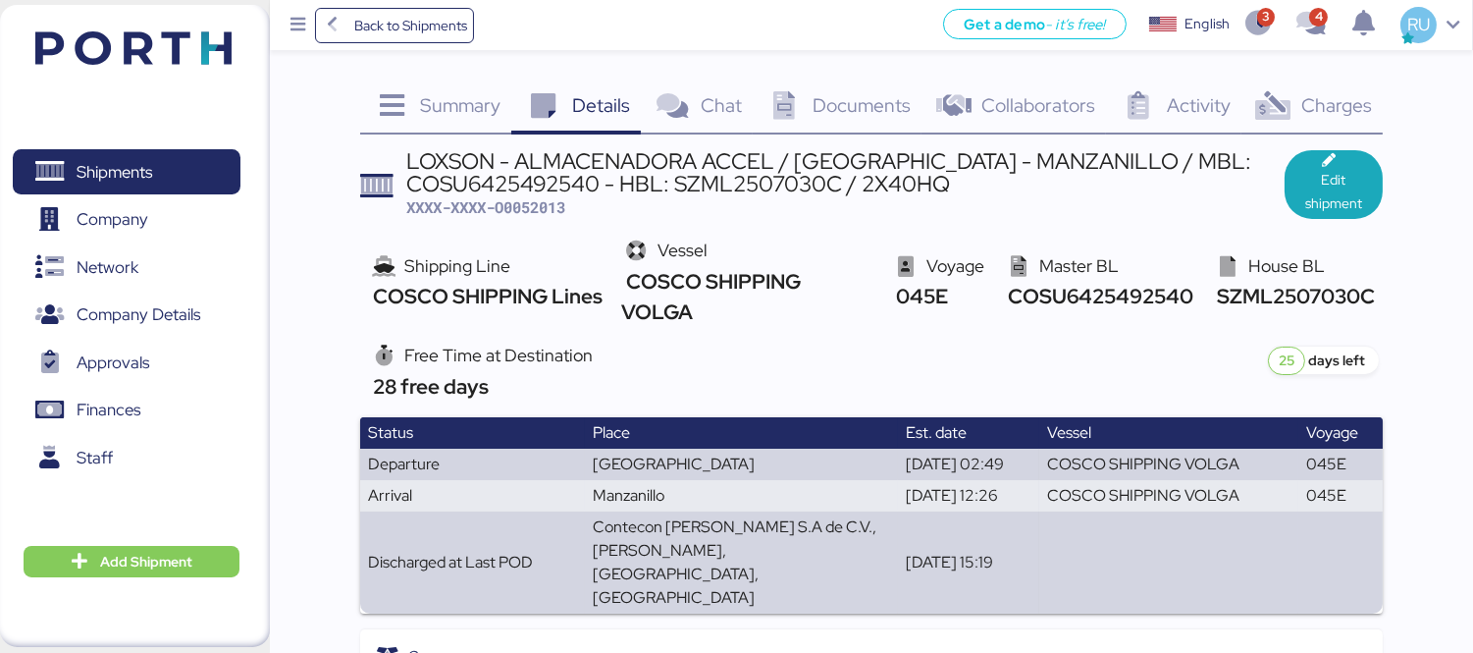
click at [829, 113] on span "Documents" at bounding box center [862, 105] width 98 height 26
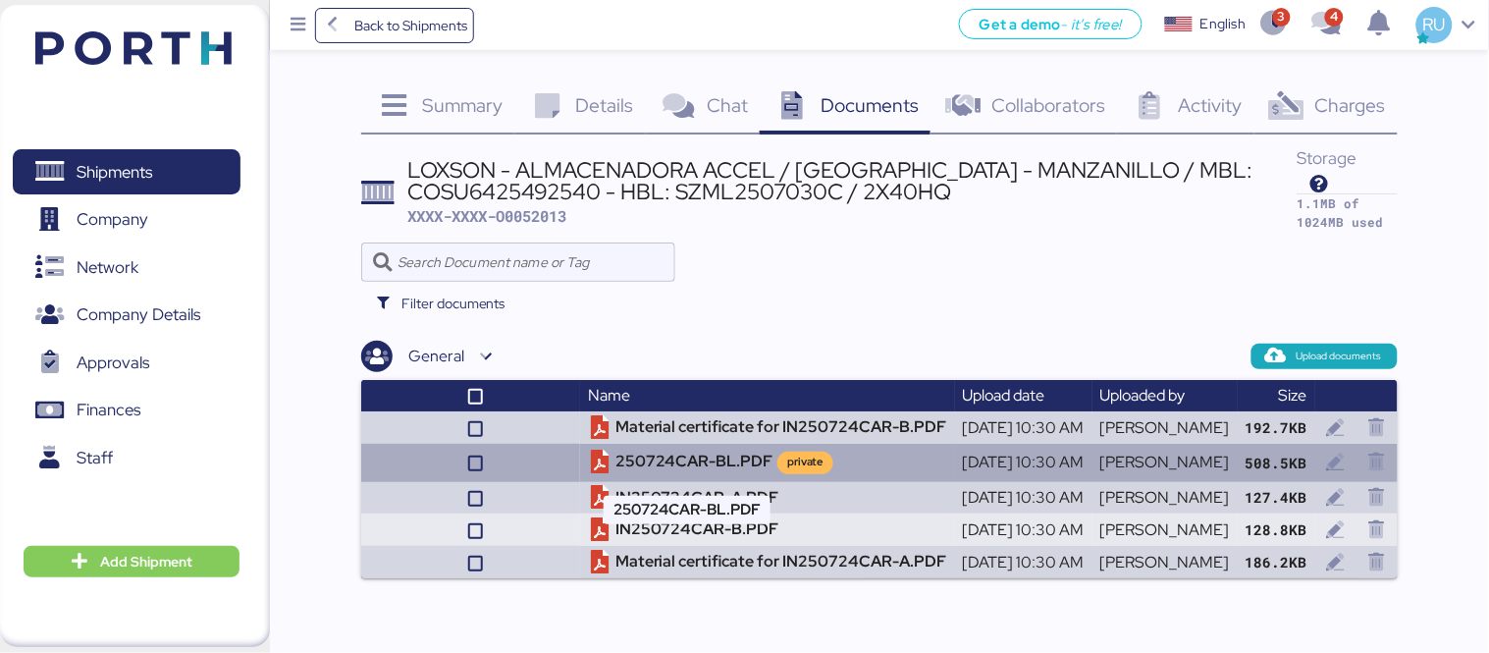
click at [602, 468] on td "250724CAR-BL.PDF private" at bounding box center [767, 462] width 375 height 37
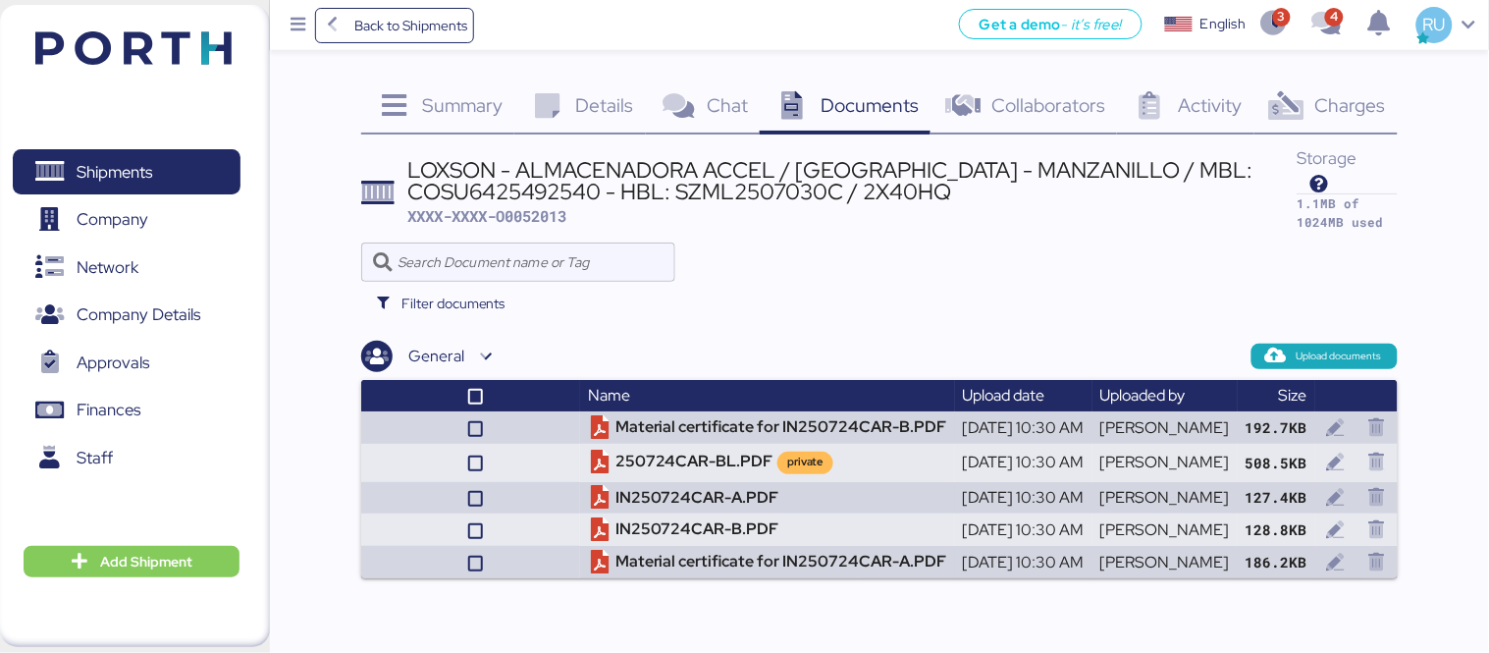
click at [164, 46] on img at bounding box center [133, 47] width 196 height 33
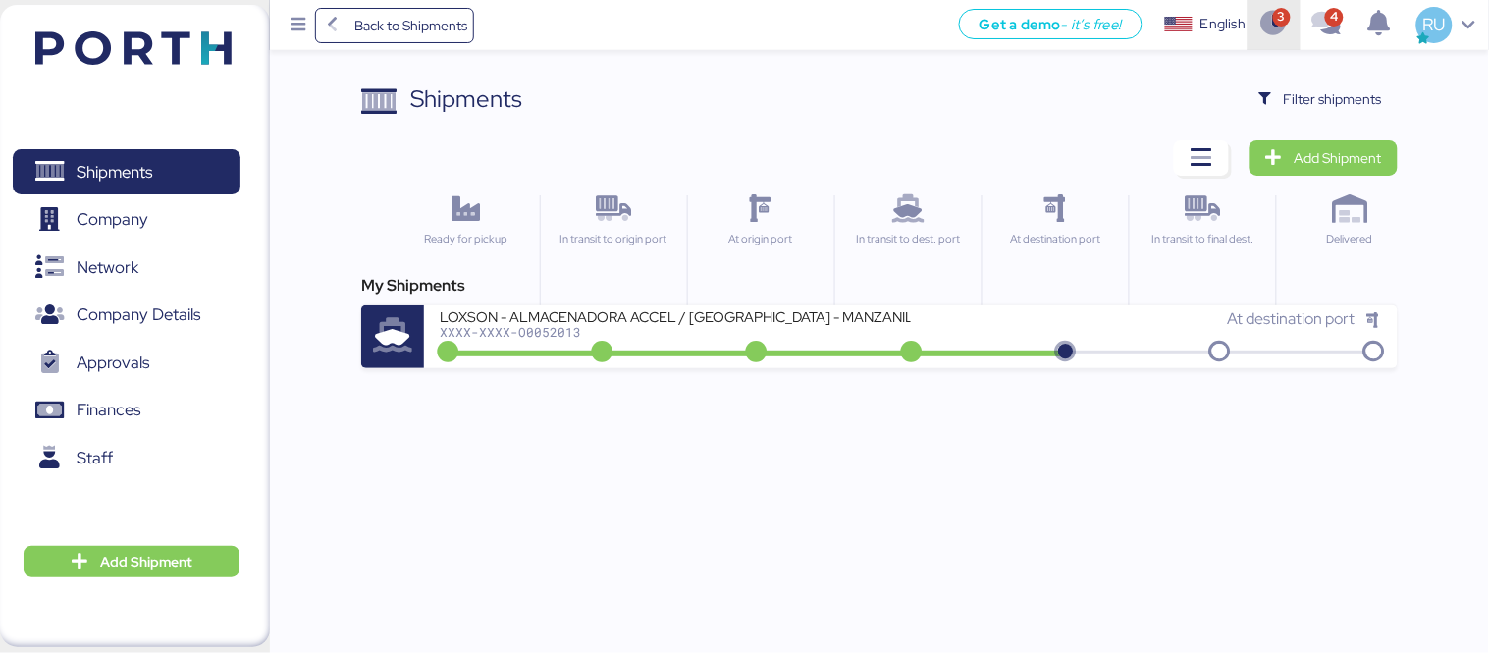
click at [1266, 27] on icon "button" at bounding box center [1274, 25] width 32 height 26
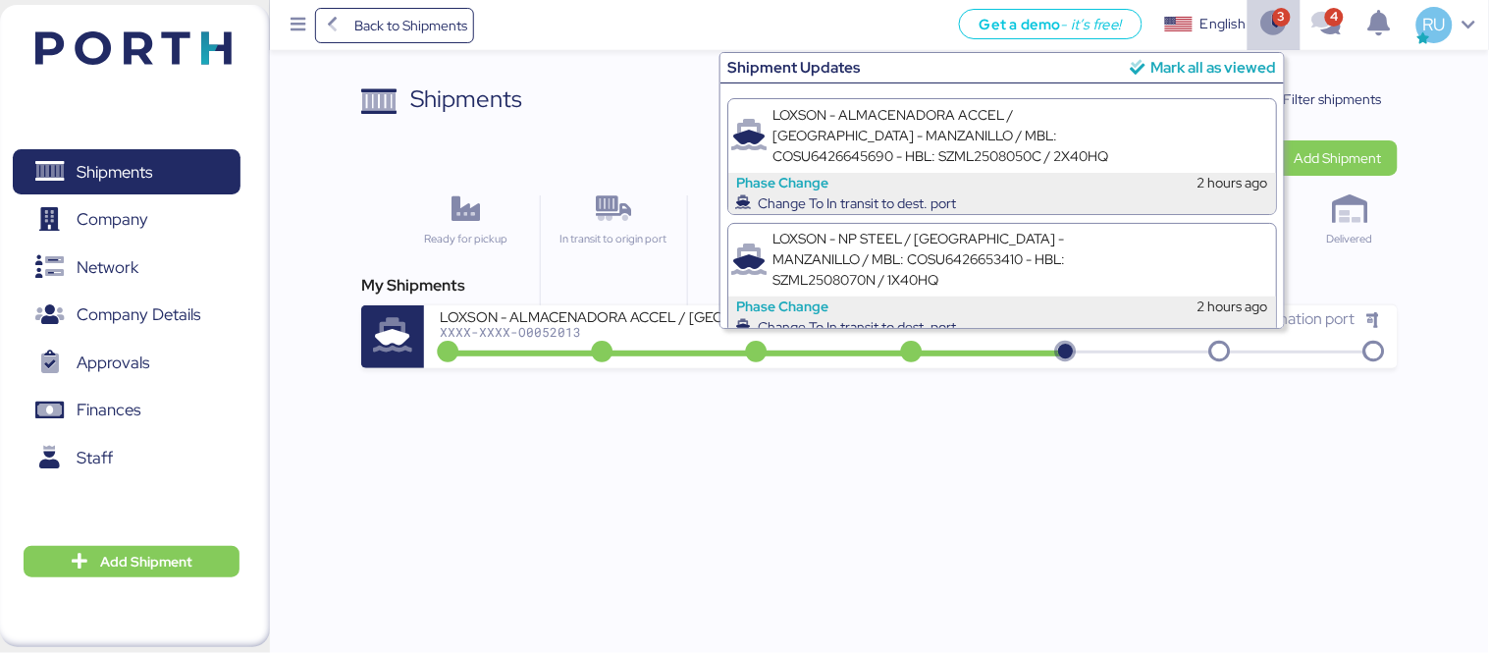
click at [1210, 64] on div "Mark all as viewed" at bounding box center [1214, 67] width 126 height 23
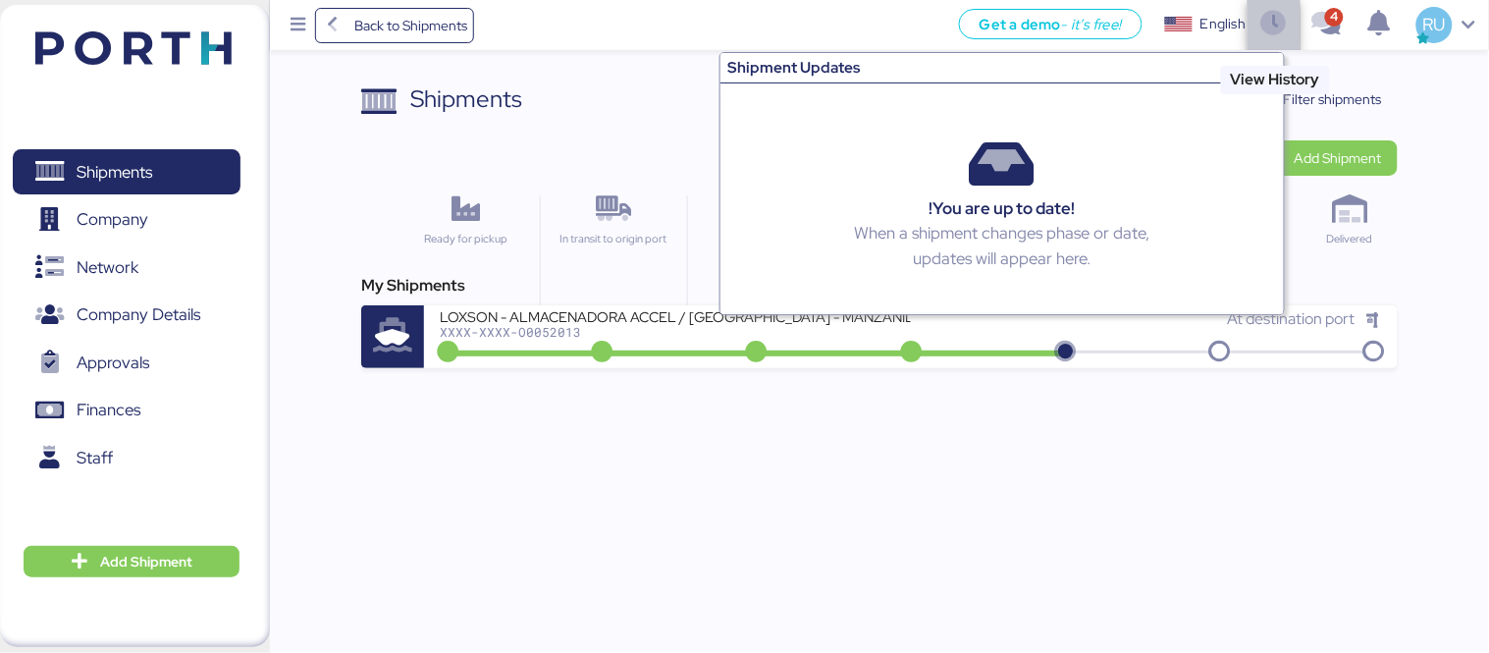
click at [1293, 42] on span "button" at bounding box center [1274, 25] width 53 height 53
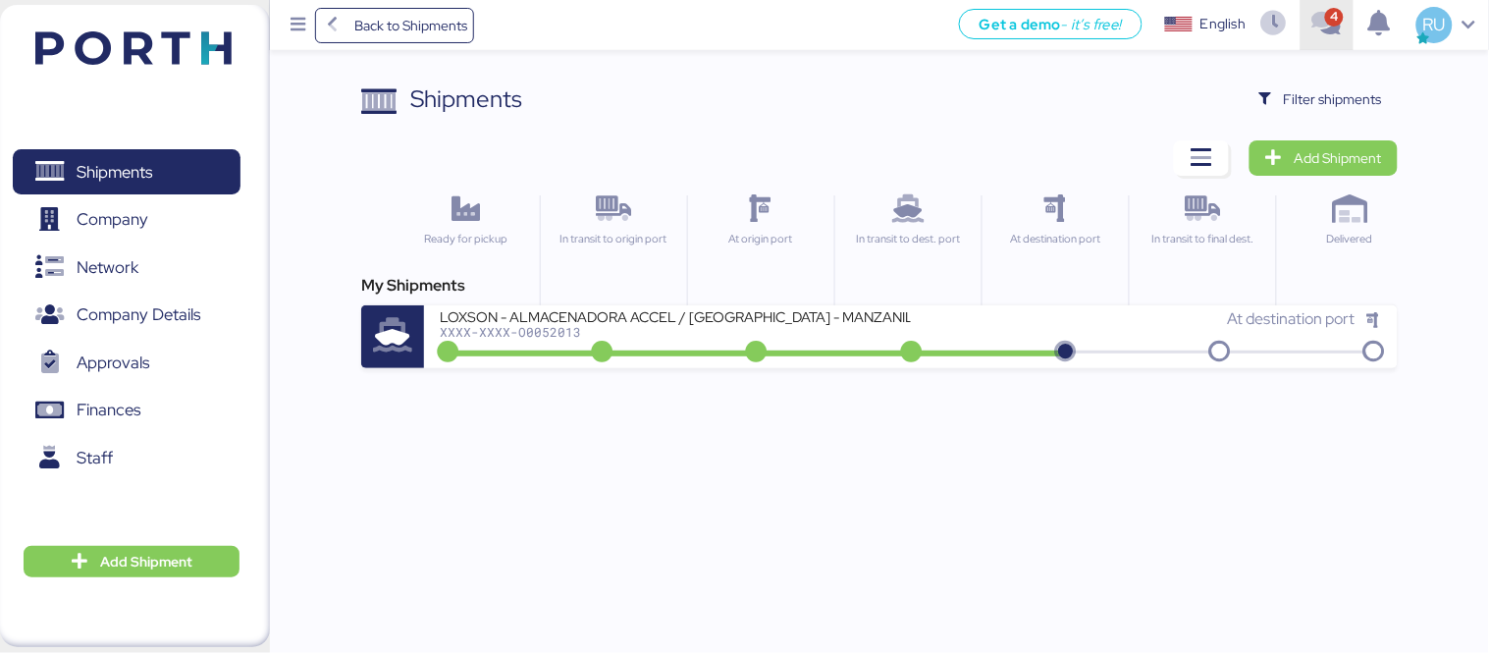
click at [1341, 27] on icon "button" at bounding box center [1327, 25] width 32 height 26
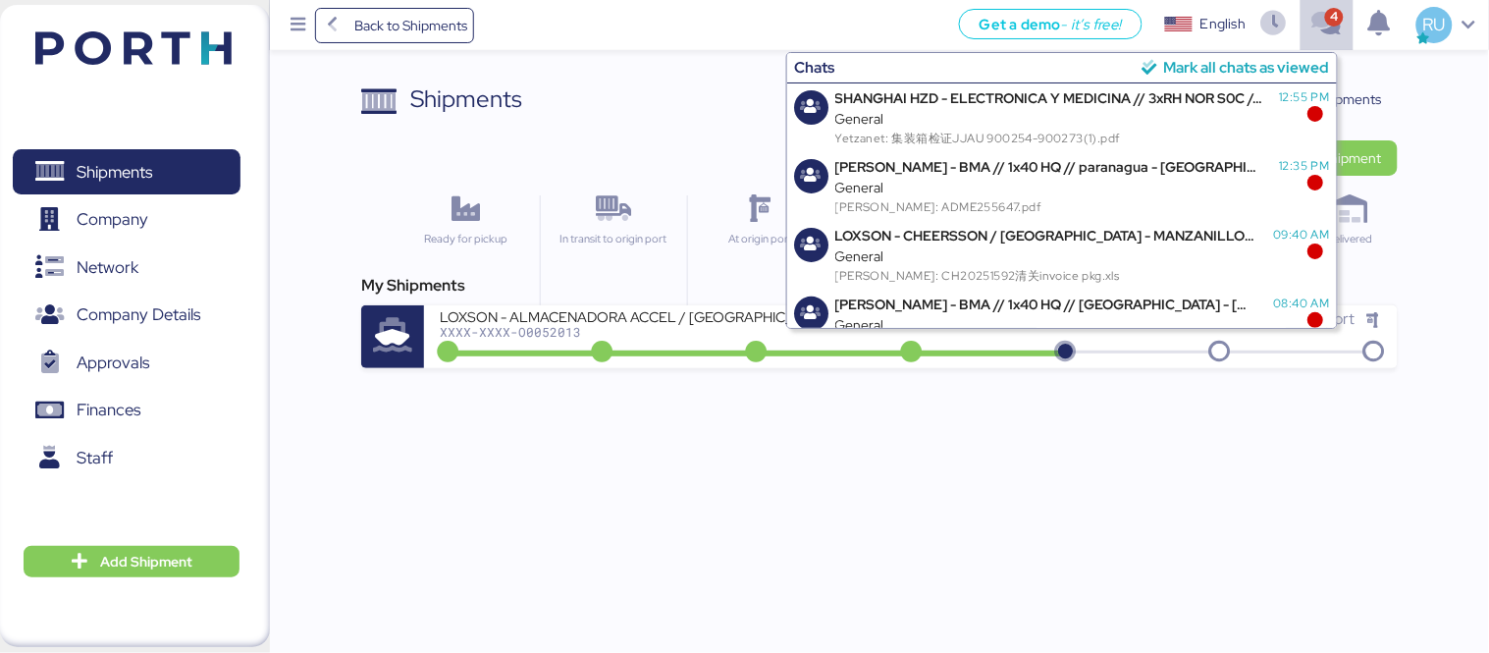
click at [1245, 67] on div "Mark all chats as viewed" at bounding box center [1246, 67] width 166 height 23
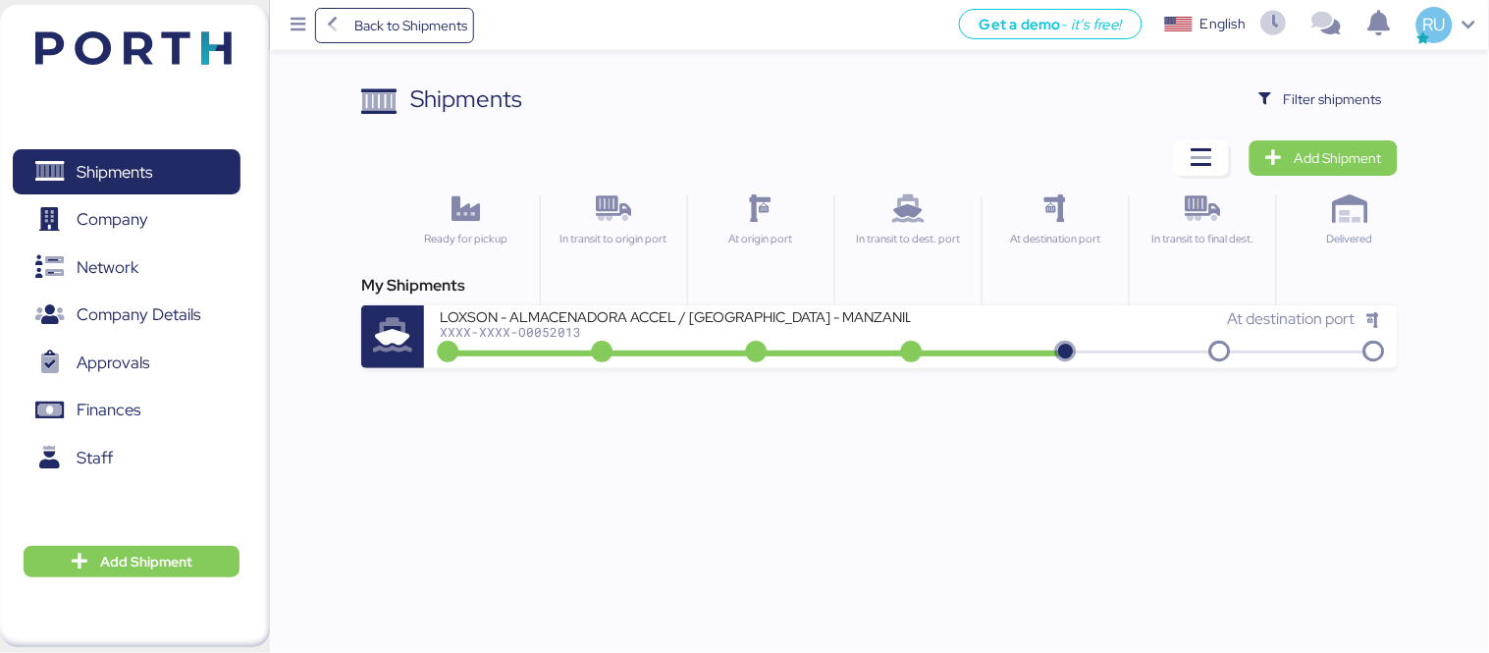
click at [1066, 429] on div "Back to Shipments Get a demo - it’s free! Get a demo English Inglés English RU …" at bounding box center [744, 326] width 1489 height 653
